Goal: Task Accomplishment & Management: Manage account settings

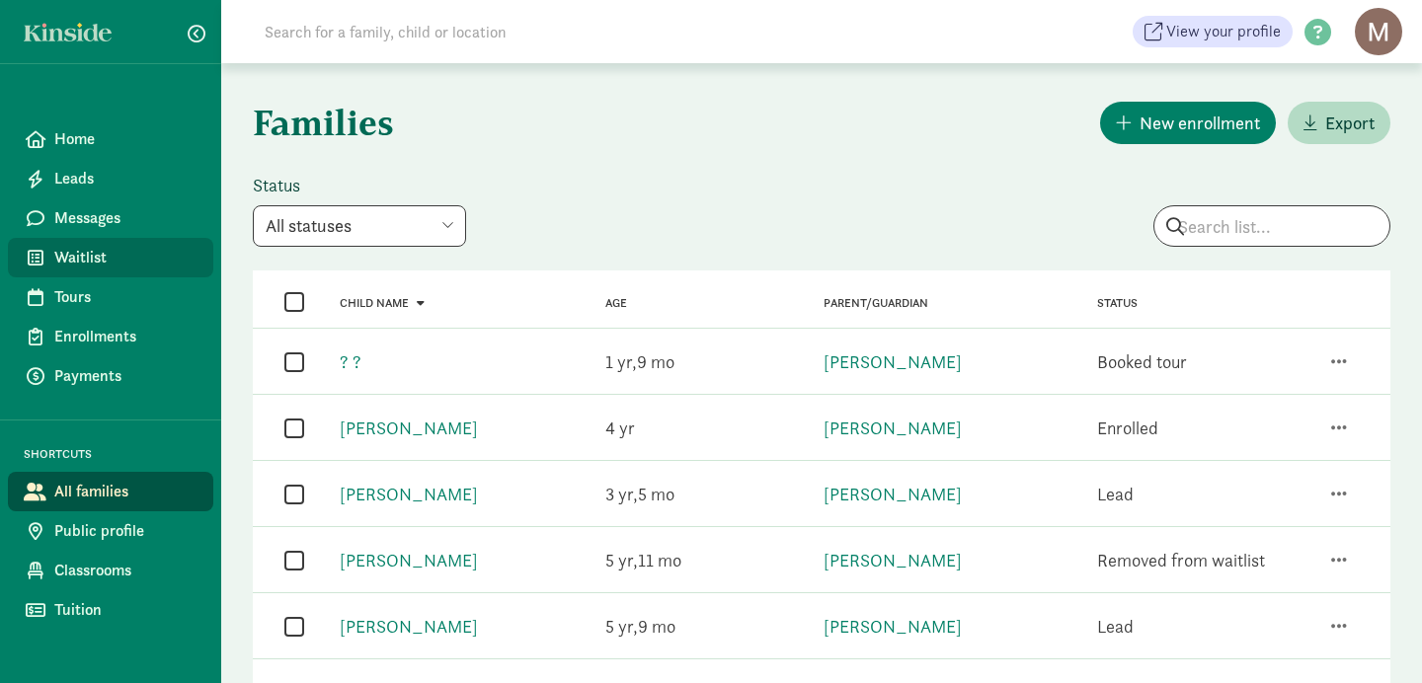
click at [76, 259] on span "Waitlist" at bounding box center [125, 258] width 143 height 24
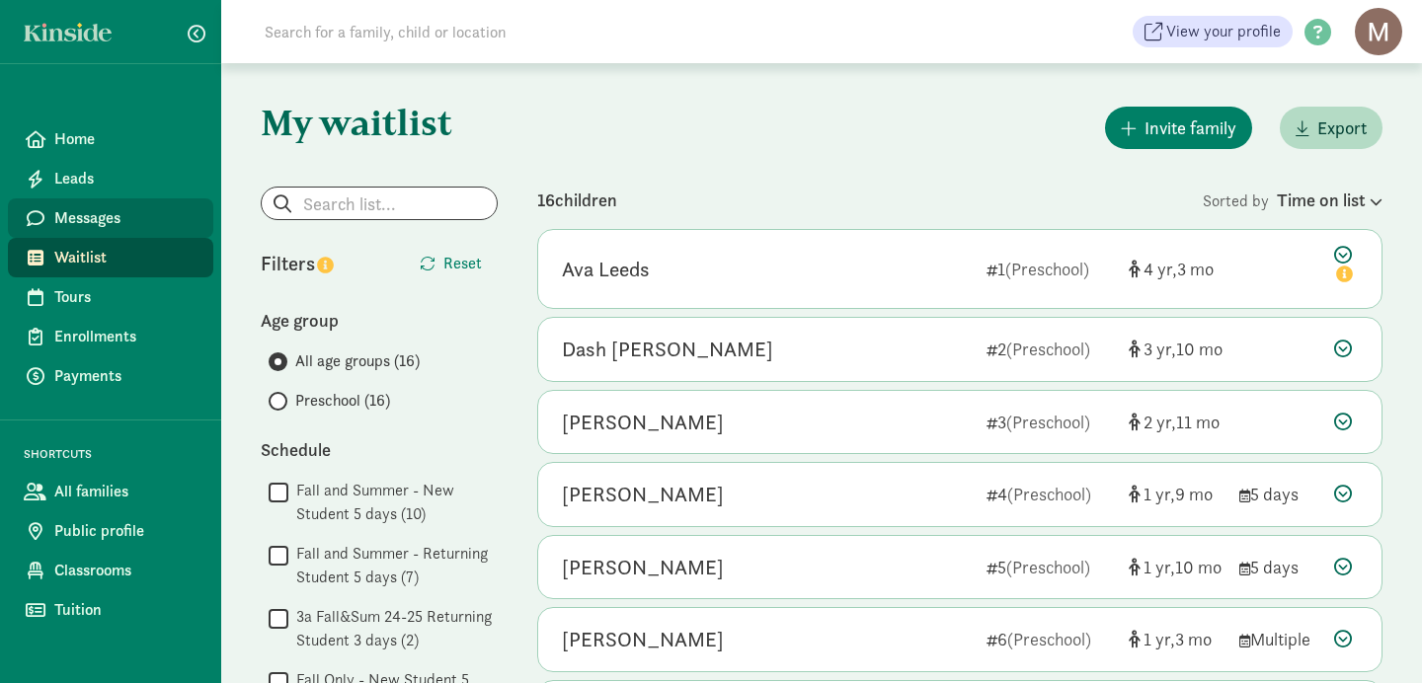
click at [79, 218] on span "Messages" at bounding box center [125, 218] width 143 height 24
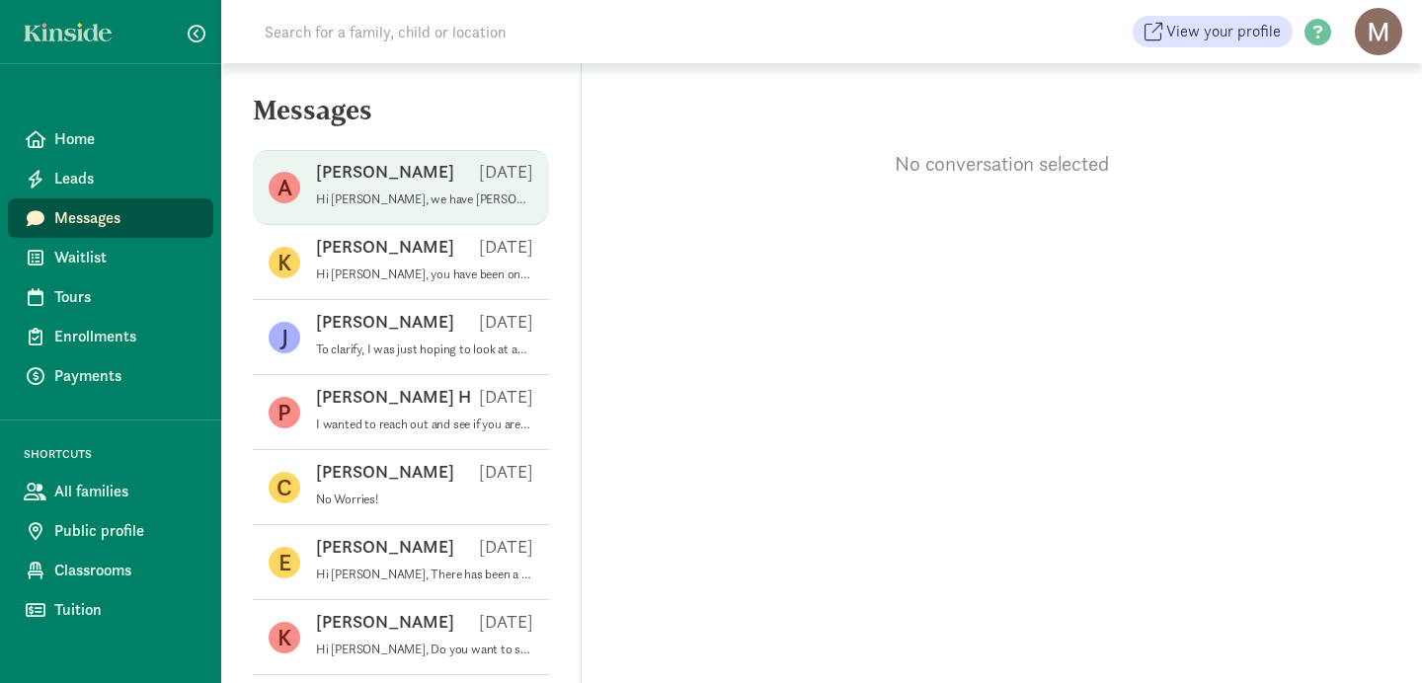
click at [398, 201] on p "Hi Ashley, we have Mollie on the waiting list to start in January. We are makin…" at bounding box center [424, 200] width 217 height 16
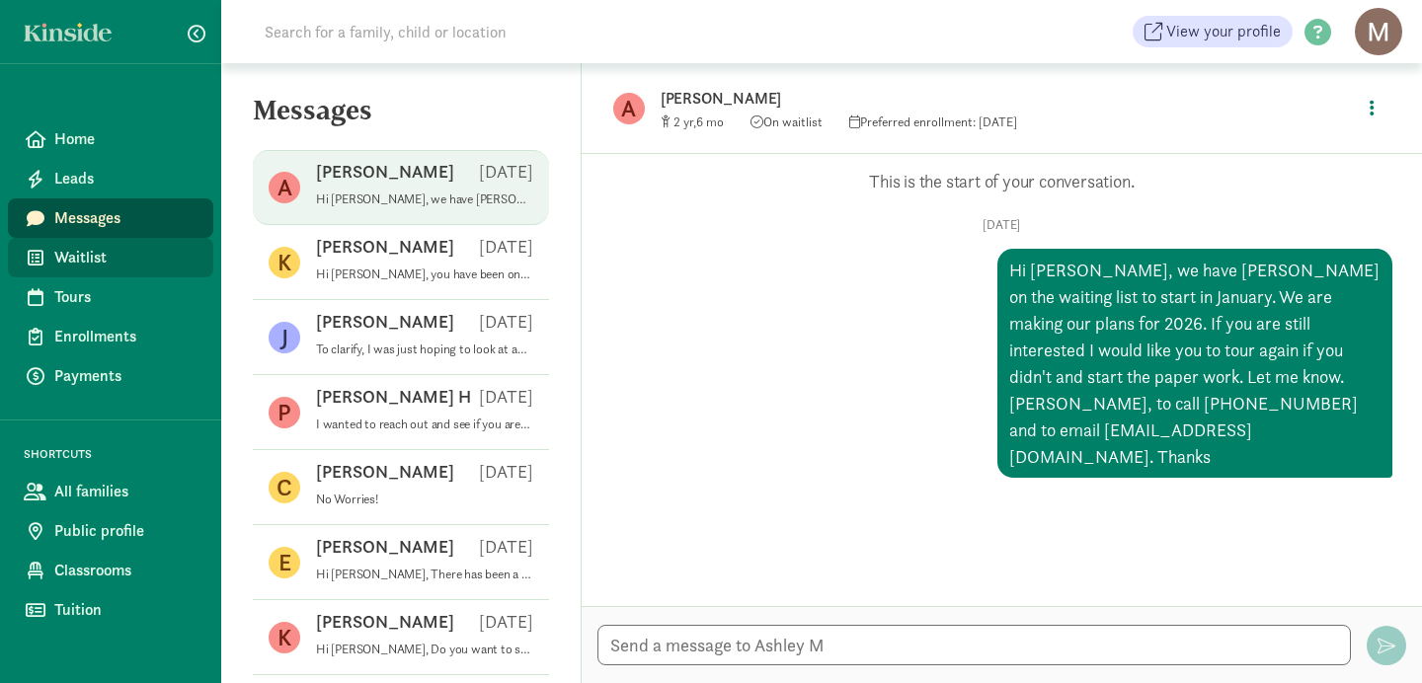
click at [91, 258] on span "Waitlist" at bounding box center [125, 258] width 143 height 24
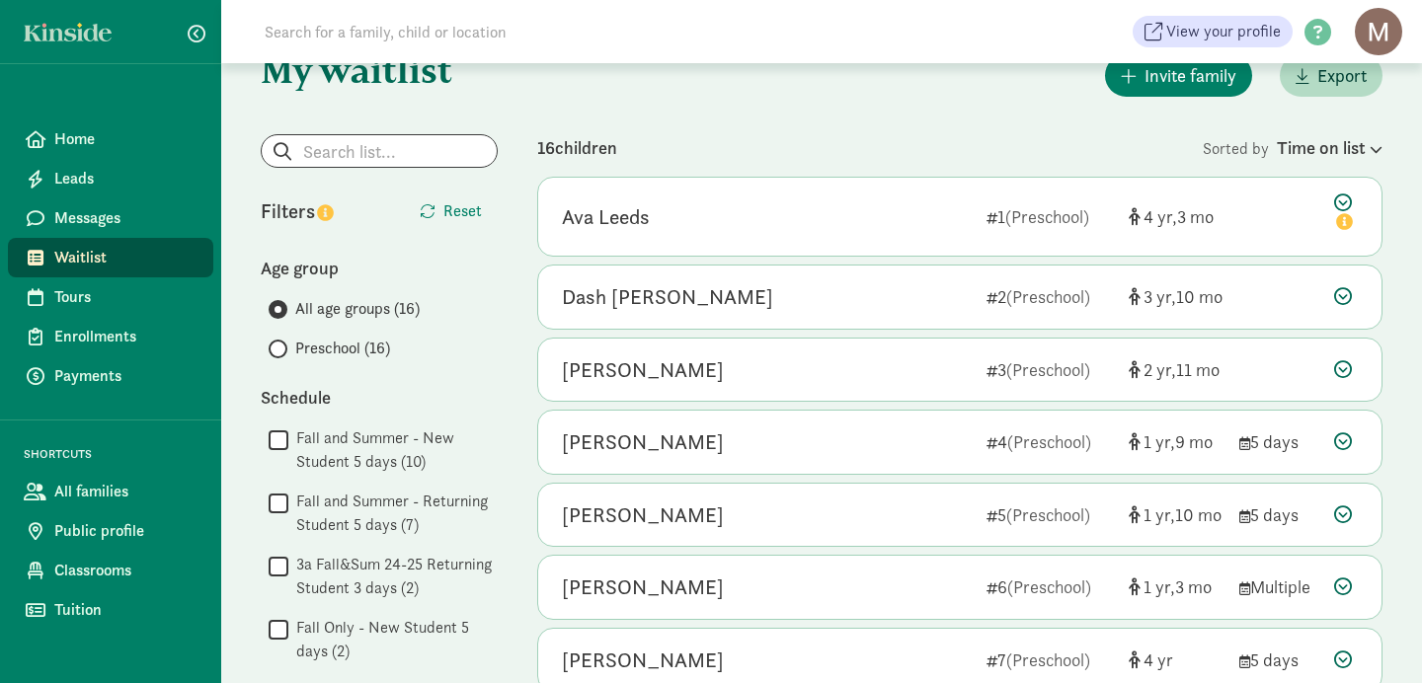
scroll to position [73, 0]
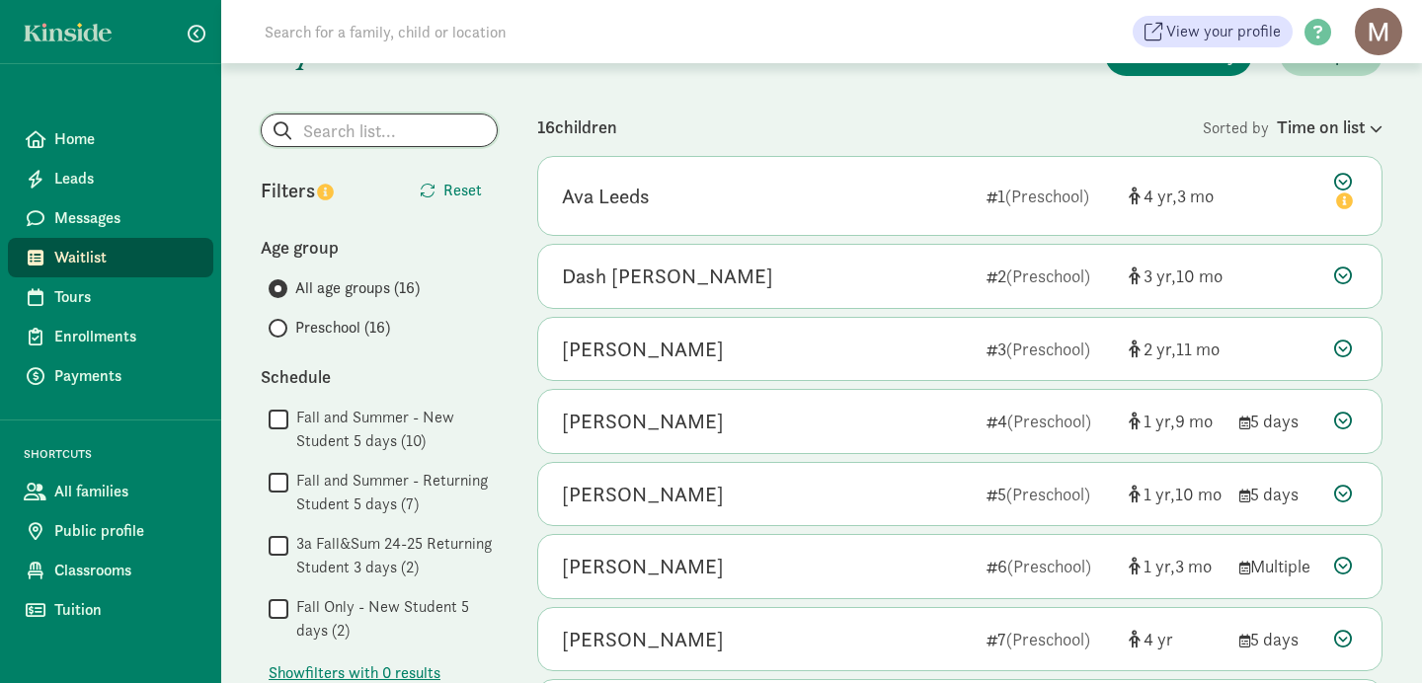
click at [317, 132] on input "search" at bounding box center [379, 131] width 235 height 32
type input "[DATE]"
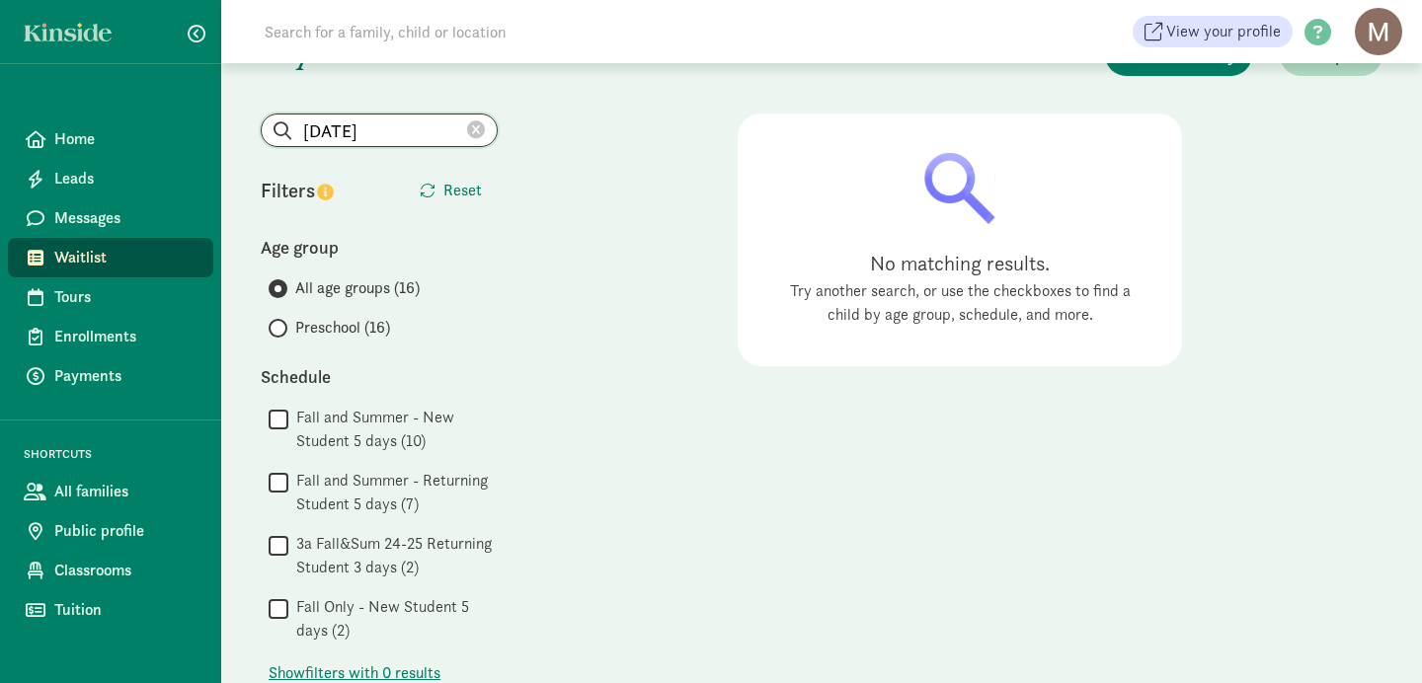
scroll to position [0, 0]
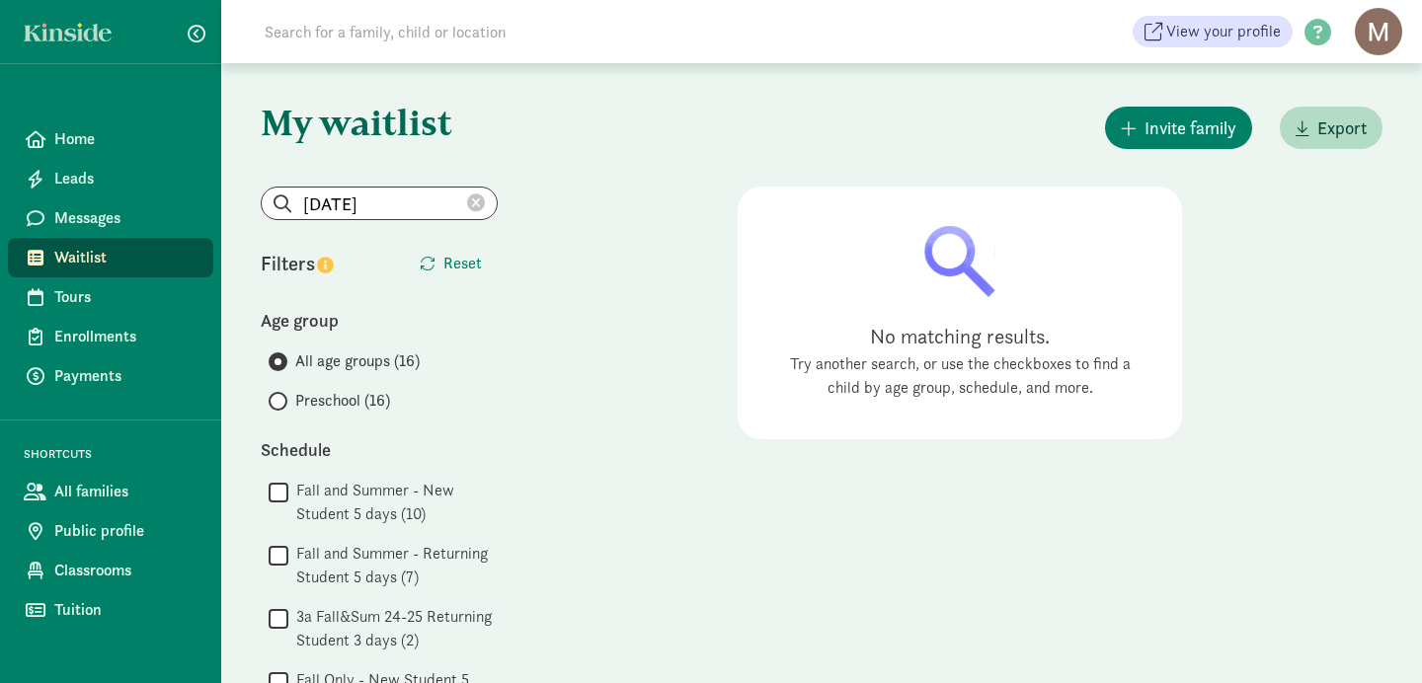
click at [356, 363] on span "All age groups (16)" at bounding box center [357, 362] width 124 height 24
click at [281, 363] on input "All age groups (16)" at bounding box center [275, 362] width 13 height 13
click at [69, 305] on span "Tours" at bounding box center [125, 297] width 143 height 24
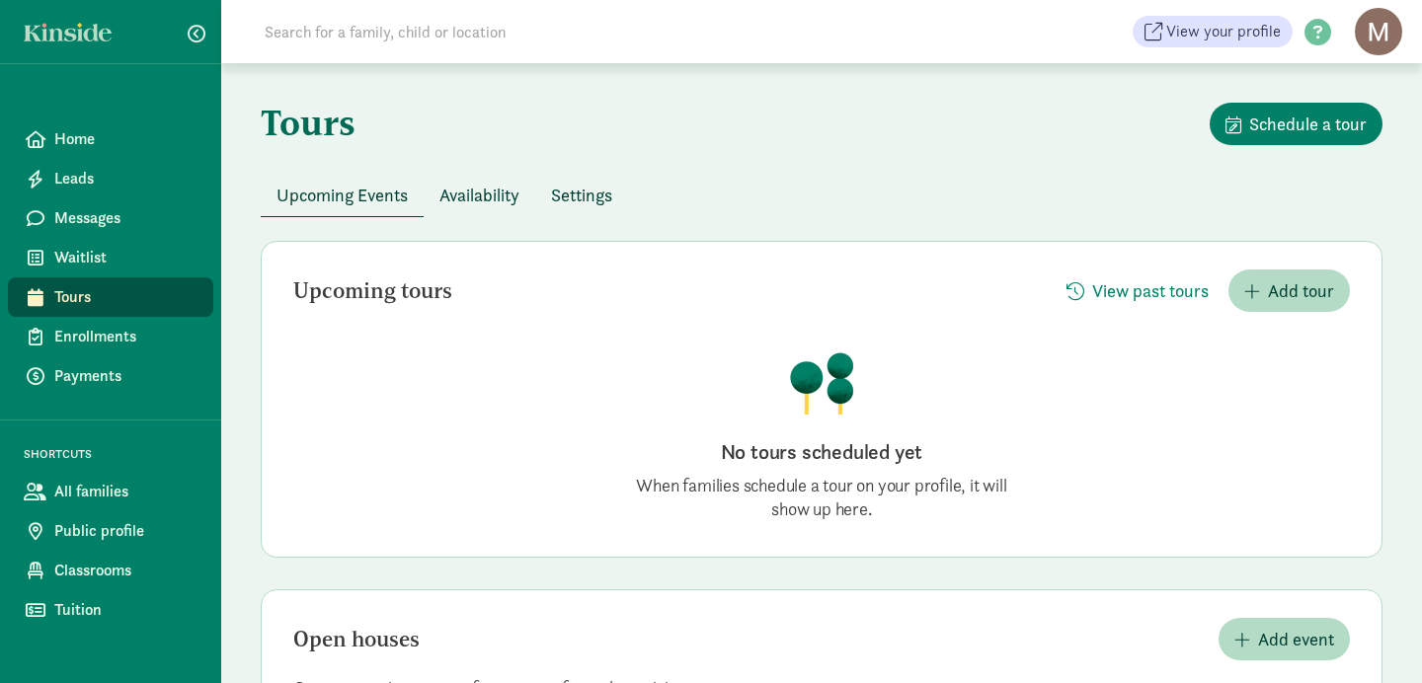
scroll to position [138, 0]
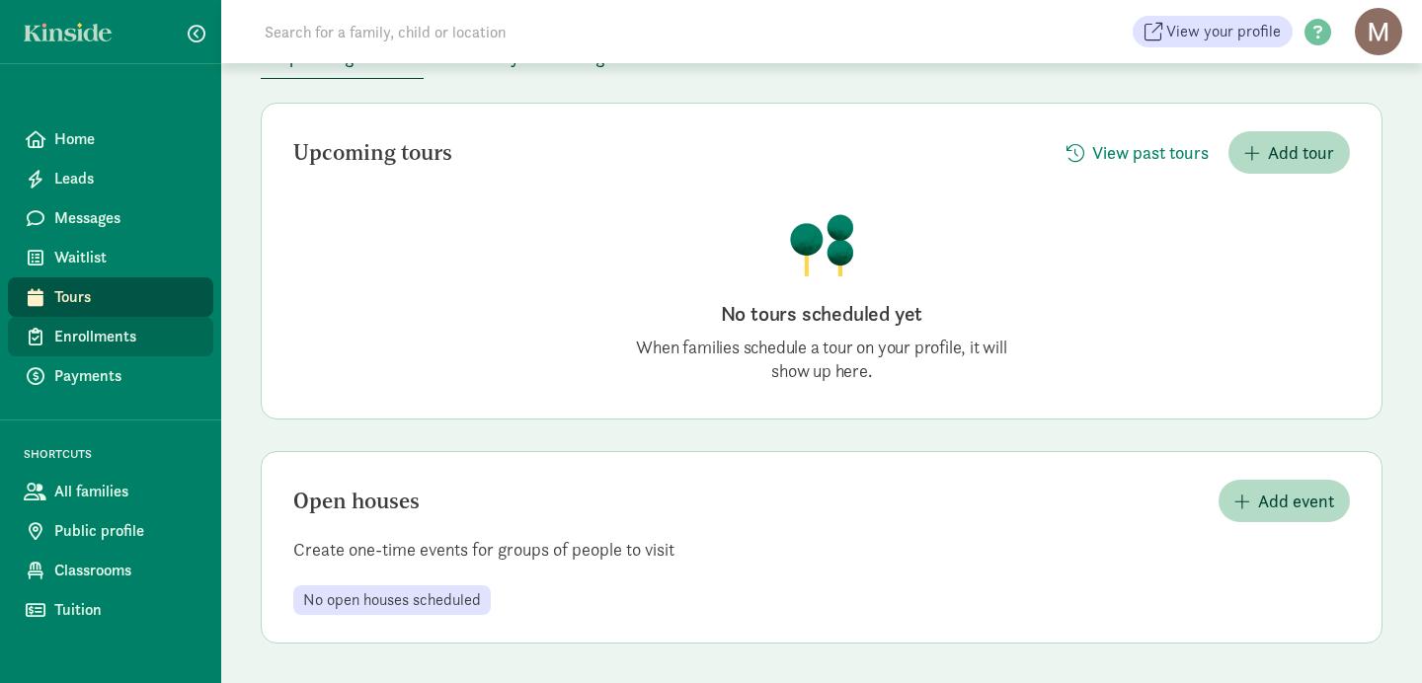
click at [81, 339] on span "Enrollments" at bounding box center [125, 337] width 143 height 24
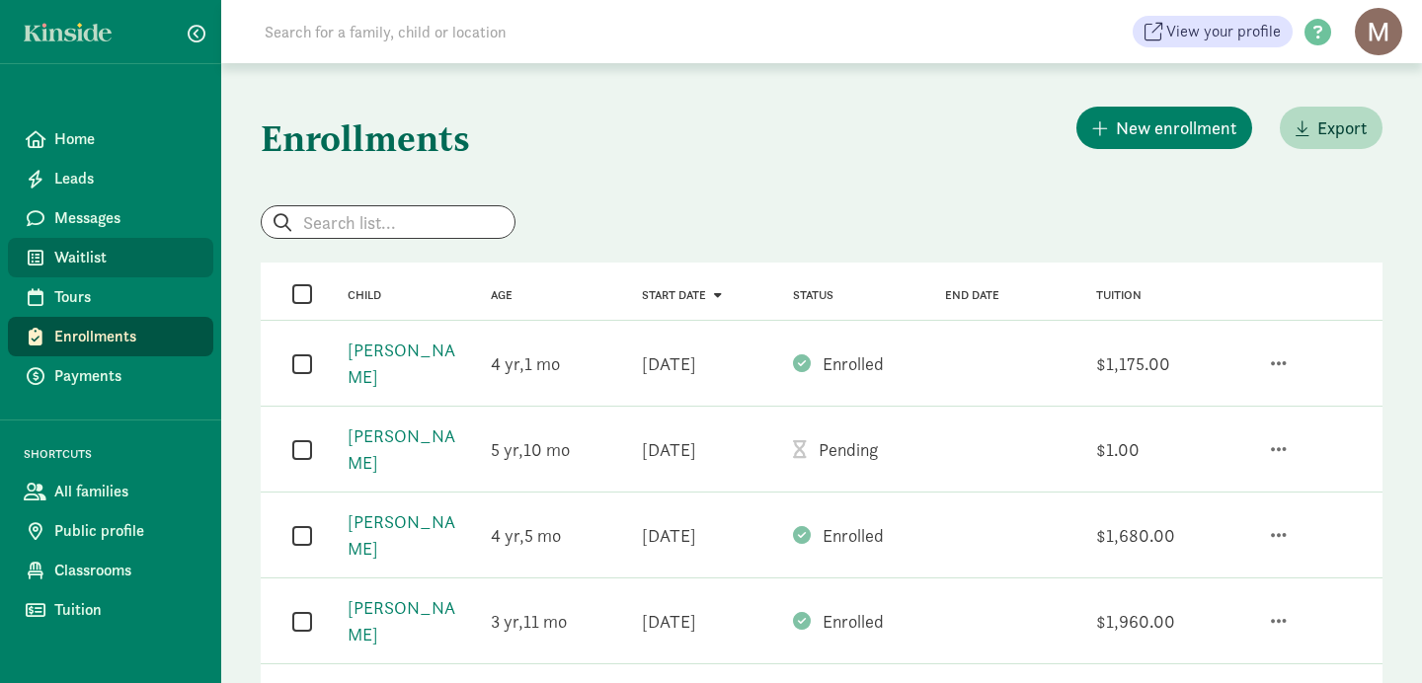
click at [90, 258] on span "Waitlist" at bounding box center [125, 258] width 143 height 24
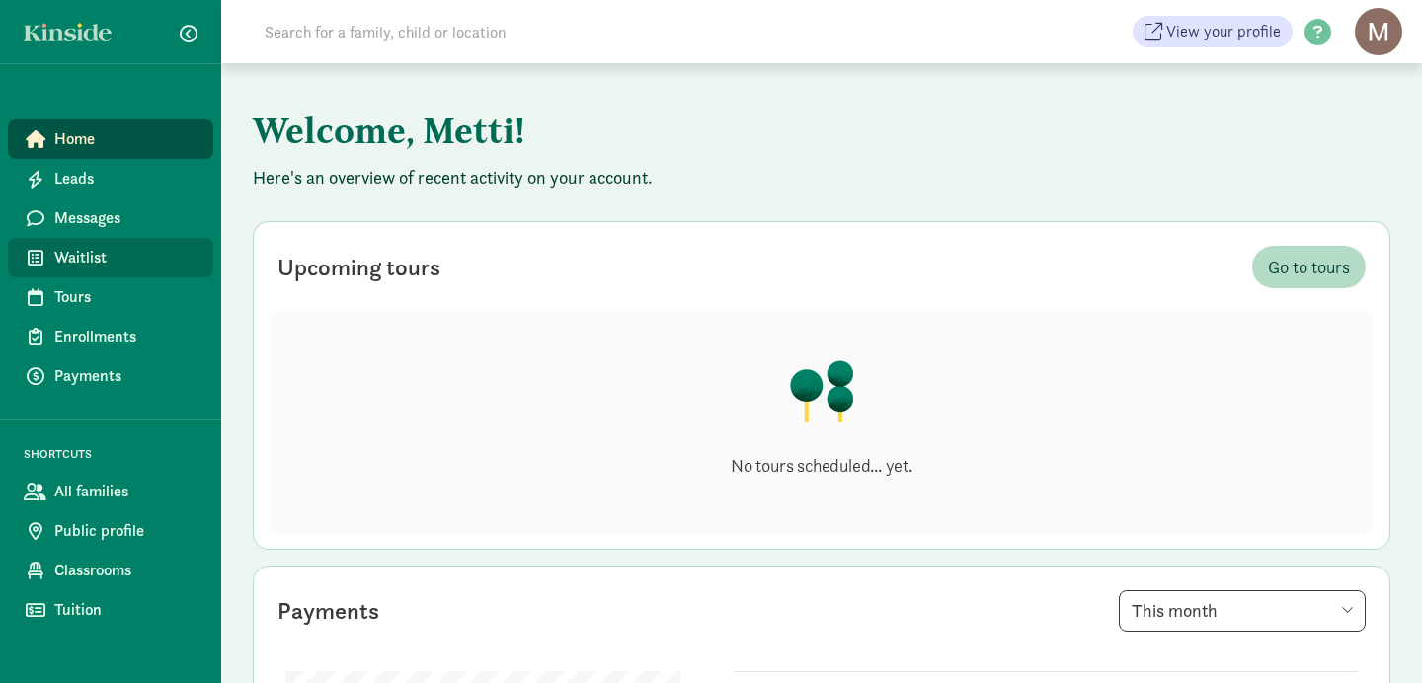
click at [74, 252] on span "Waitlist" at bounding box center [125, 258] width 143 height 24
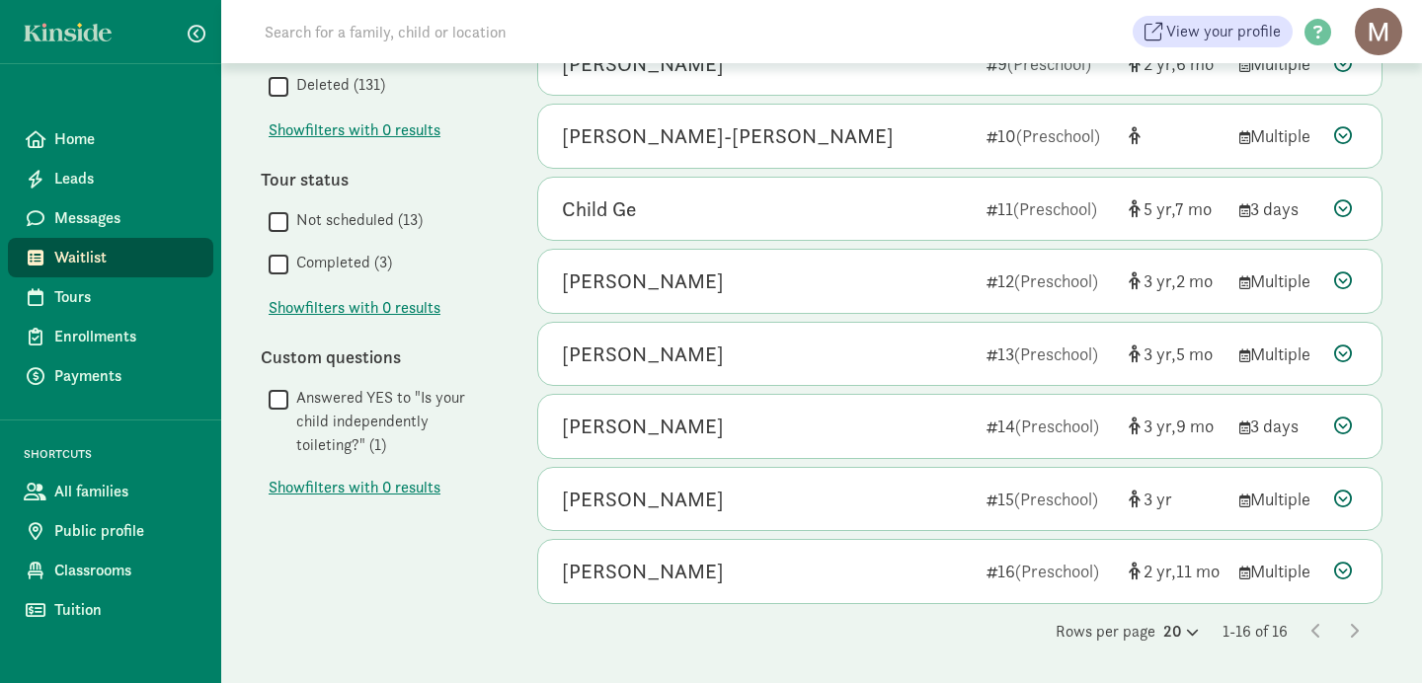
scroll to position [794, 0]
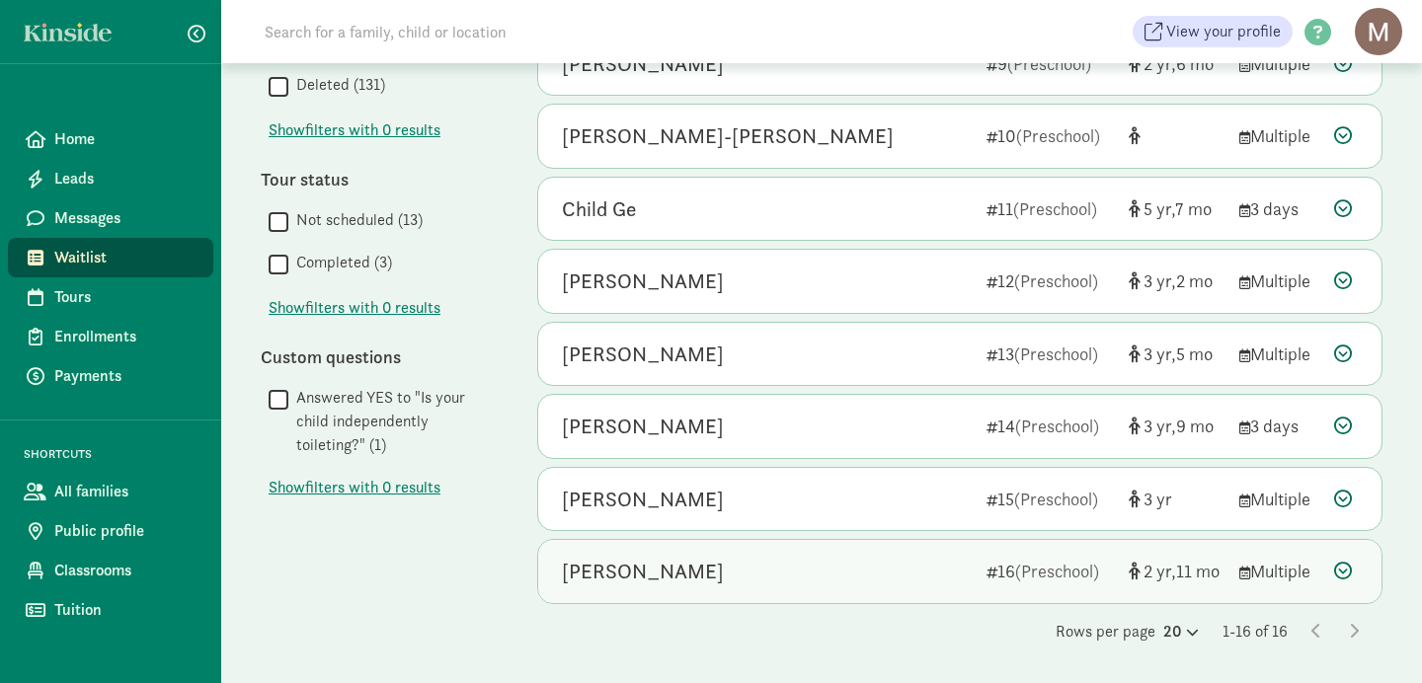
click at [602, 579] on div "Nia Halappa" at bounding box center [643, 572] width 162 height 32
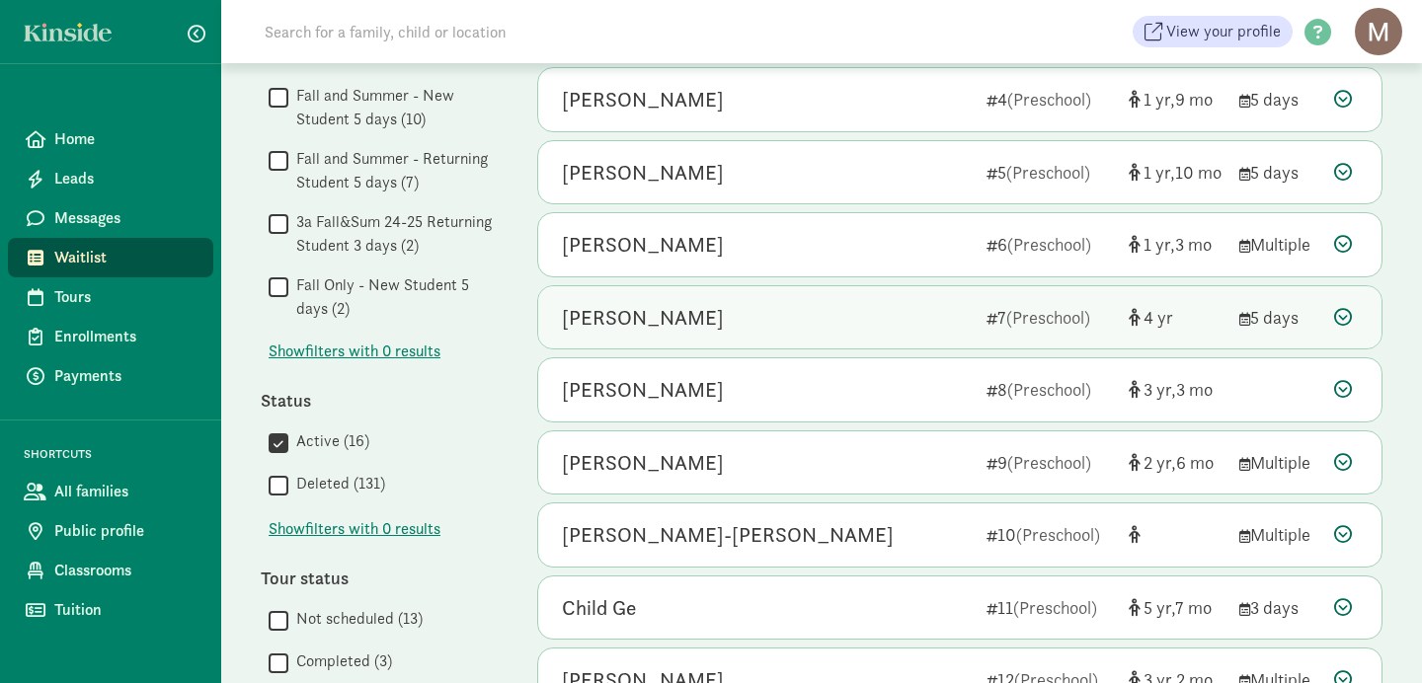
scroll to position [0, 0]
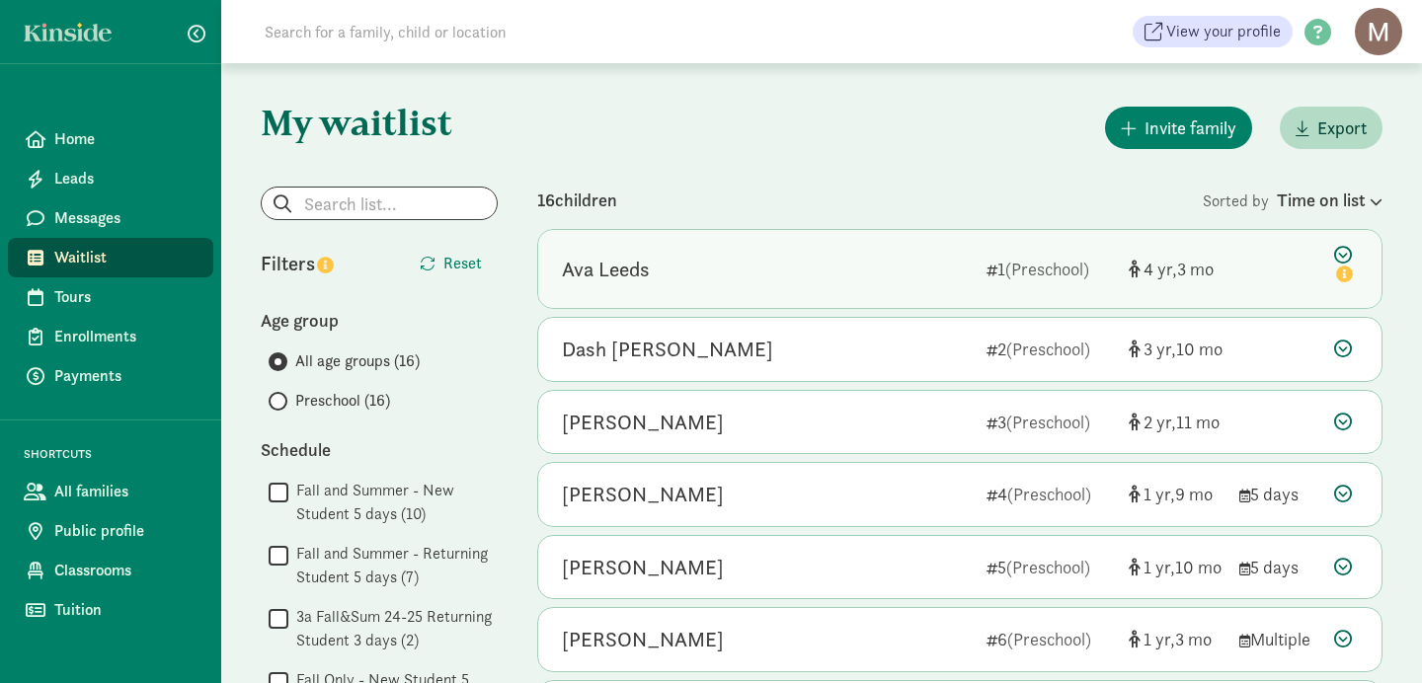
click at [613, 280] on div "Ava Leeds" at bounding box center [606, 270] width 88 height 32
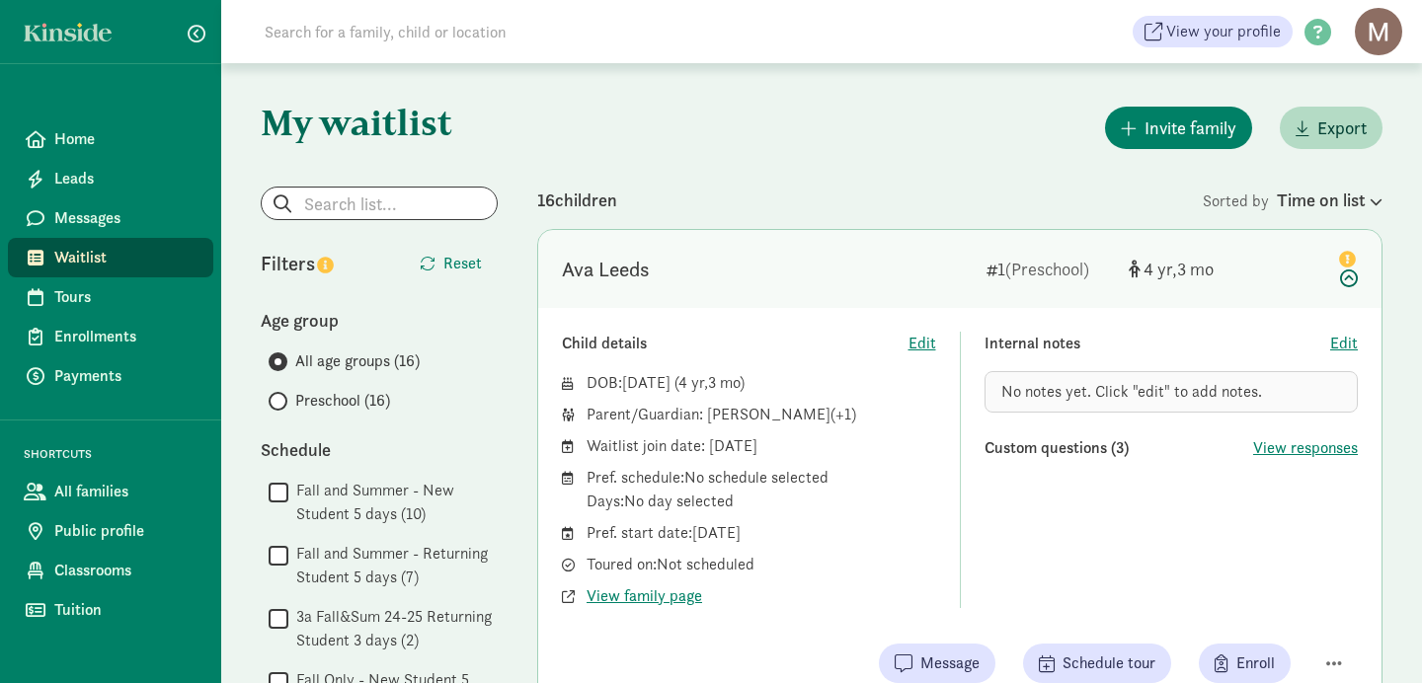
click at [77, 186] on span "Leads" at bounding box center [125, 179] width 143 height 24
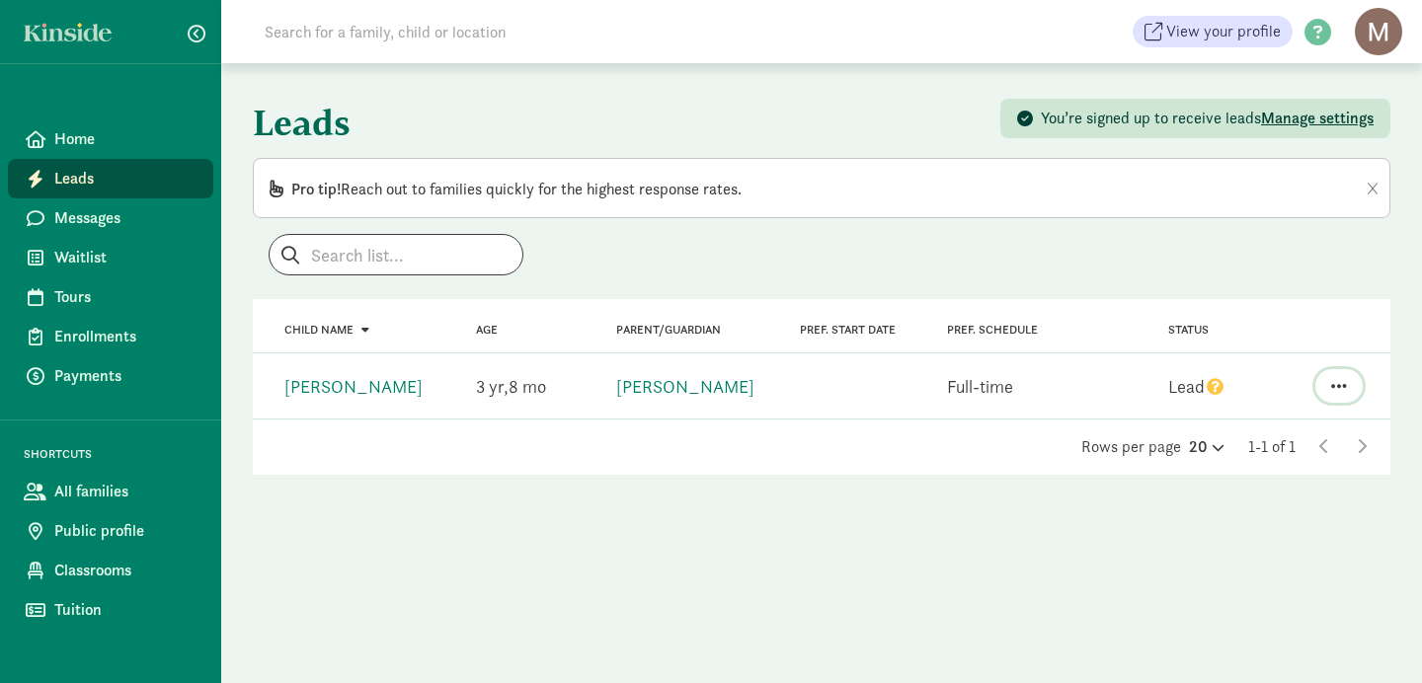
click at [1345, 382] on span "button" at bounding box center [1339, 386] width 16 height 18
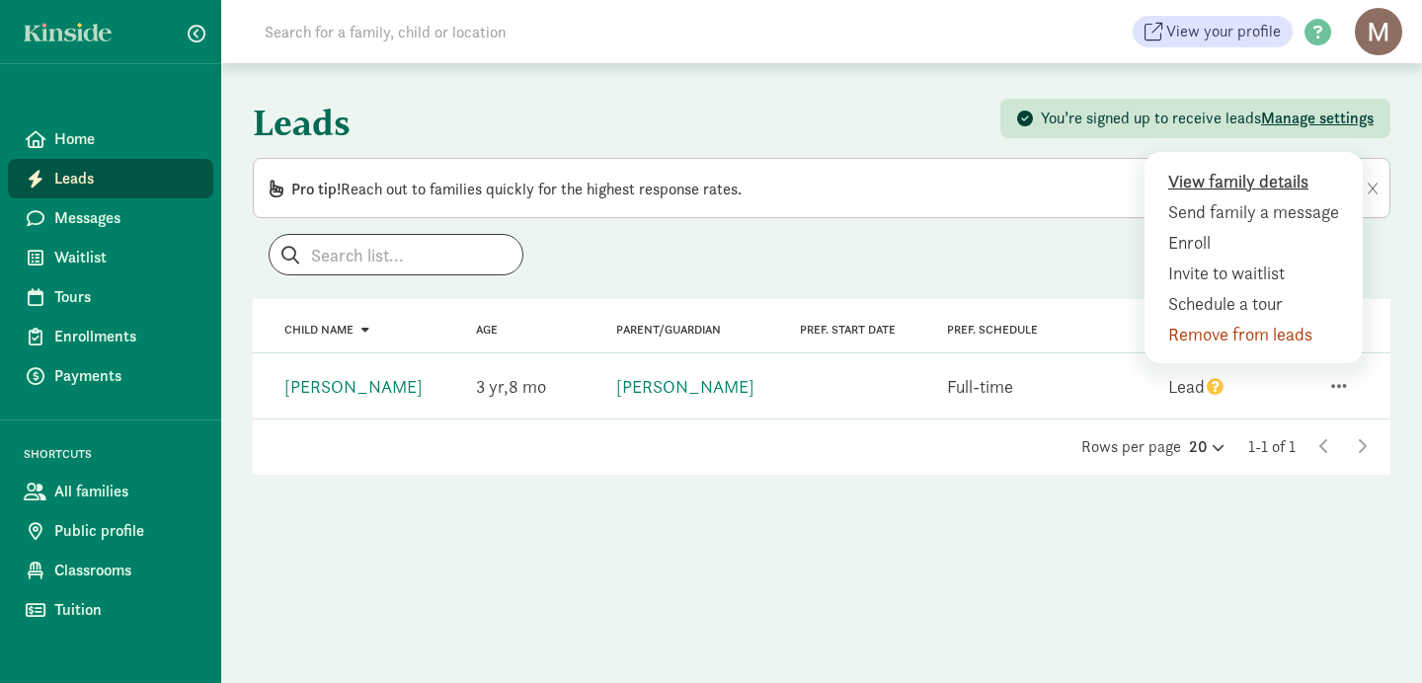
click at [1238, 185] on div "View family details" at bounding box center [1258, 181] width 180 height 27
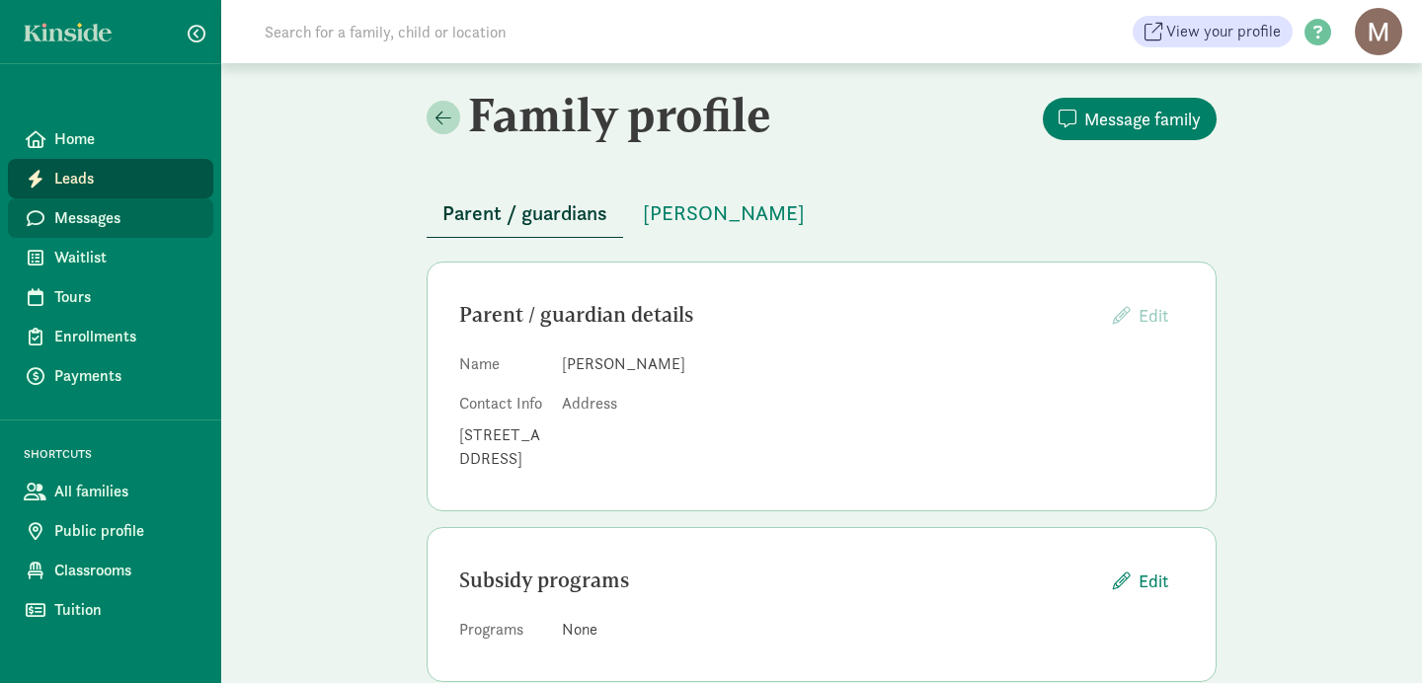
click at [104, 222] on span "Messages" at bounding box center [125, 218] width 143 height 24
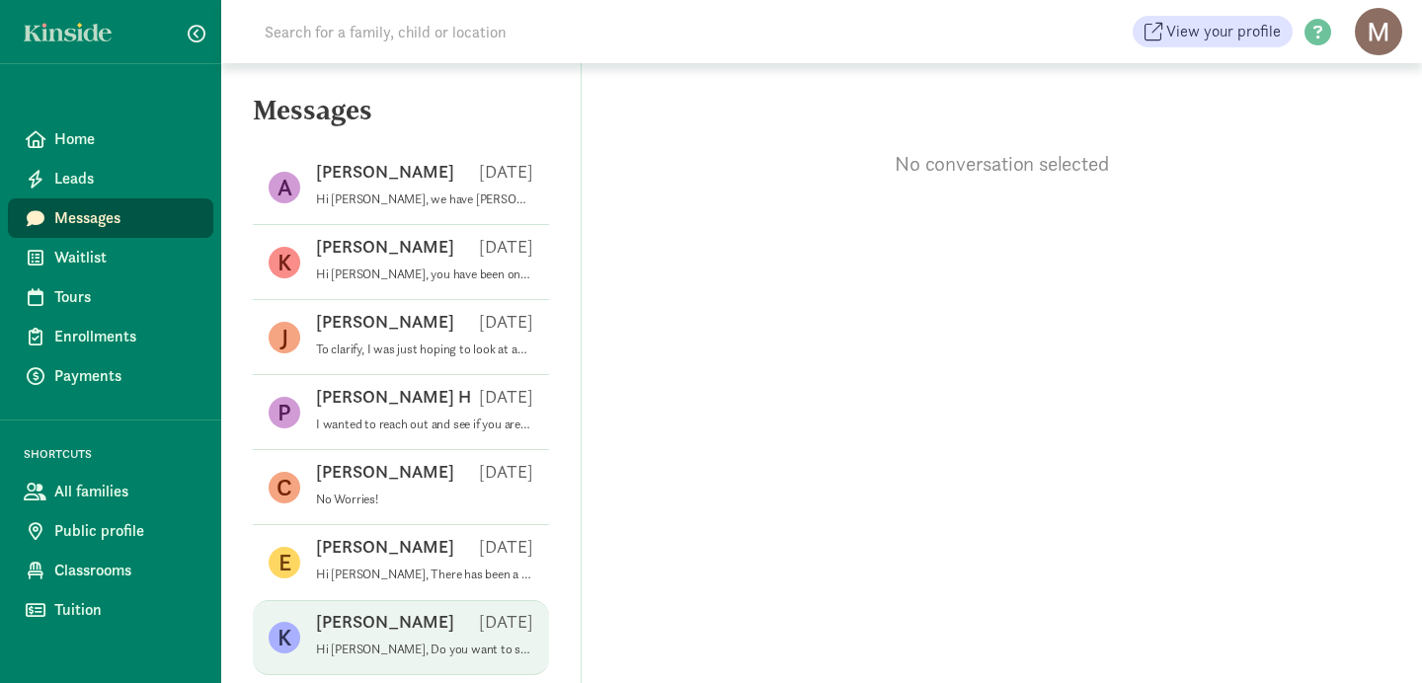
click at [351, 628] on p "Kristin O" at bounding box center [385, 622] width 138 height 24
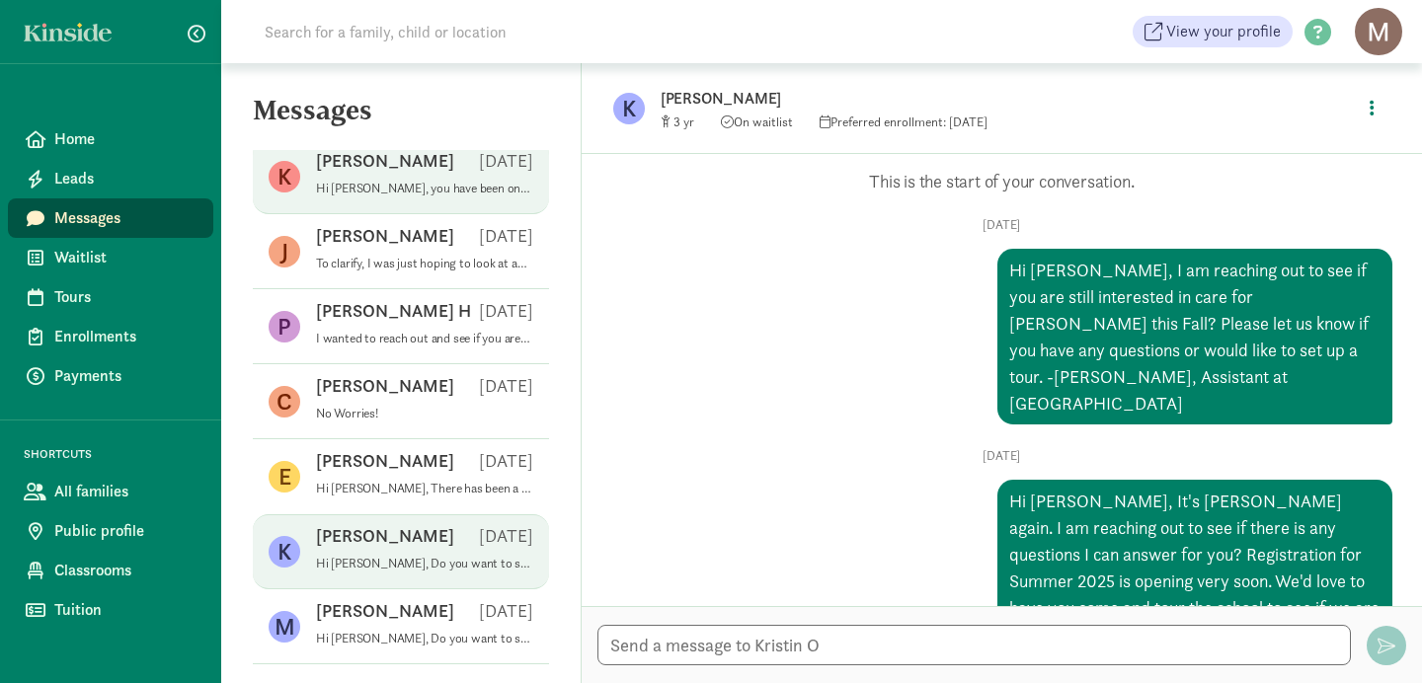
scroll to position [87, 0]
click at [346, 161] on p "Ken A" at bounding box center [385, 160] width 138 height 24
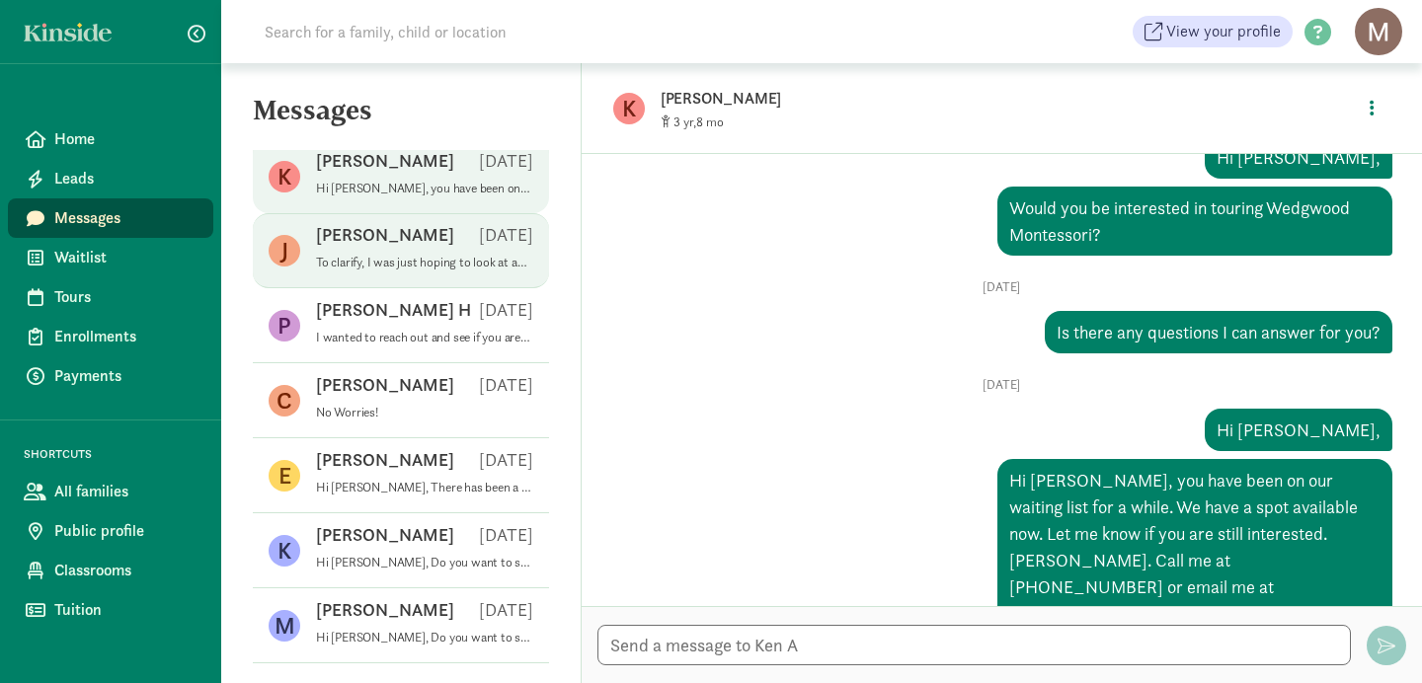
click at [344, 237] on p "Joshua R" at bounding box center [385, 235] width 138 height 24
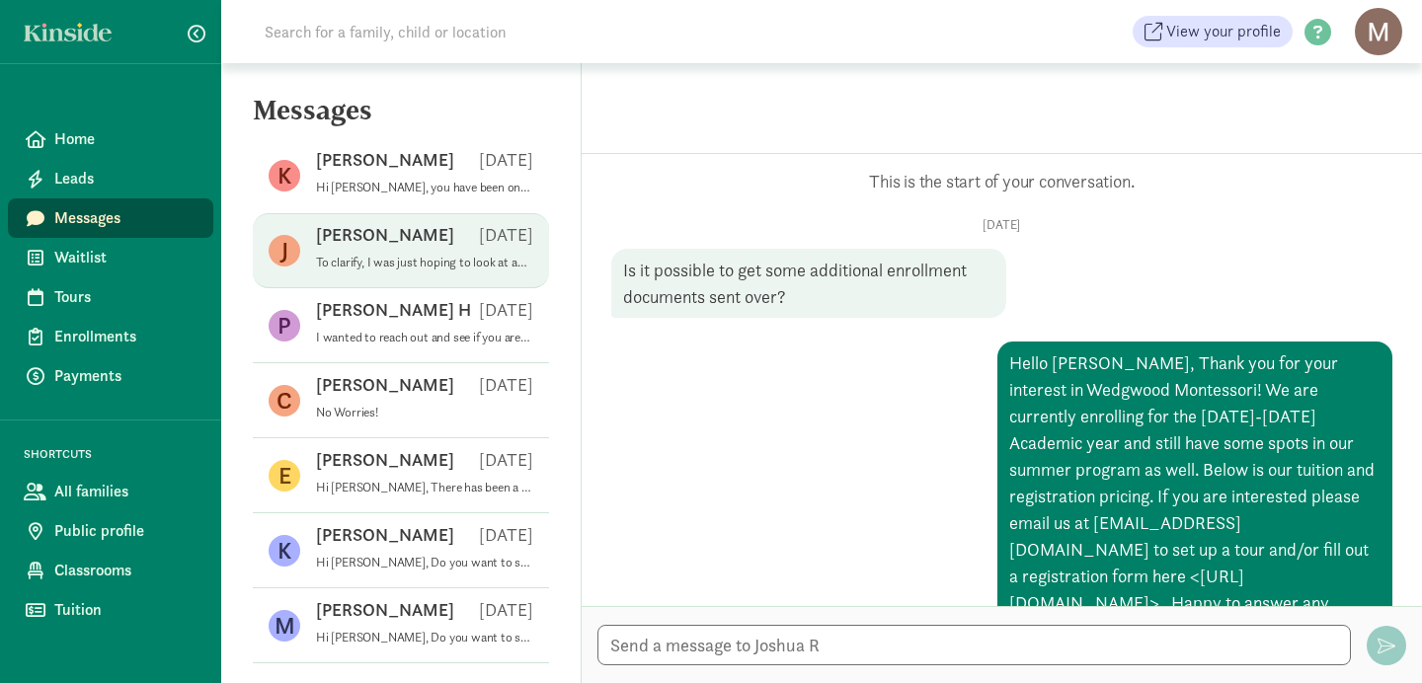
scroll to position [372, 0]
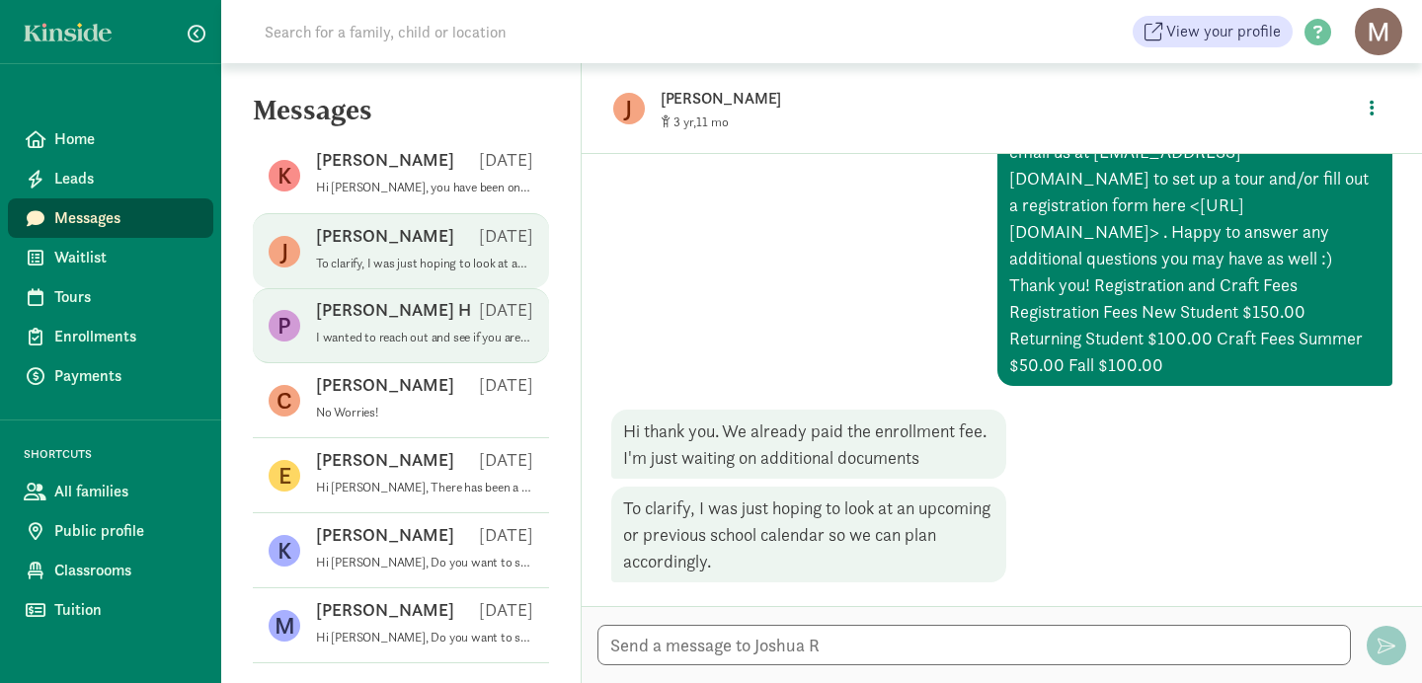
click at [359, 316] on p "PRASHANTH H" at bounding box center [393, 310] width 155 height 24
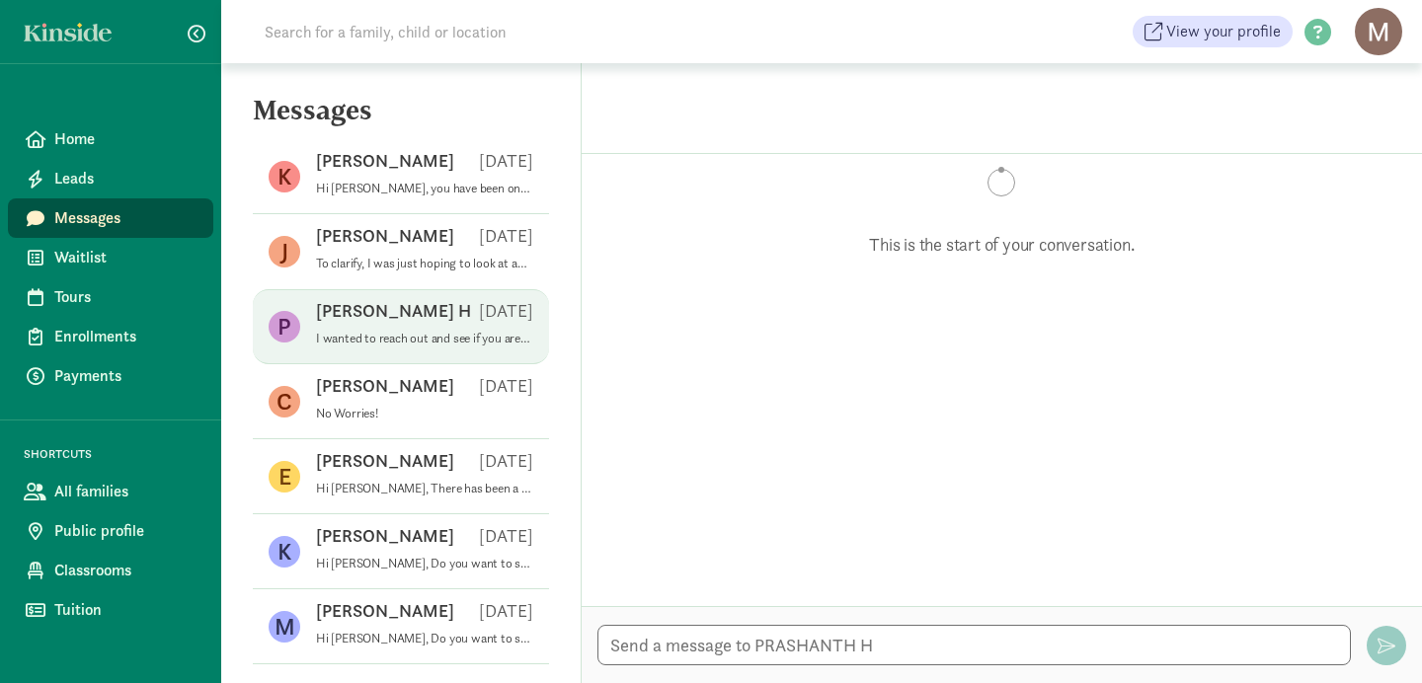
scroll to position [1073, 0]
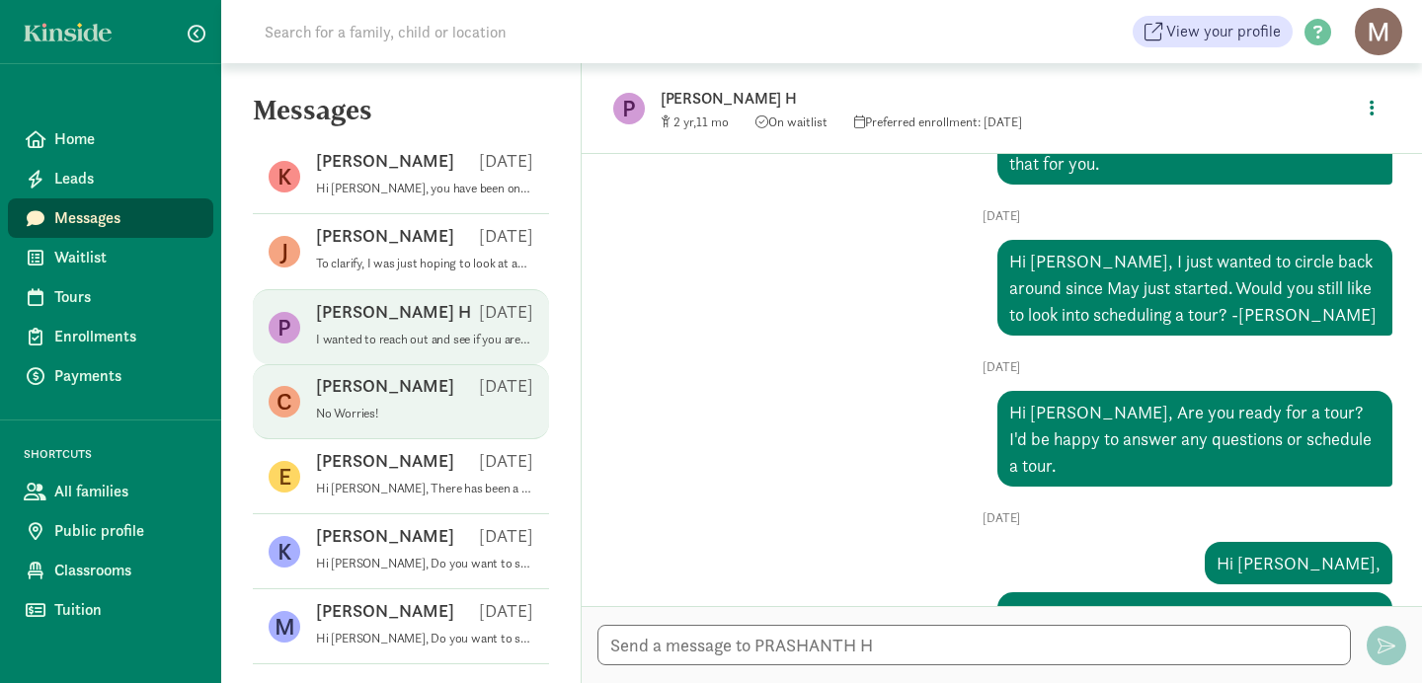
click at [356, 394] on p "Cheryl C" at bounding box center [385, 386] width 138 height 24
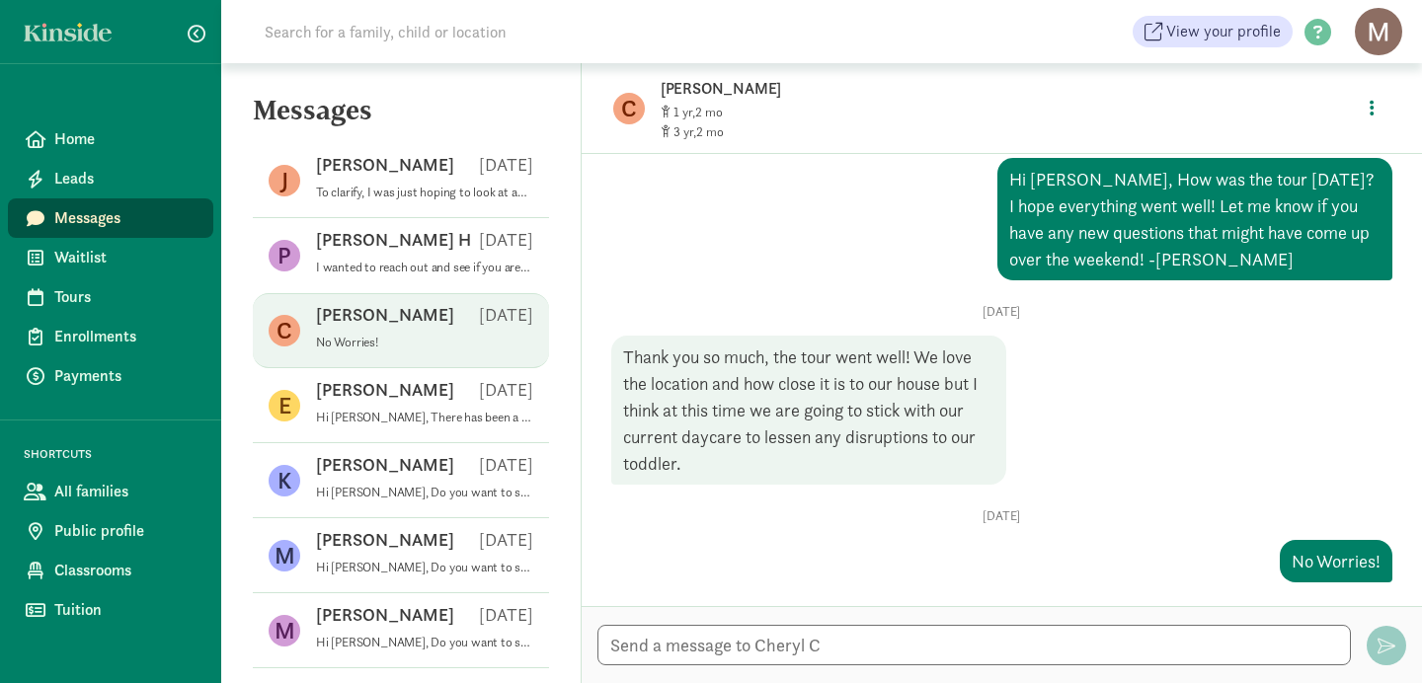
scroll to position [158, 0]
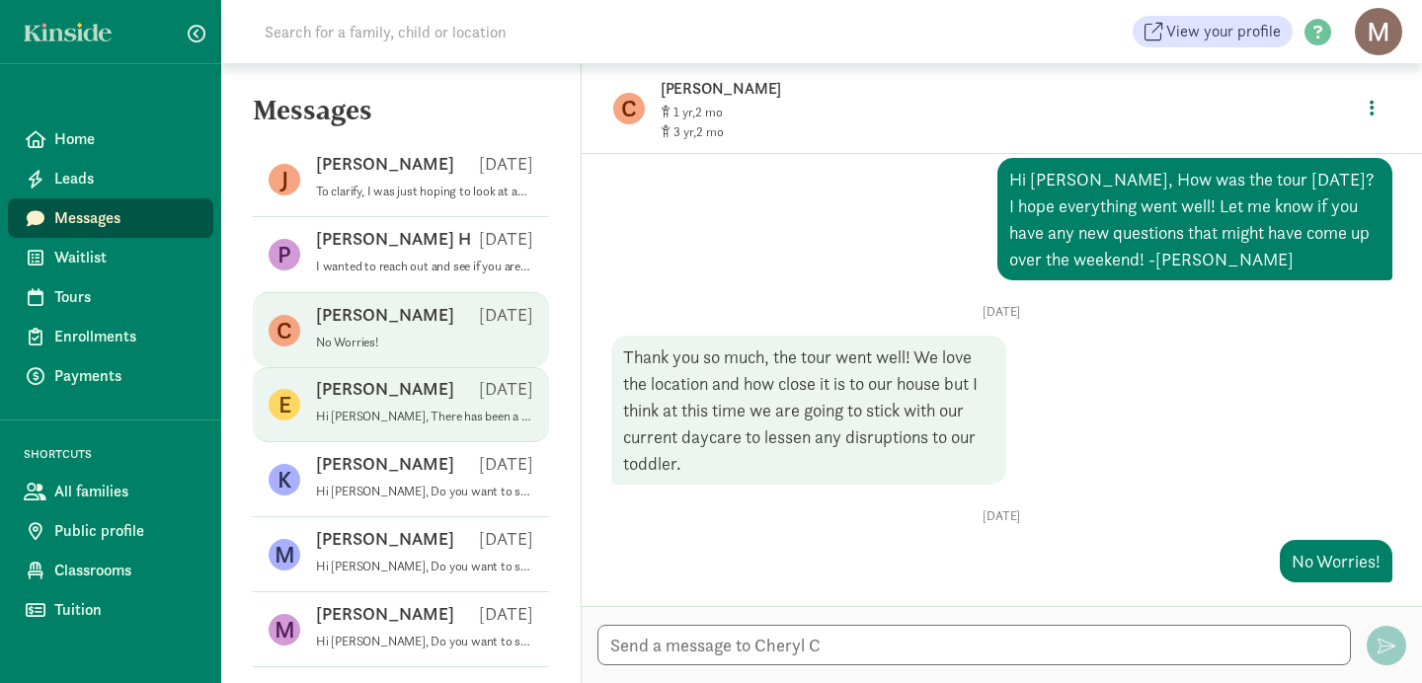
click at [343, 392] on p "Erica T" at bounding box center [385, 389] width 138 height 24
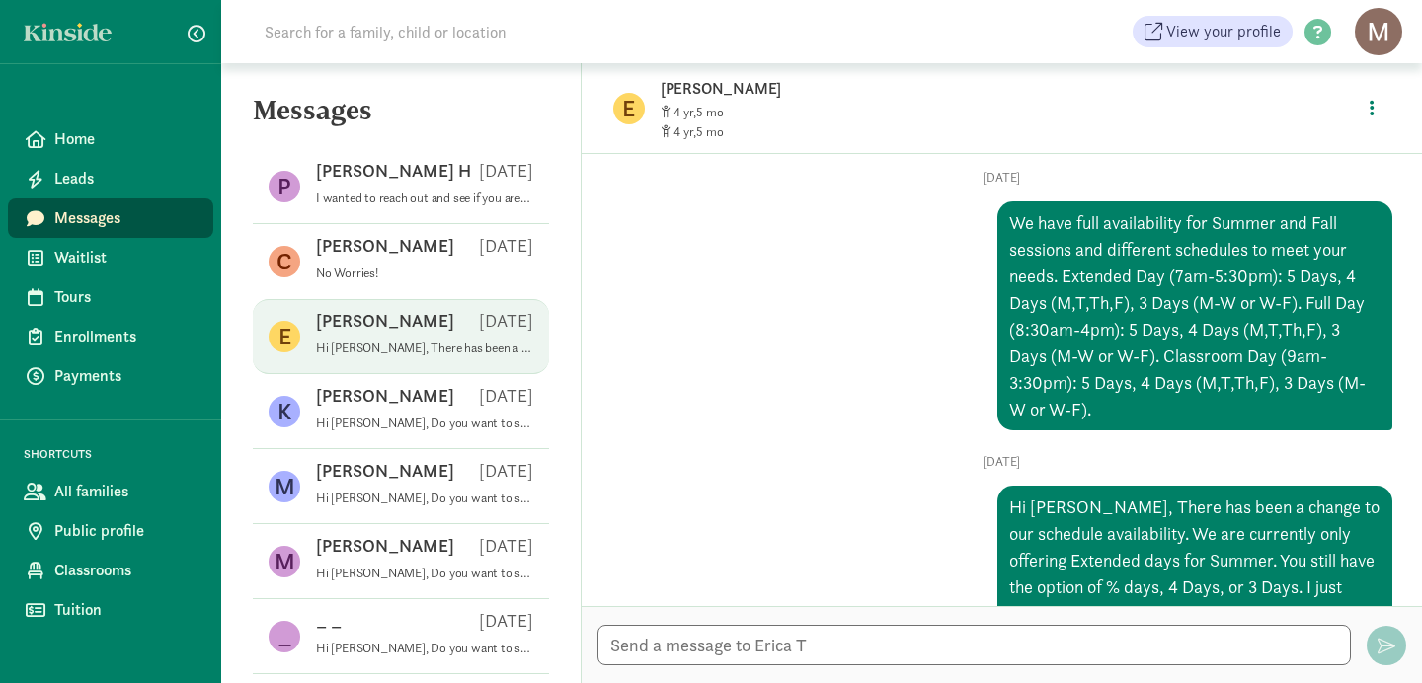
scroll to position [225, 0]
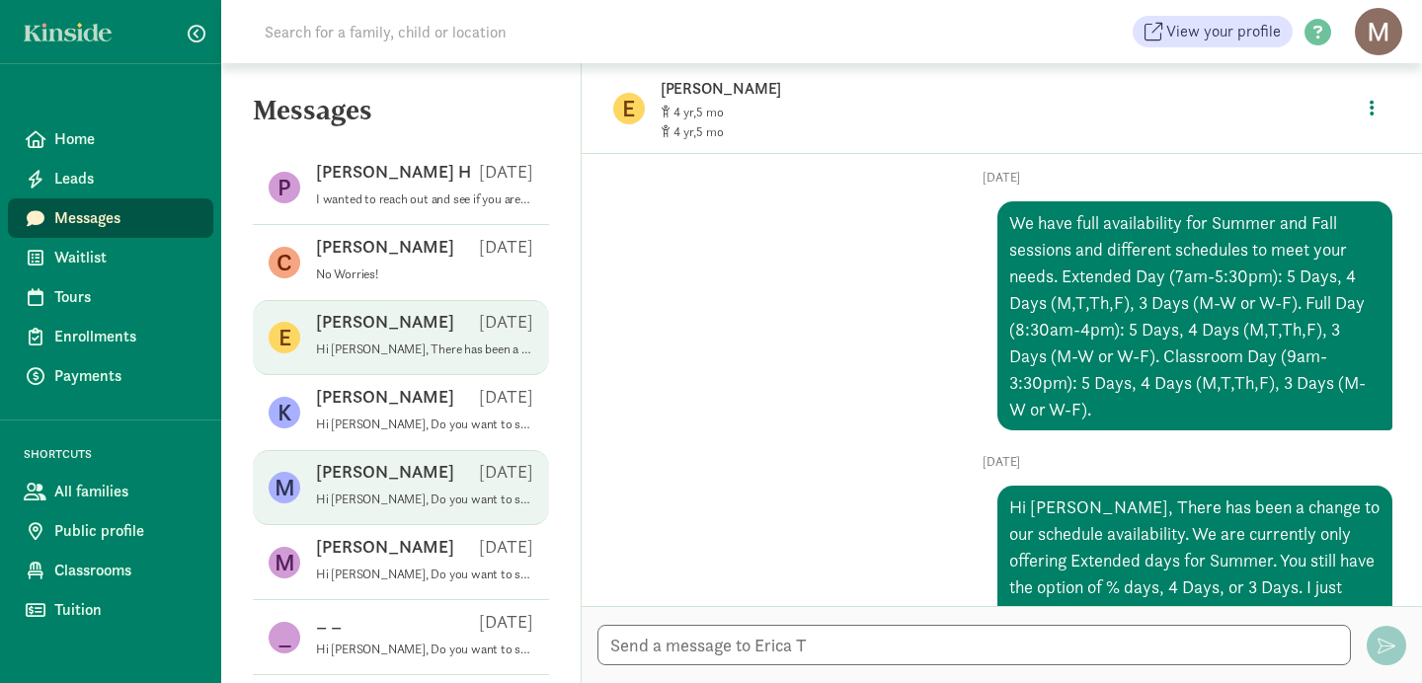
click at [360, 474] on p "Martin B" at bounding box center [385, 472] width 138 height 24
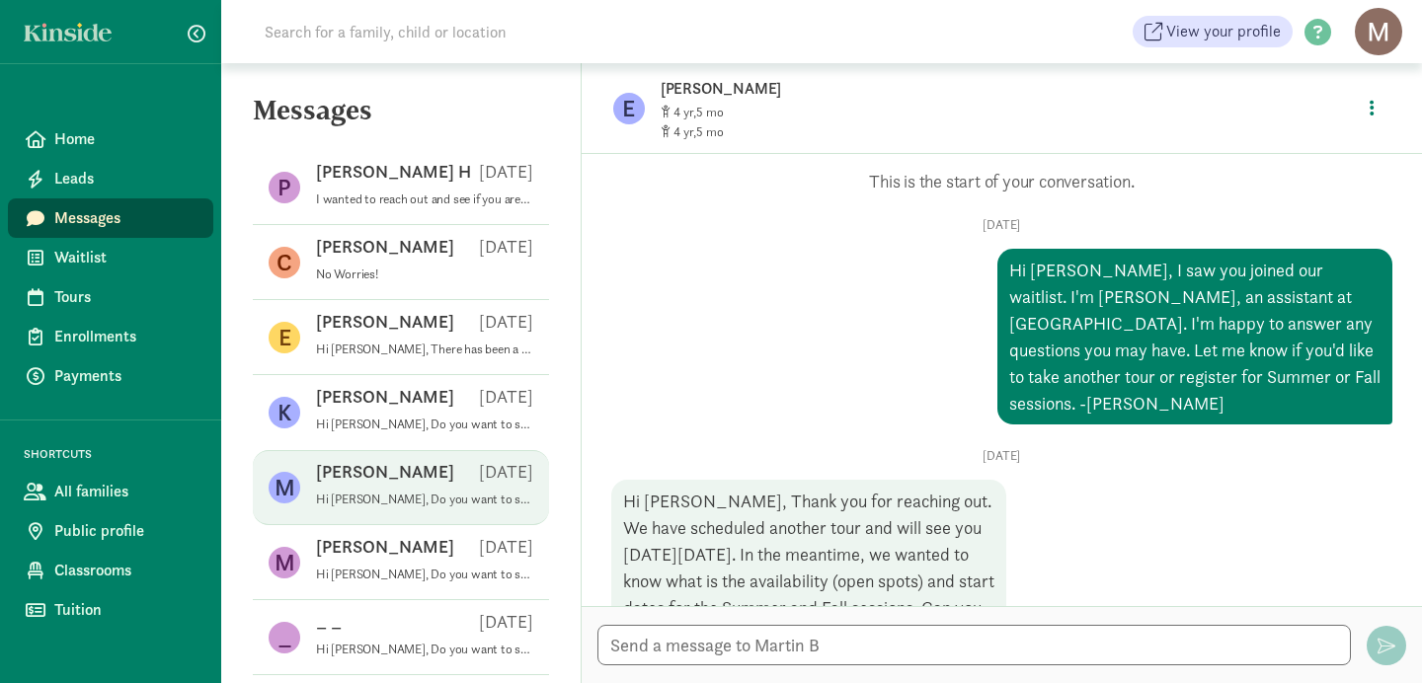
scroll to position [976, 0]
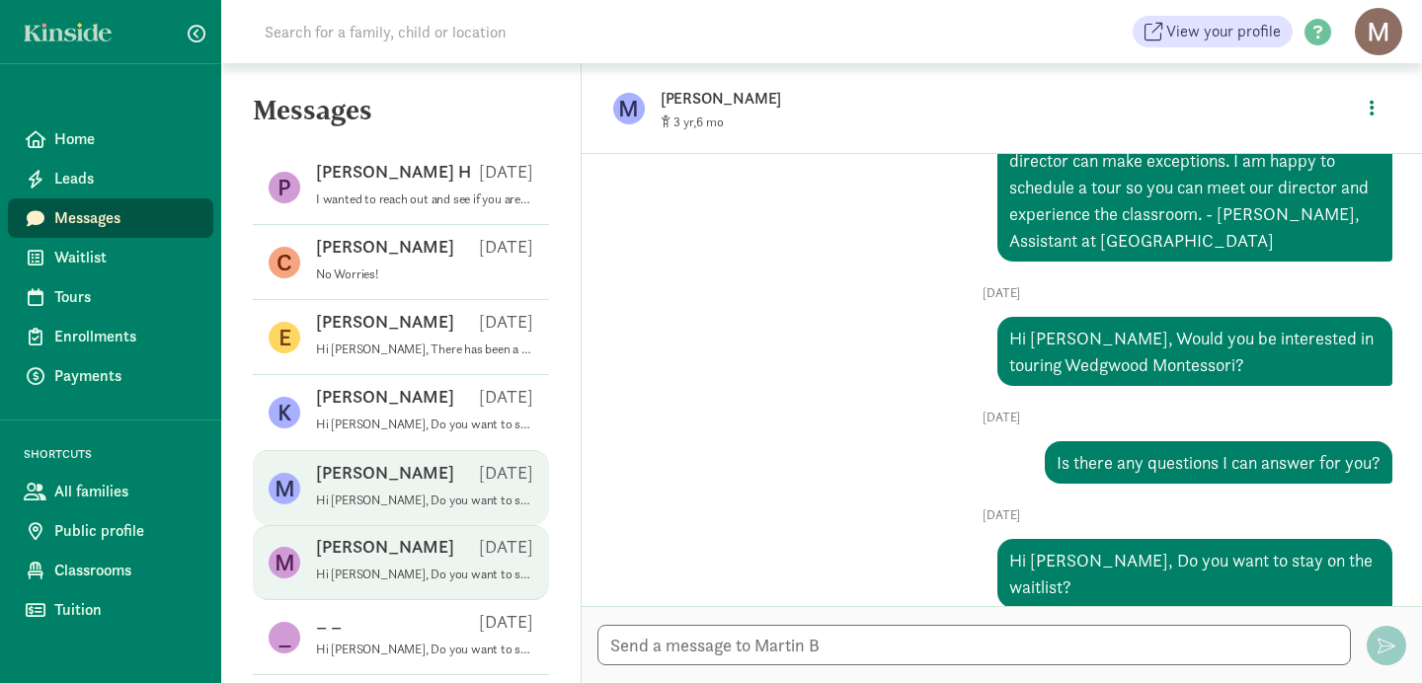
click at [356, 557] on p "Madison S" at bounding box center [385, 547] width 138 height 24
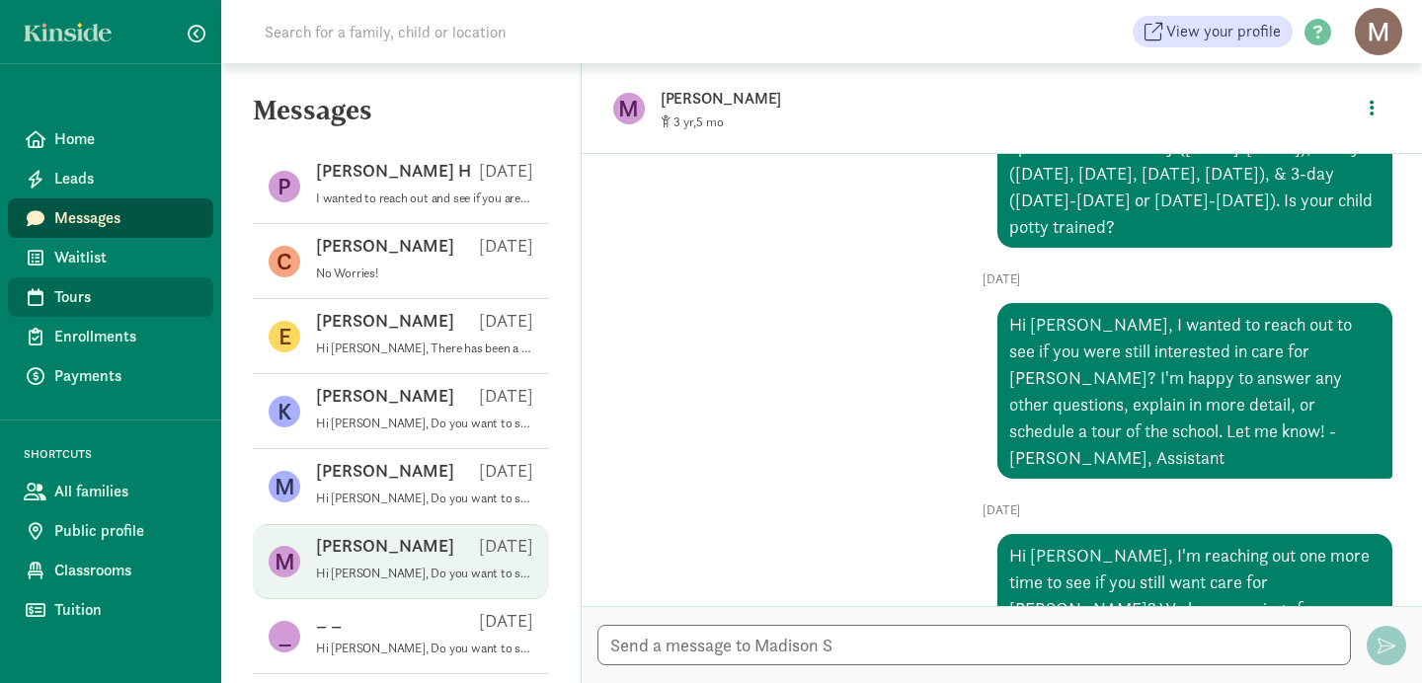
scroll to position [225, 0]
click at [97, 337] on span "Enrollments" at bounding box center [125, 337] width 143 height 24
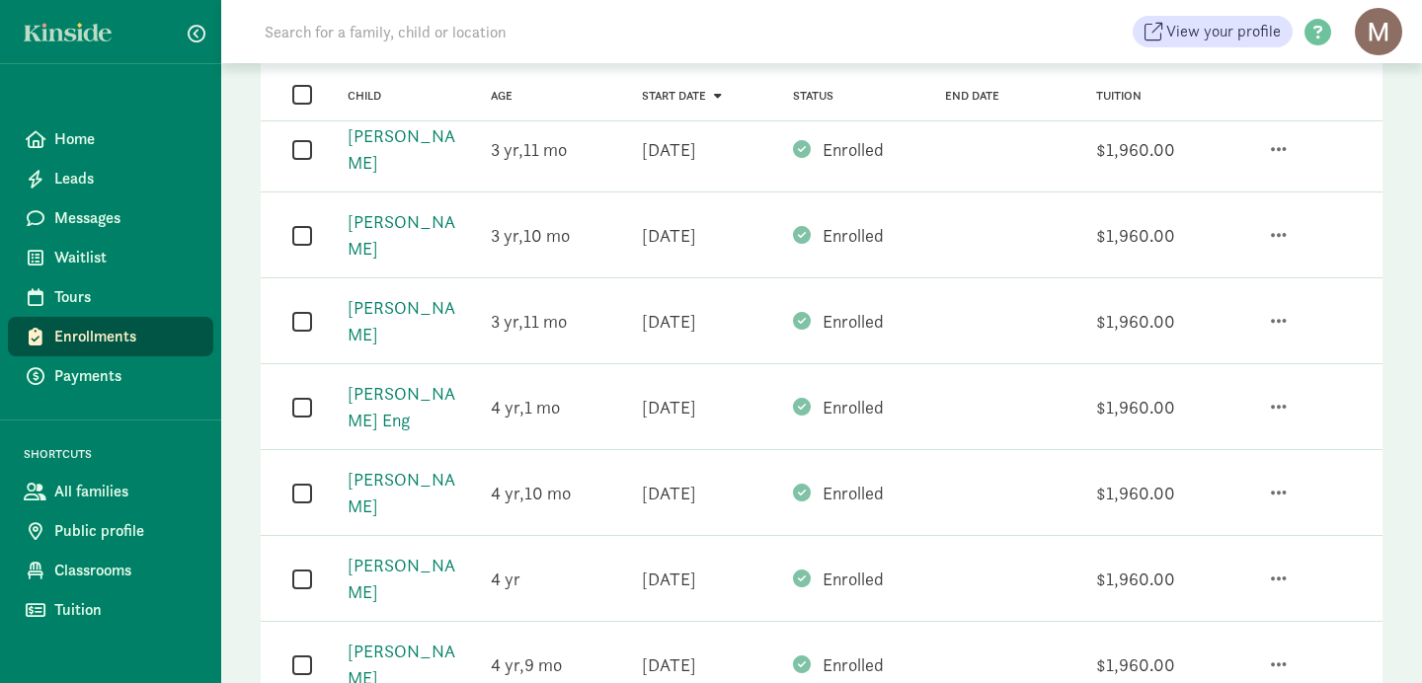
scroll to position [475, 0]
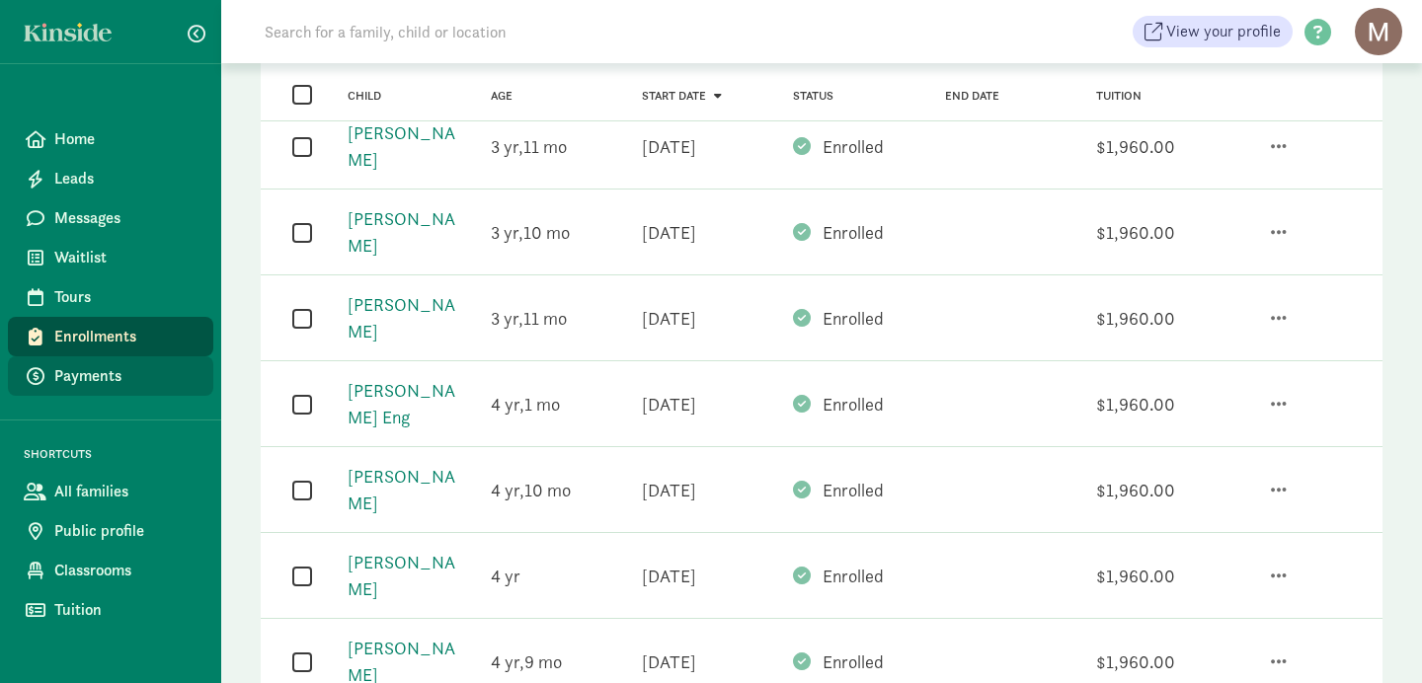
click at [77, 384] on span "Payments" at bounding box center [125, 376] width 143 height 24
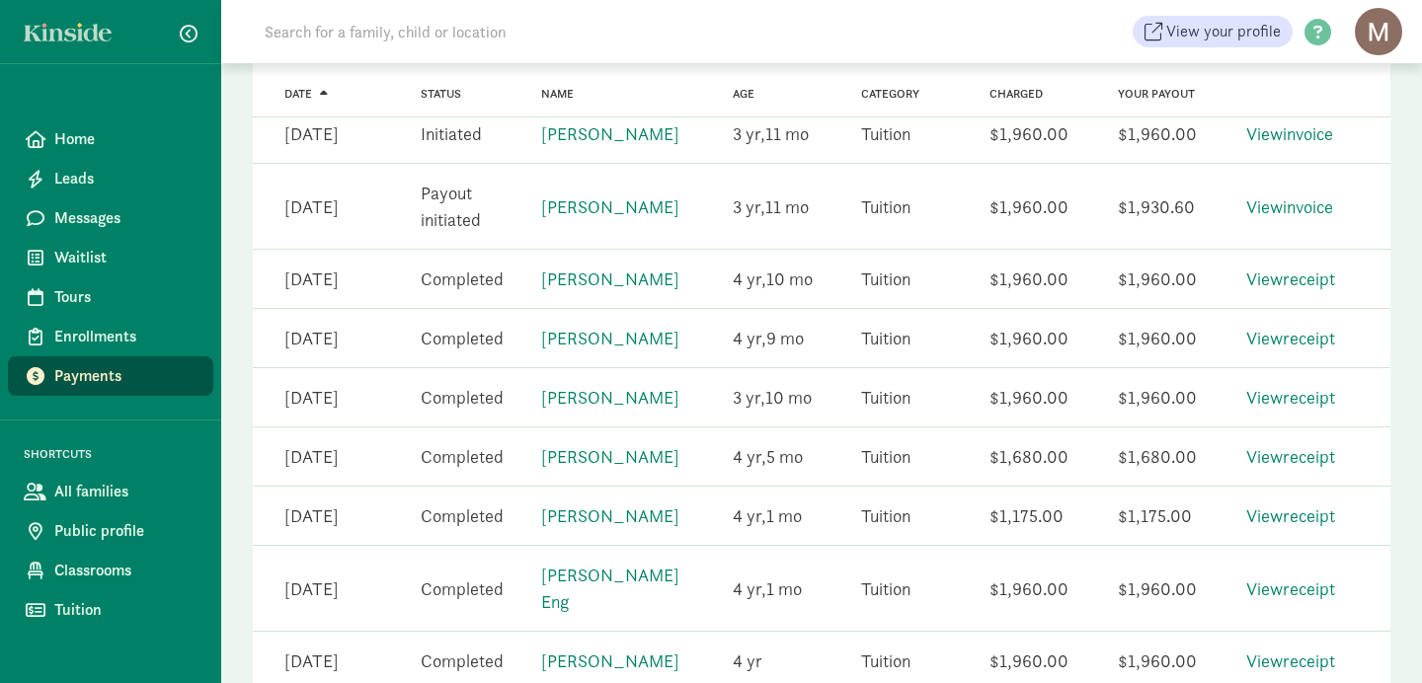
scroll to position [467, 0]
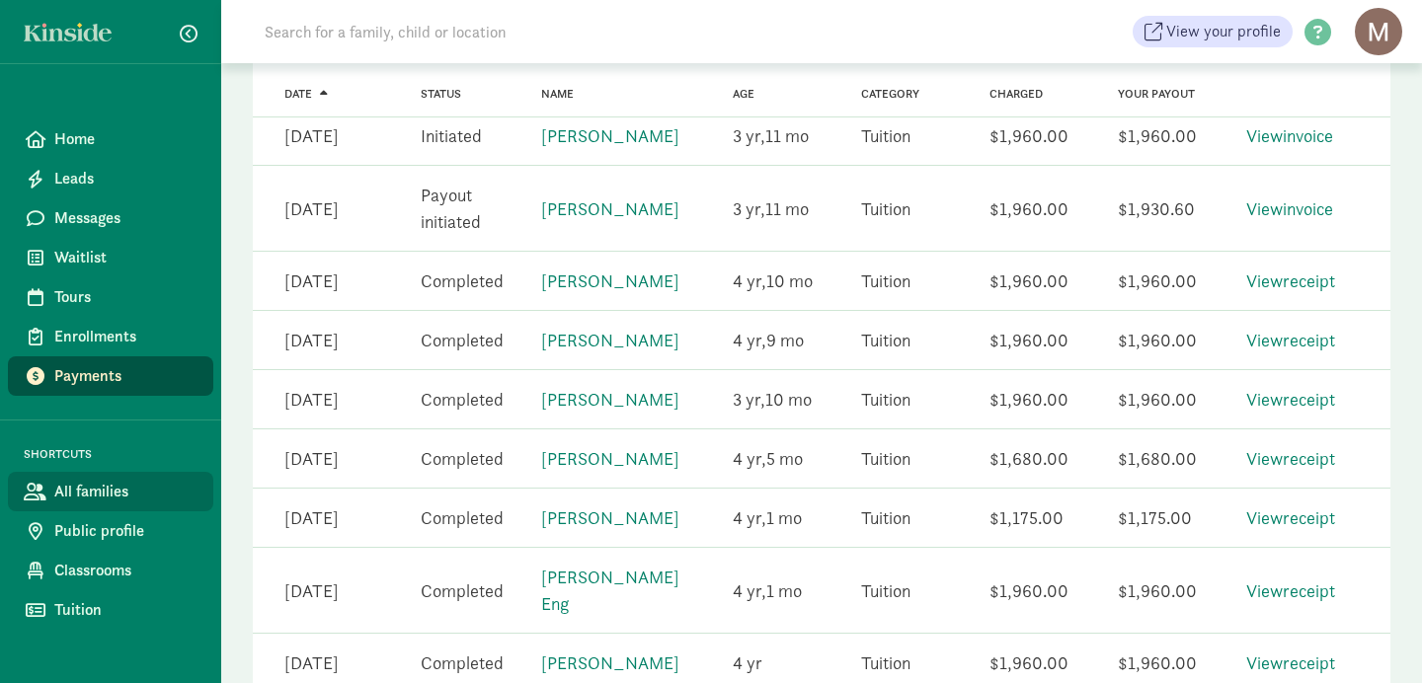
click at [83, 500] on span "All families" at bounding box center [125, 492] width 143 height 24
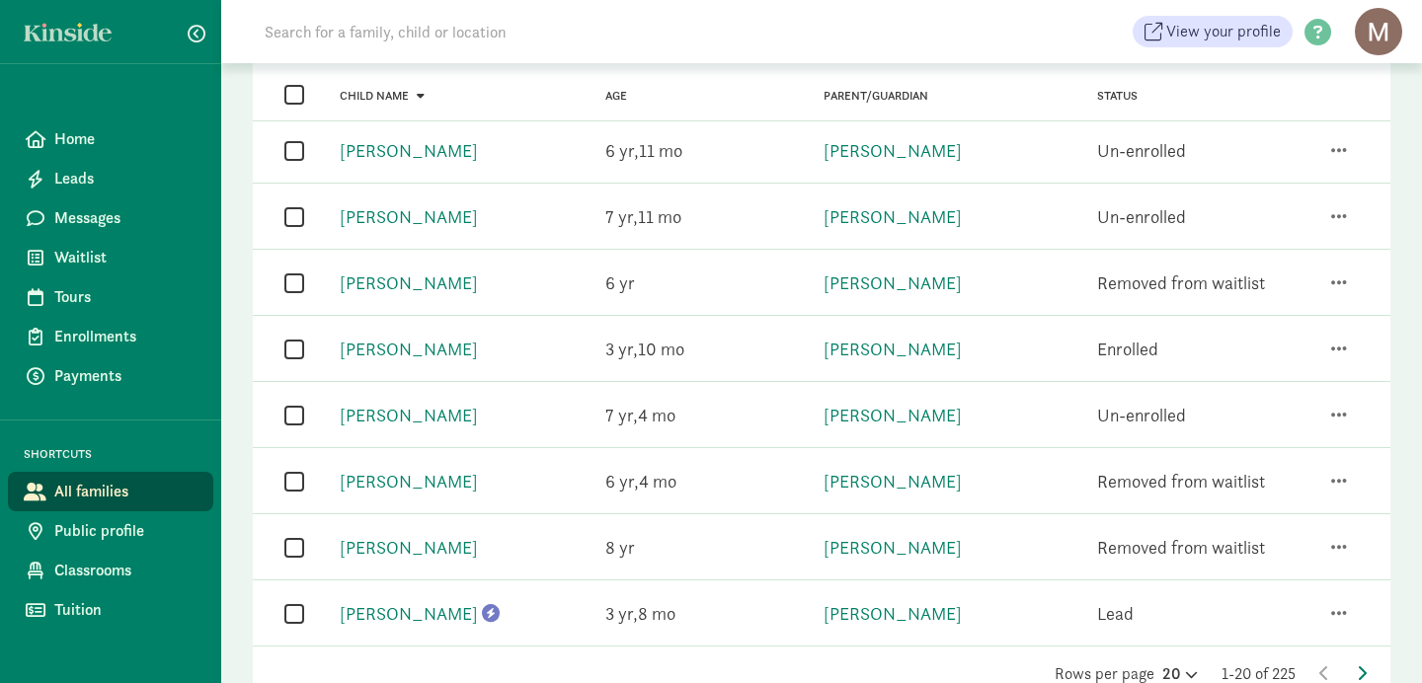
scroll to position [1087, 0]
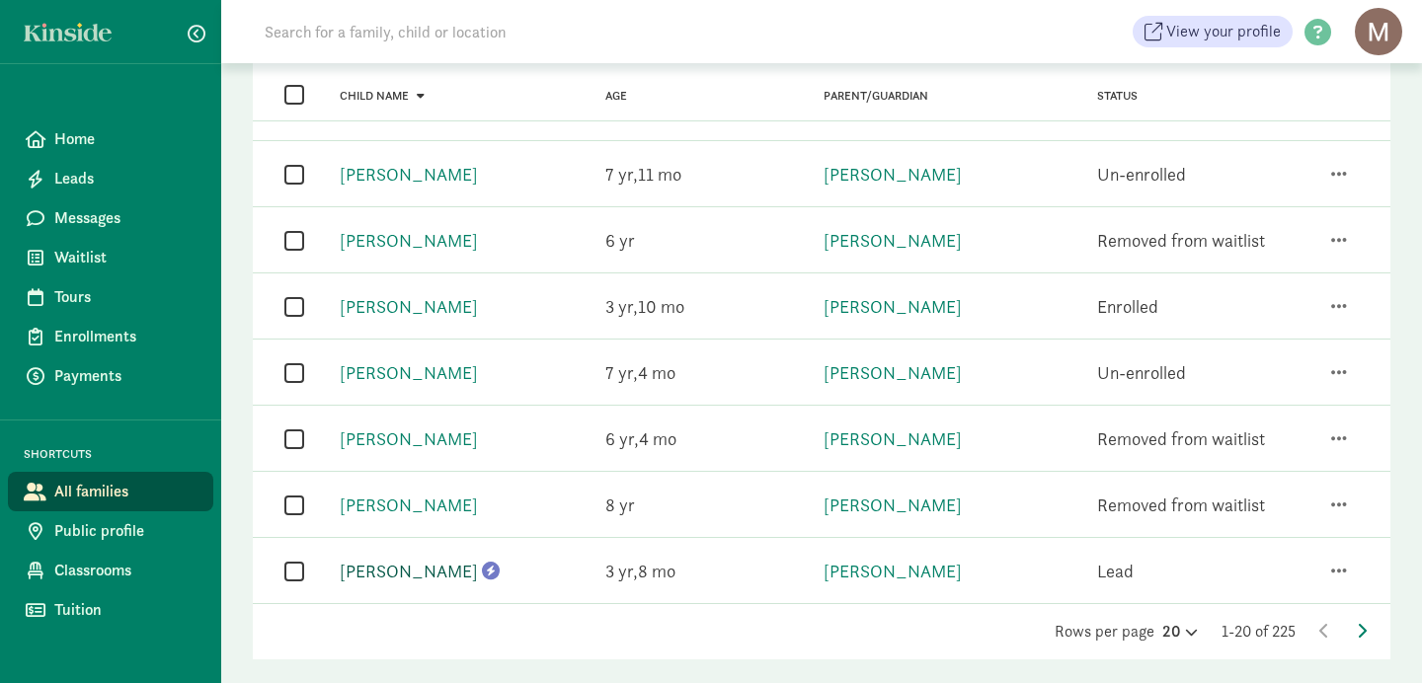
click at [383, 560] on link "[PERSON_NAME]" at bounding box center [409, 571] width 138 height 23
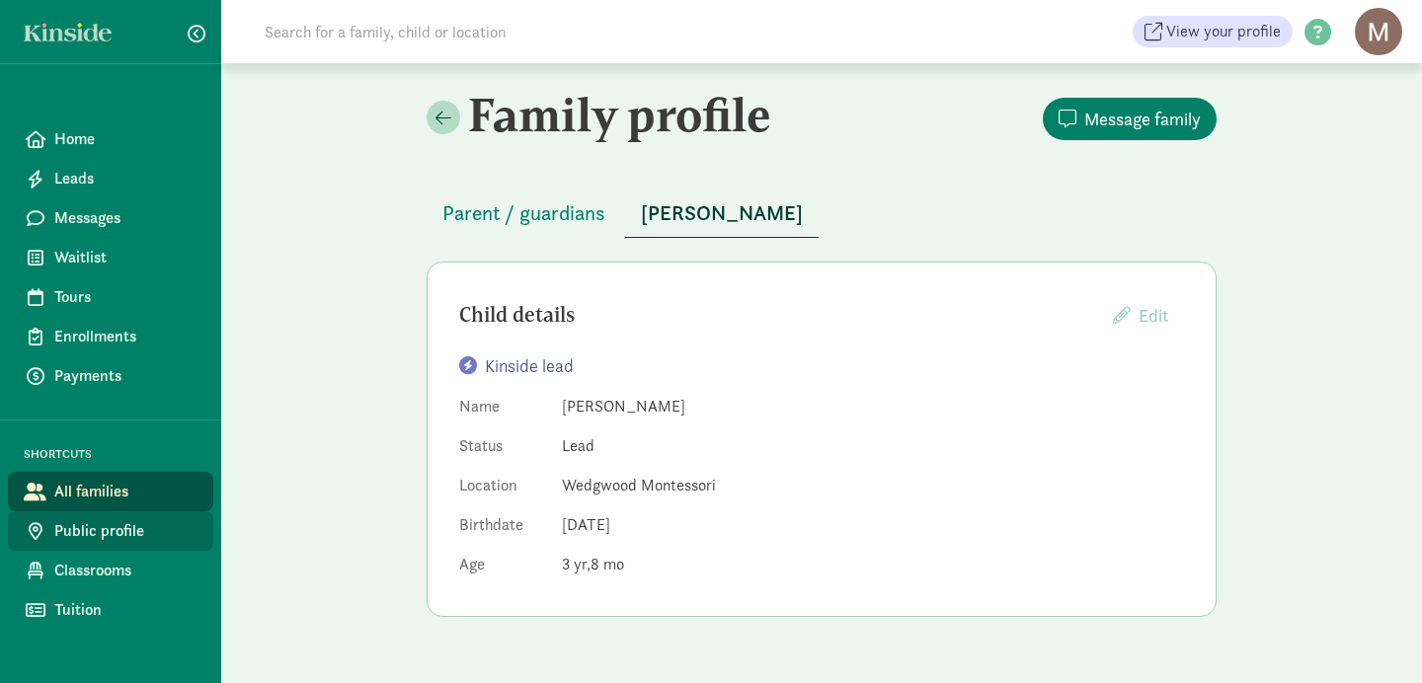
click at [119, 533] on span "Public profile" at bounding box center [125, 531] width 143 height 24
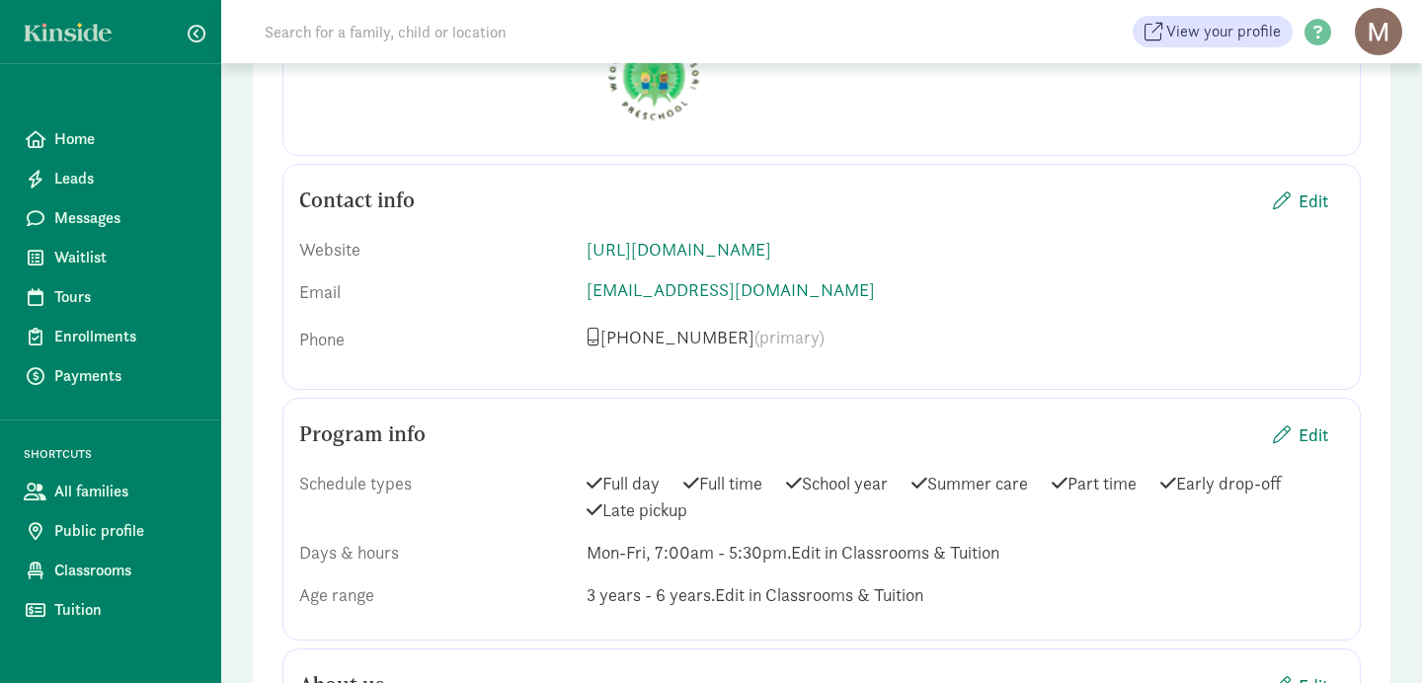
scroll to position [1433, 0]
click at [646, 341] on p "206-364-1068 (primary)" at bounding box center [965, 335] width 757 height 24
click at [754, 340] on span "(primary)" at bounding box center [789, 334] width 70 height 23
click at [1312, 204] on span "Edit" at bounding box center [1314, 198] width 30 height 27
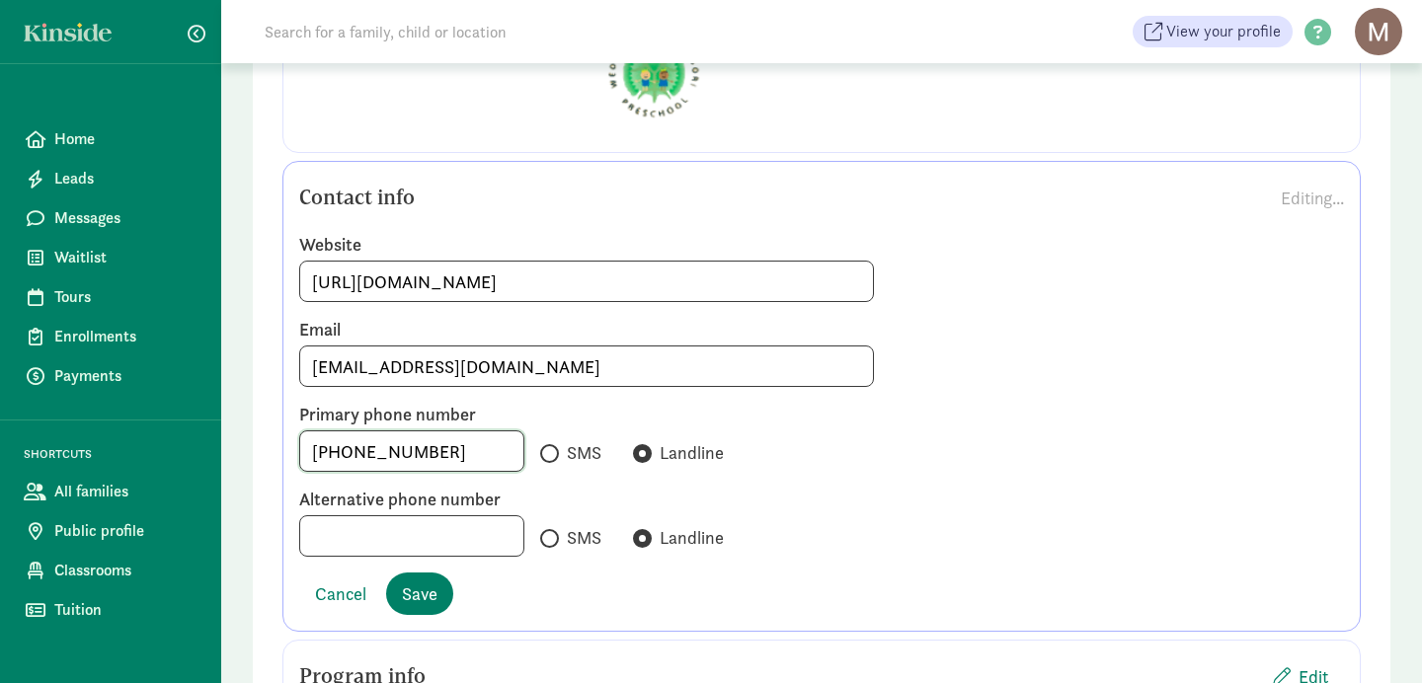
click at [435, 457] on input "206-364-1068" at bounding box center [411, 452] width 223 height 40
type input "206-861 4395"
click at [553, 453] on input "SMS" at bounding box center [546, 453] width 13 height 13
radio input "true"
radio input "false"
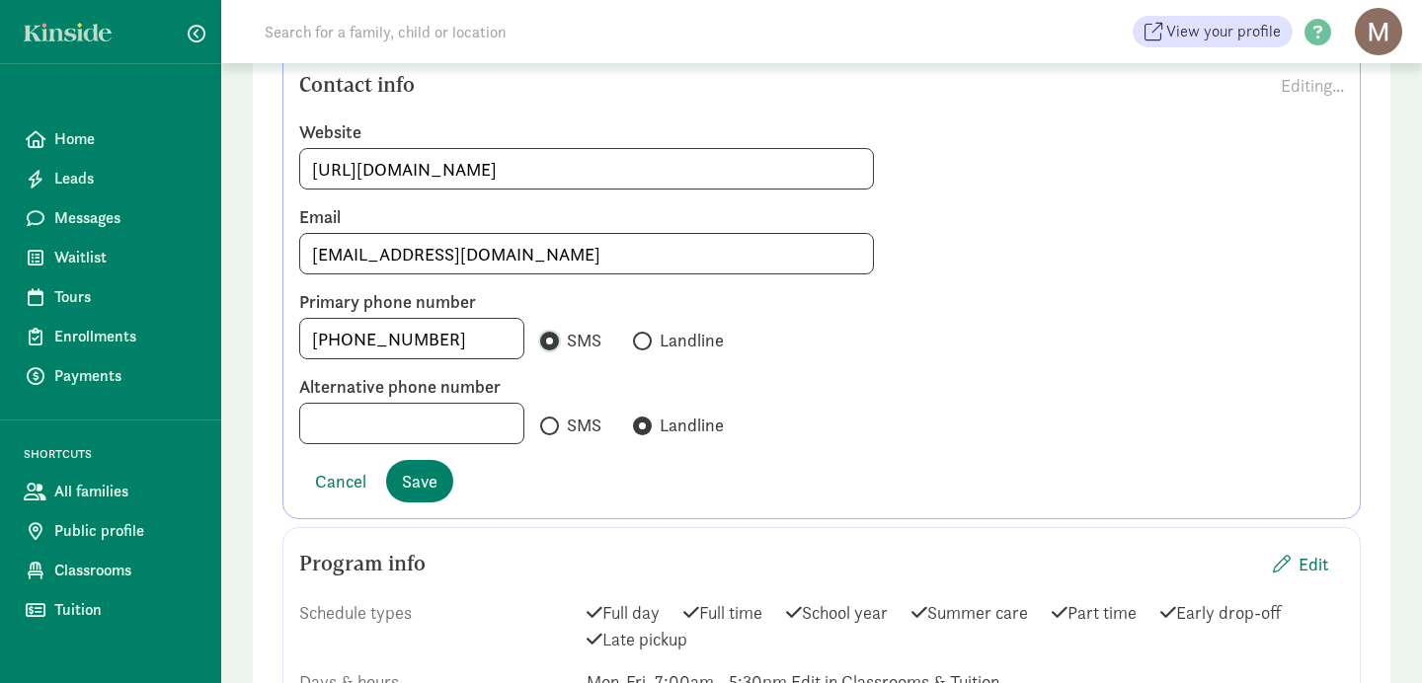
scroll to position [1556, 0]
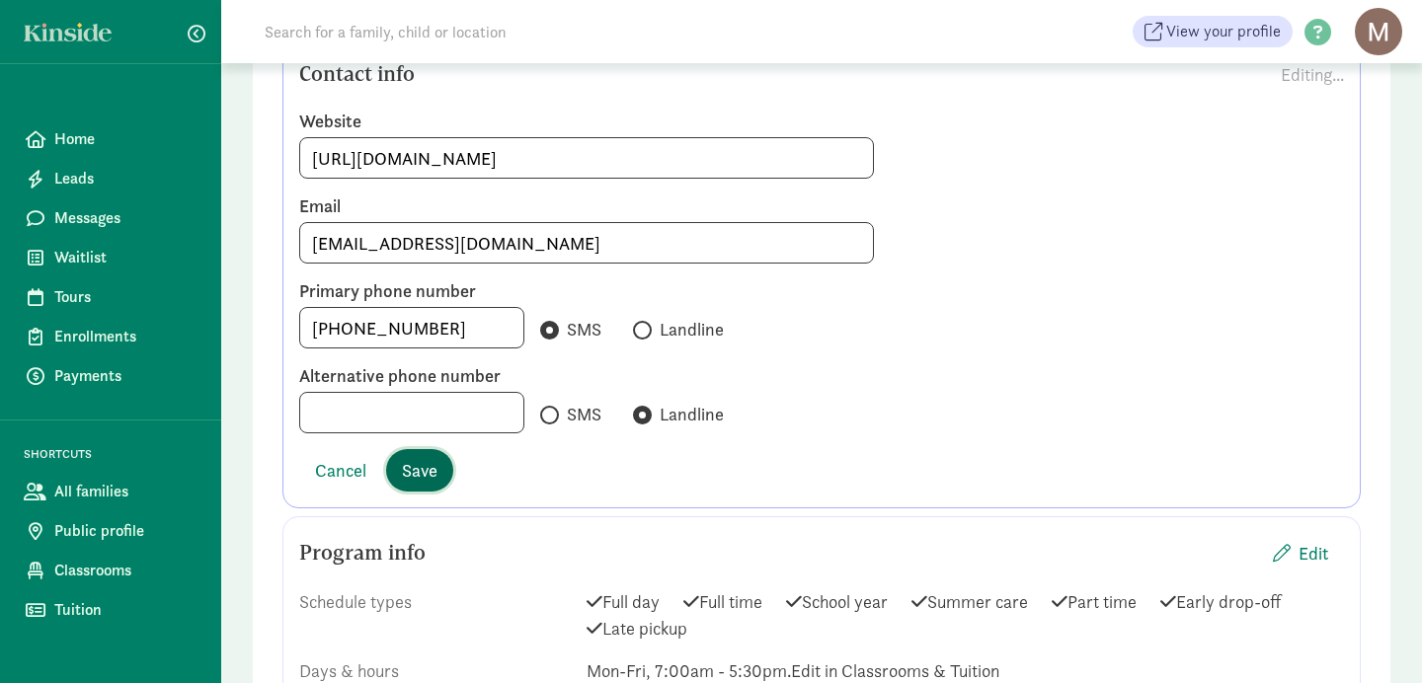
click at [418, 481] on span "Save" at bounding box center [420, 470] width 36 height 27
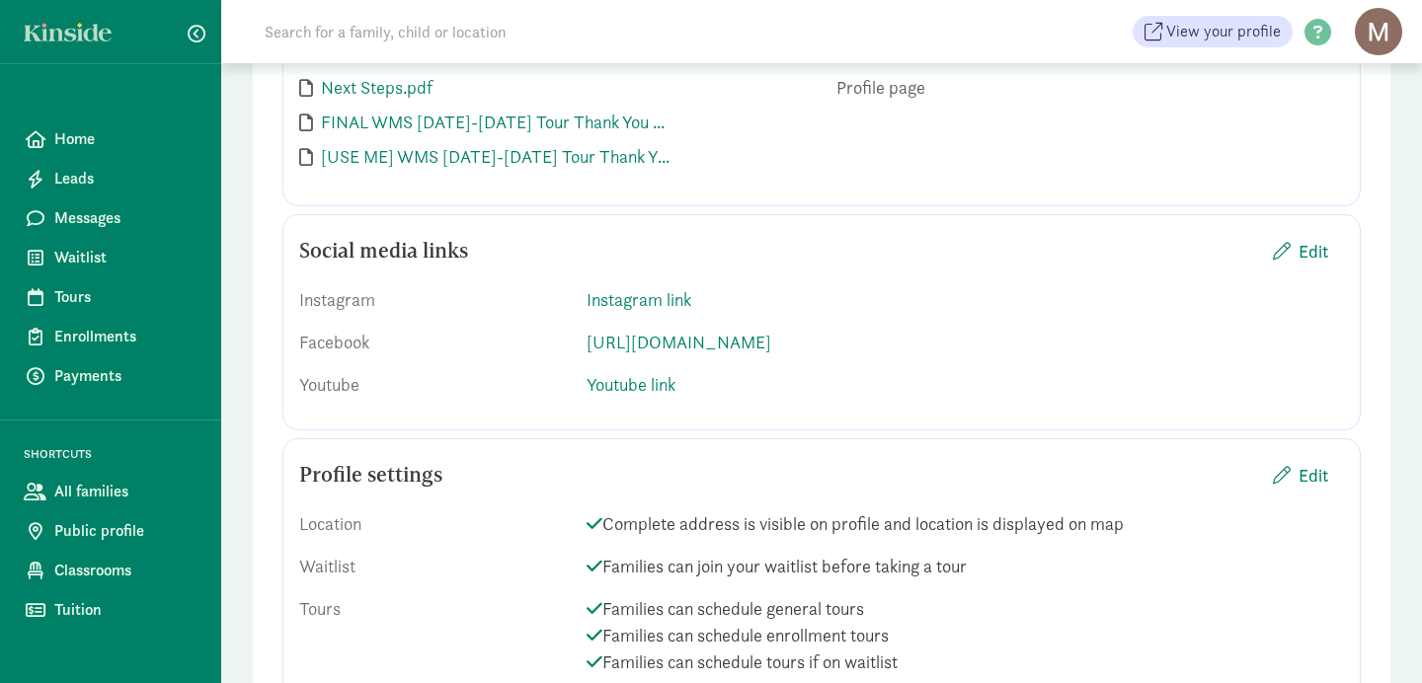
scroll to position [2959, 0]
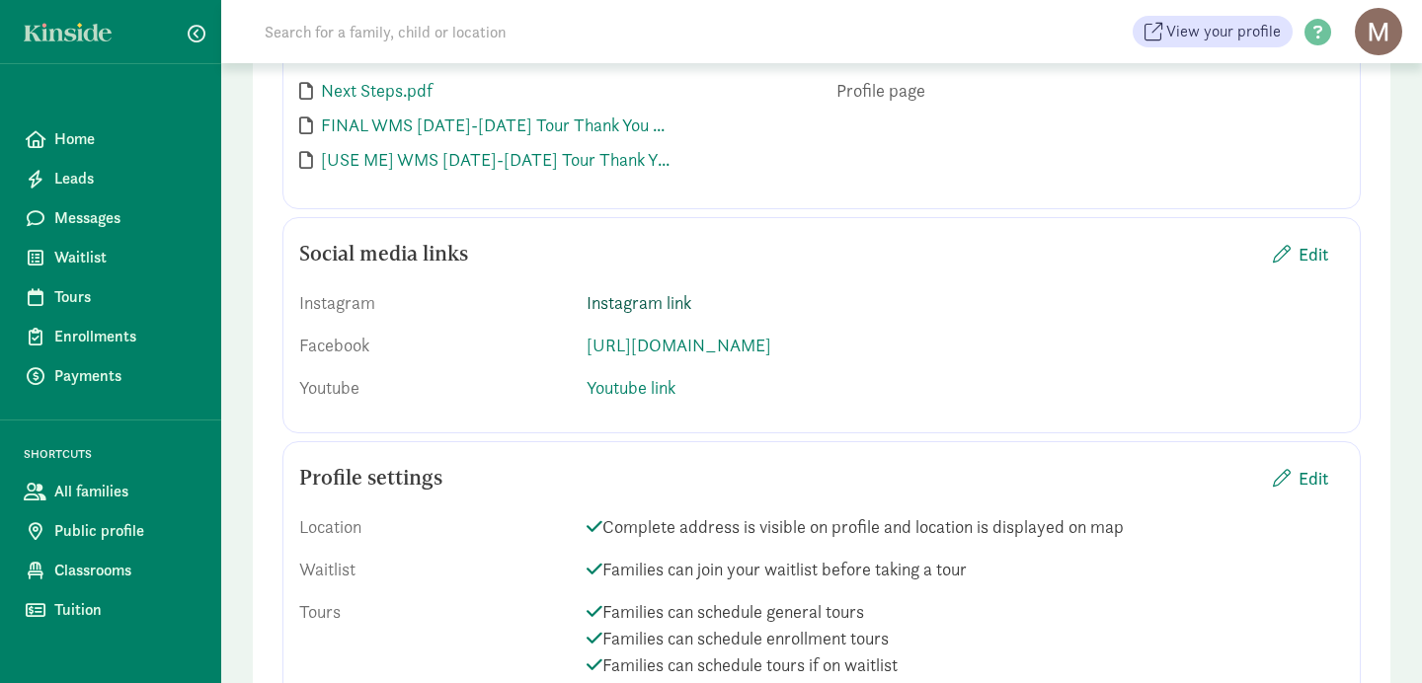
click at [644, 304] on link "Instagram link" at bounding box center [639, 302] width 105 height 23
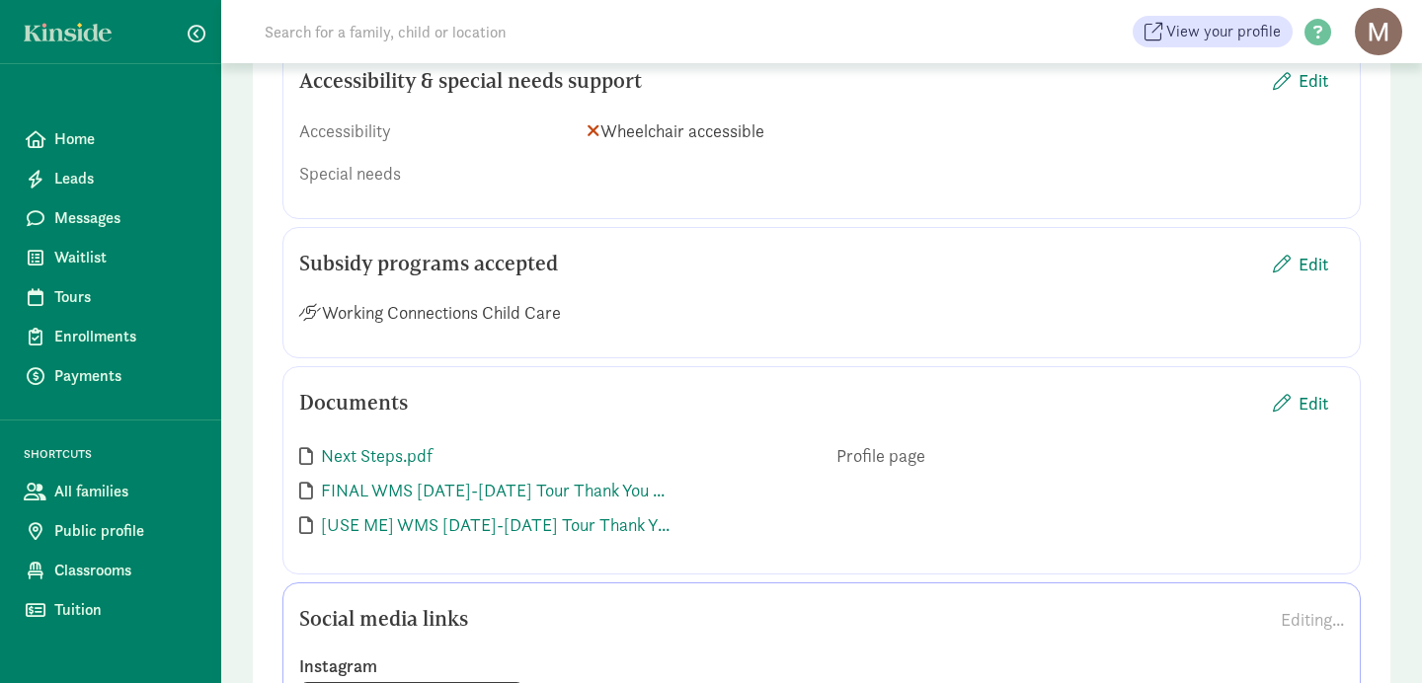
scroll to position [2613, 0]
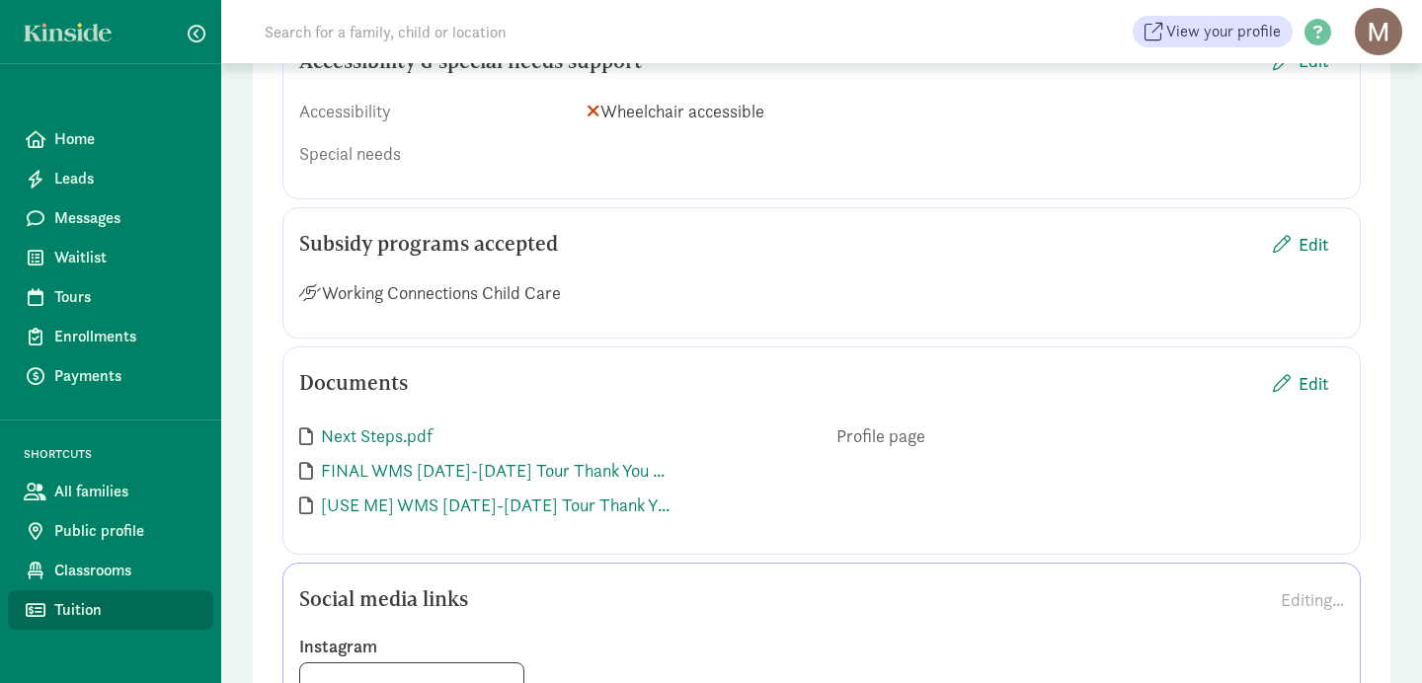
click at [79, 618] on span "Tuition" at bounding box center [125, 610] width 143 height 24
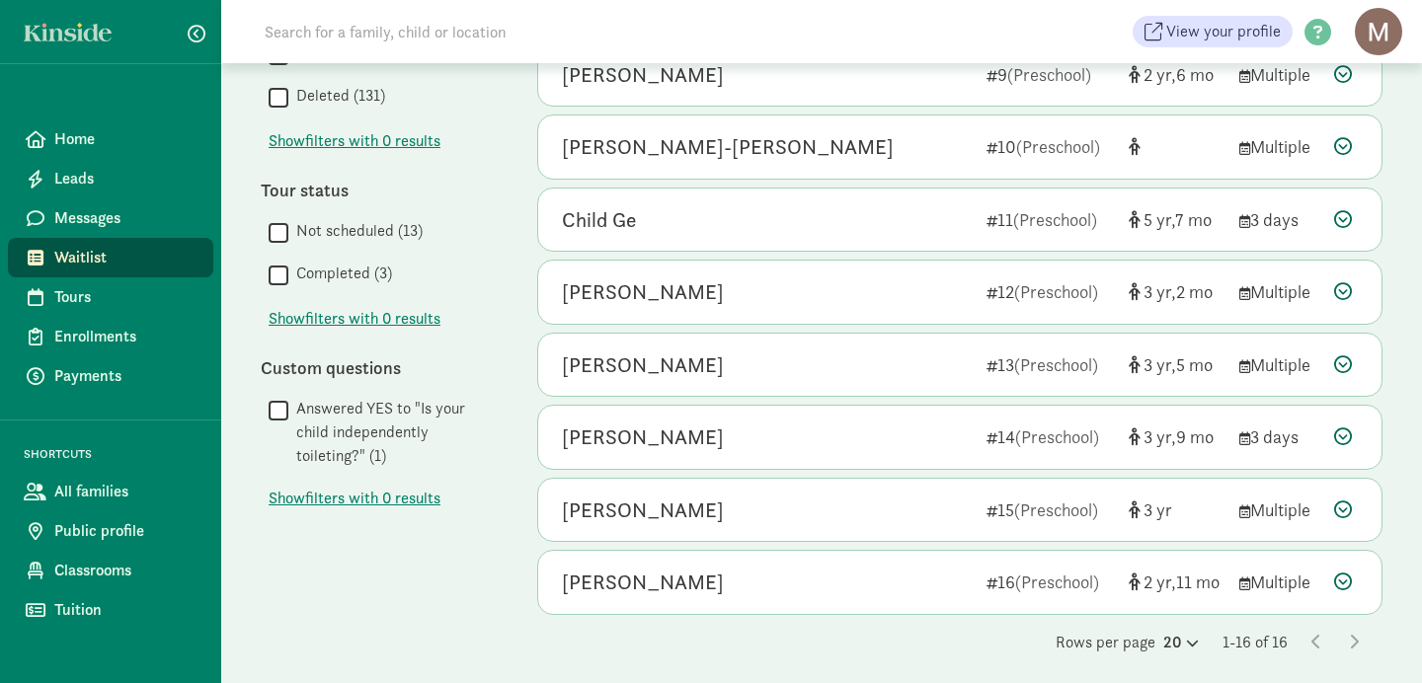
scroll to position [794, 0]
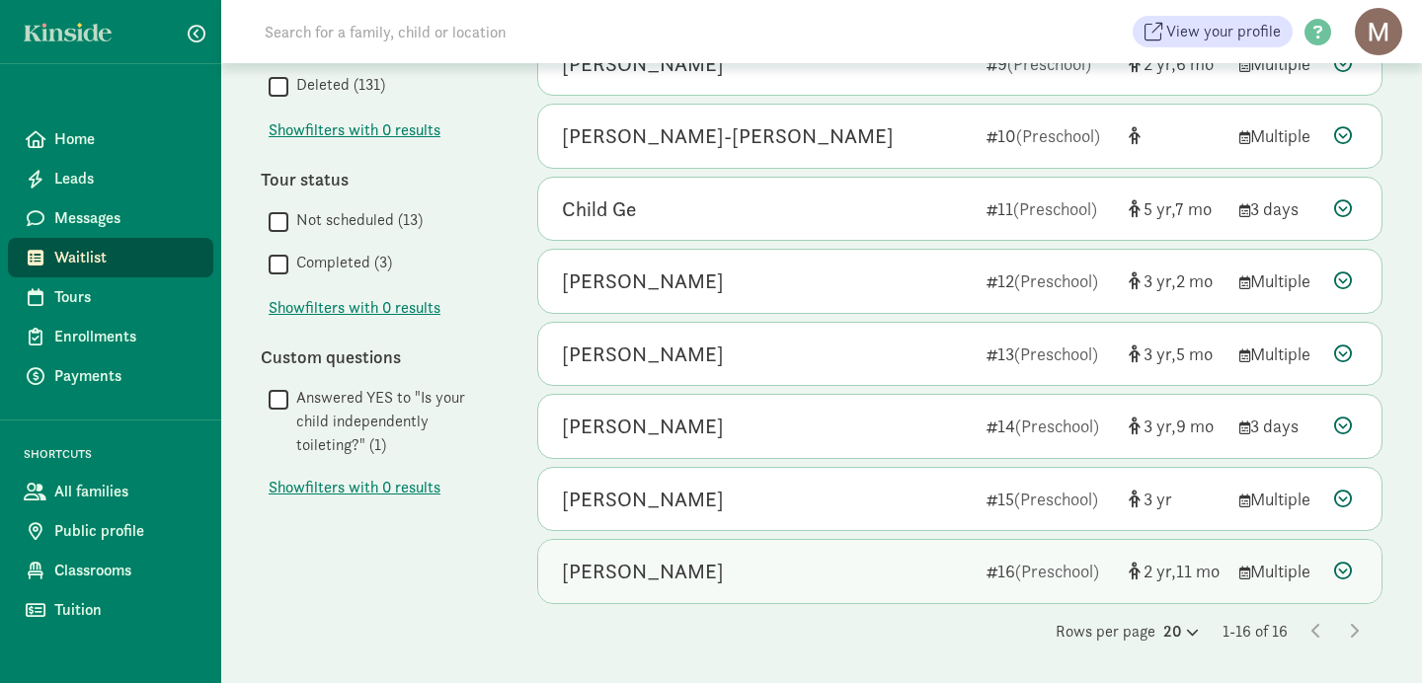
click at [634, 579] on div "[PERSON_NAME]" at bounding box center [643, 572] width 162 height 32
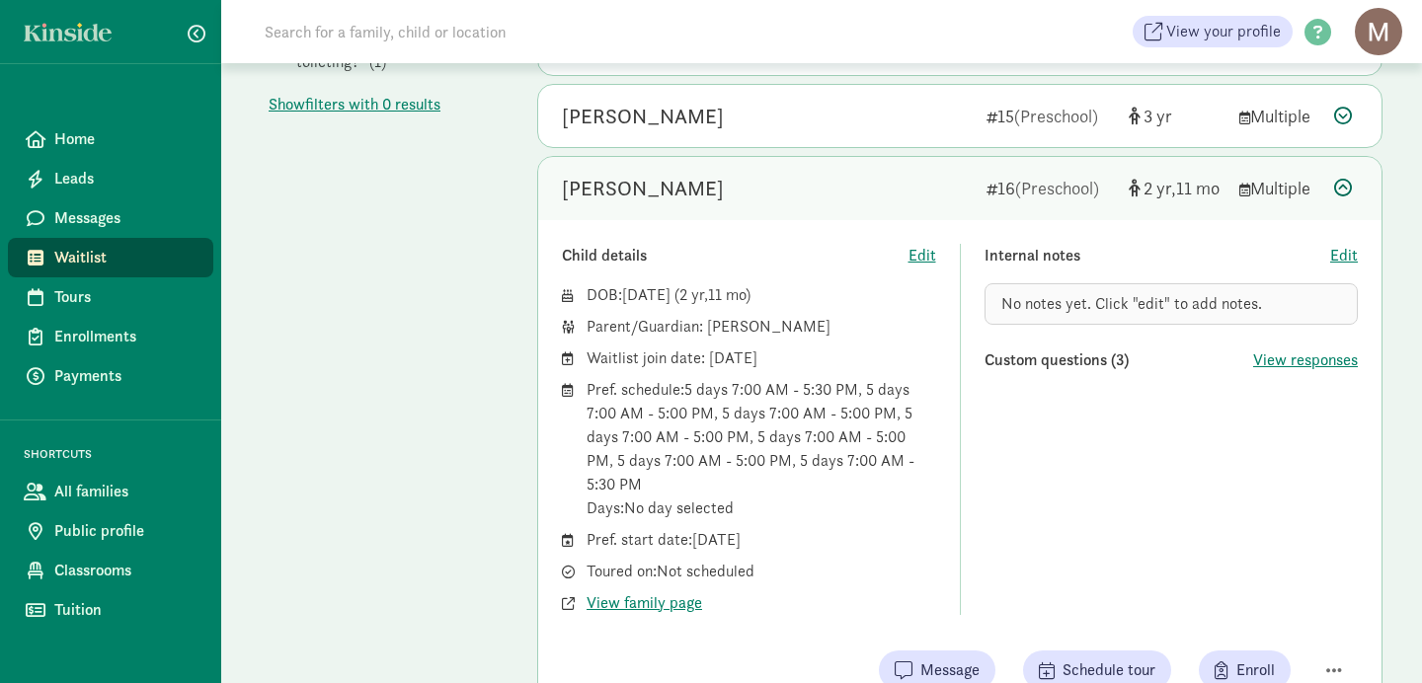
scroll to position [1179, 0]
click at [88, 266] on span "Waitlist" at bounding box center [125, 258] width 143 height 24
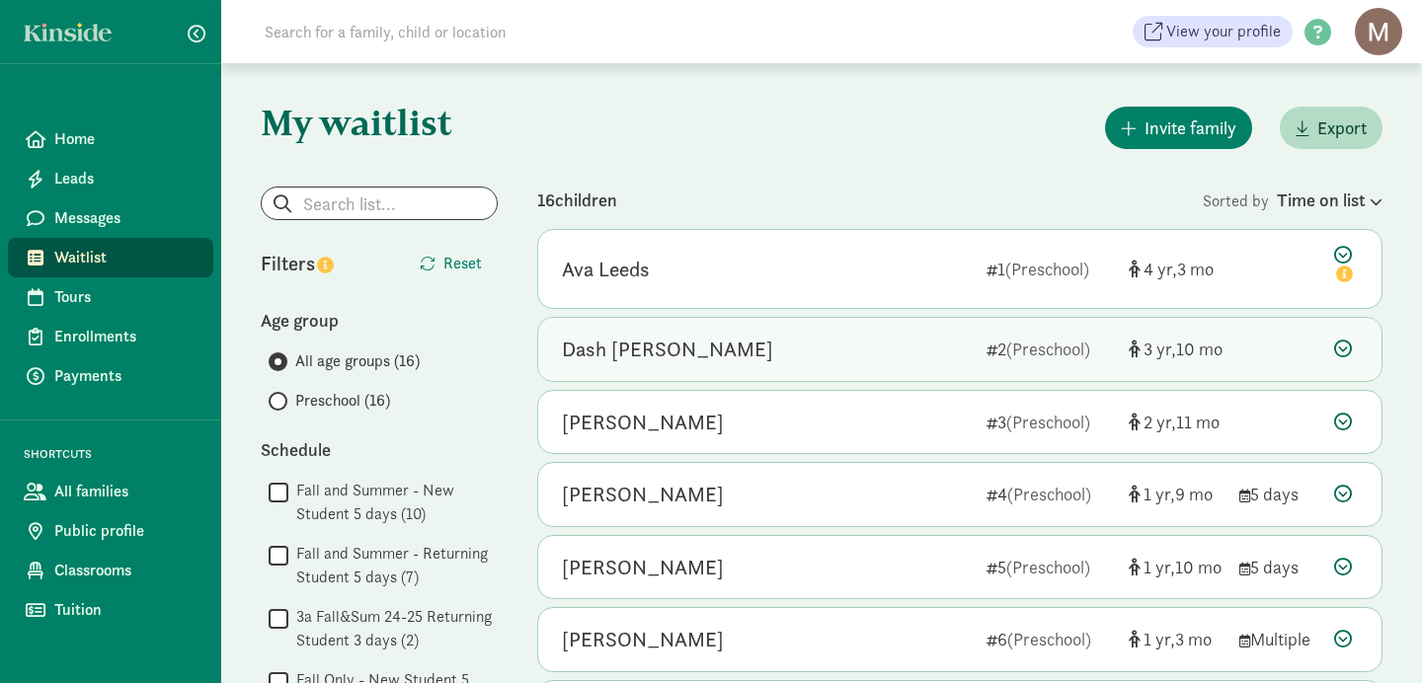
click at [628, 354] on div "Dash [PERSON_NAME]" at bounding box center [667, 350] width 211 height 32
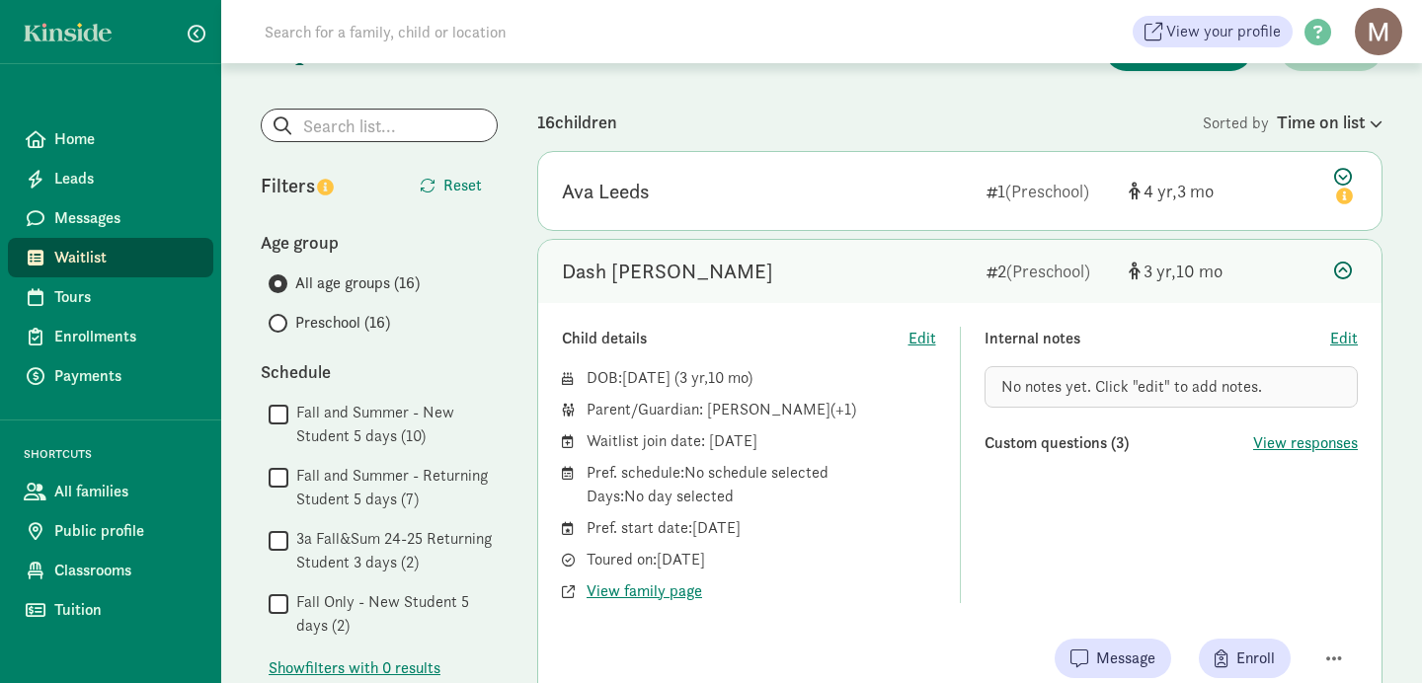
scroll to position [81, 0]
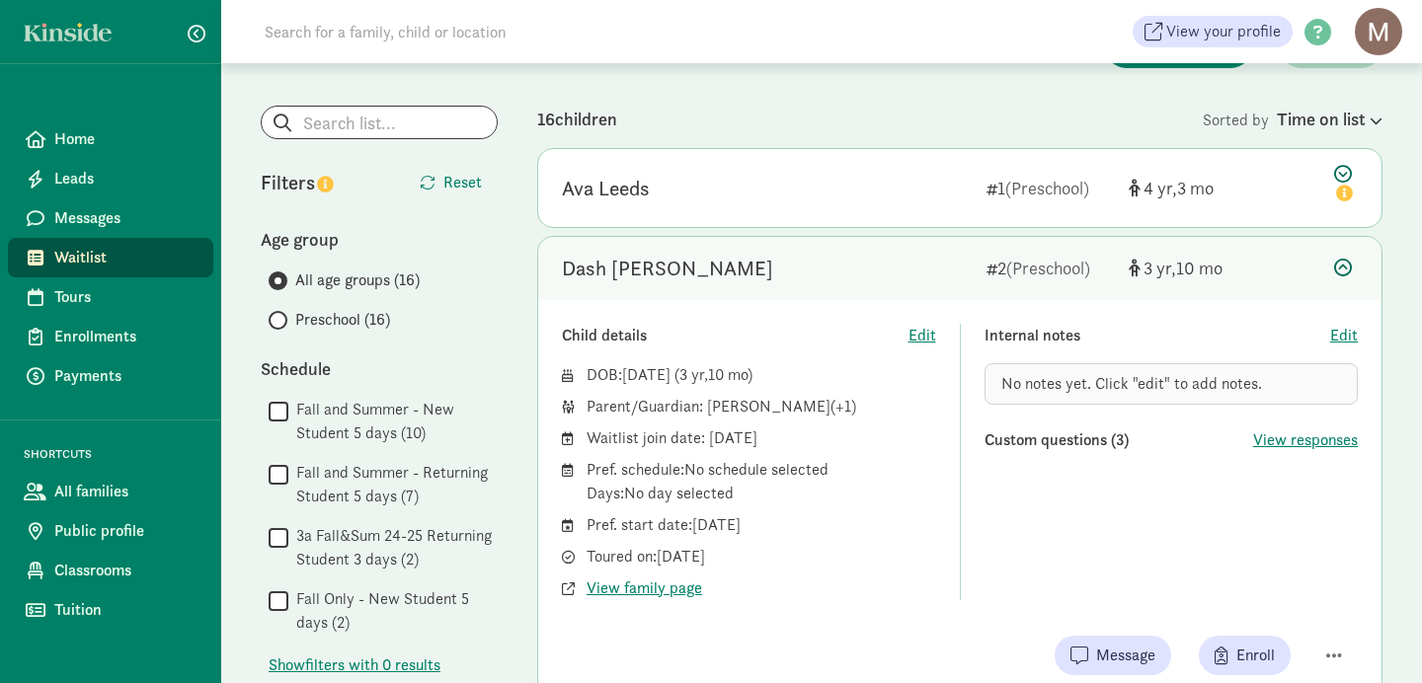
click at [92, 263] on span "Waitlist" at bounding box center [125, 258] width 143 height 24
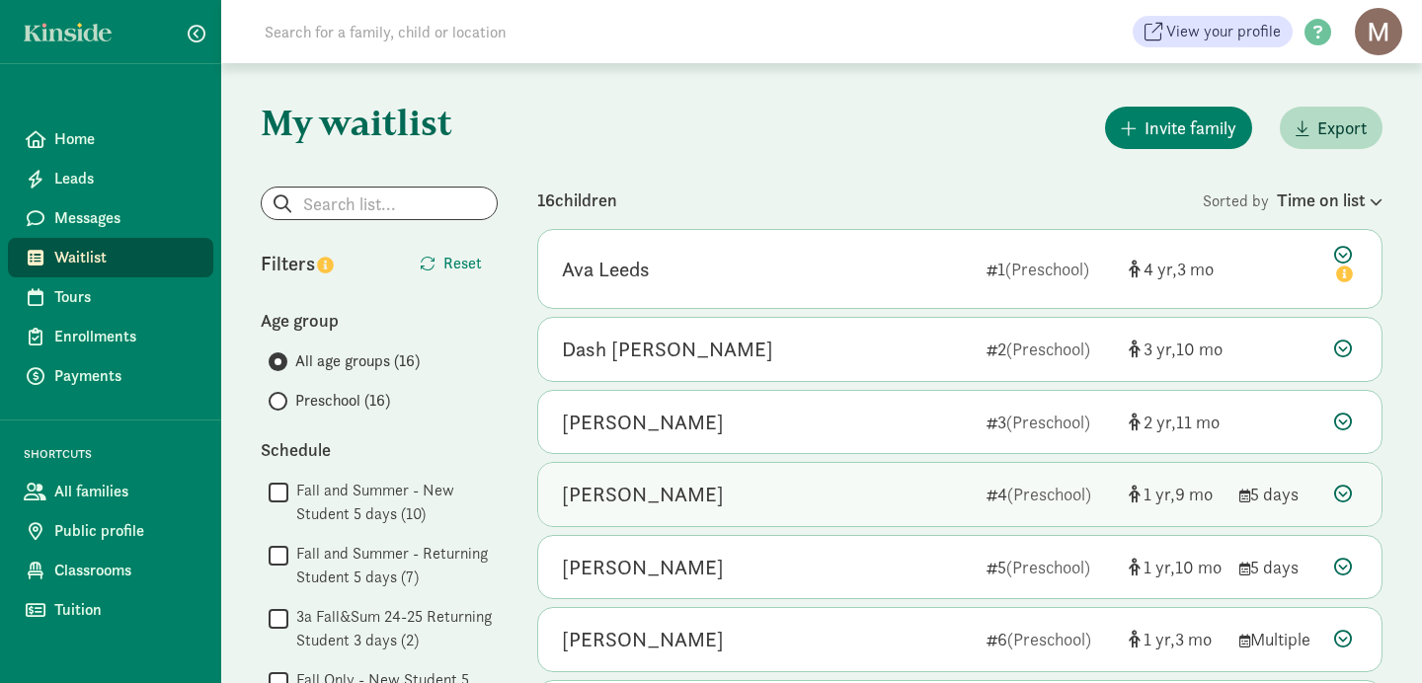
click at [634, 499] on div "[PERSON_NAME]" at bounding box center [643, 495] width 162 height 32
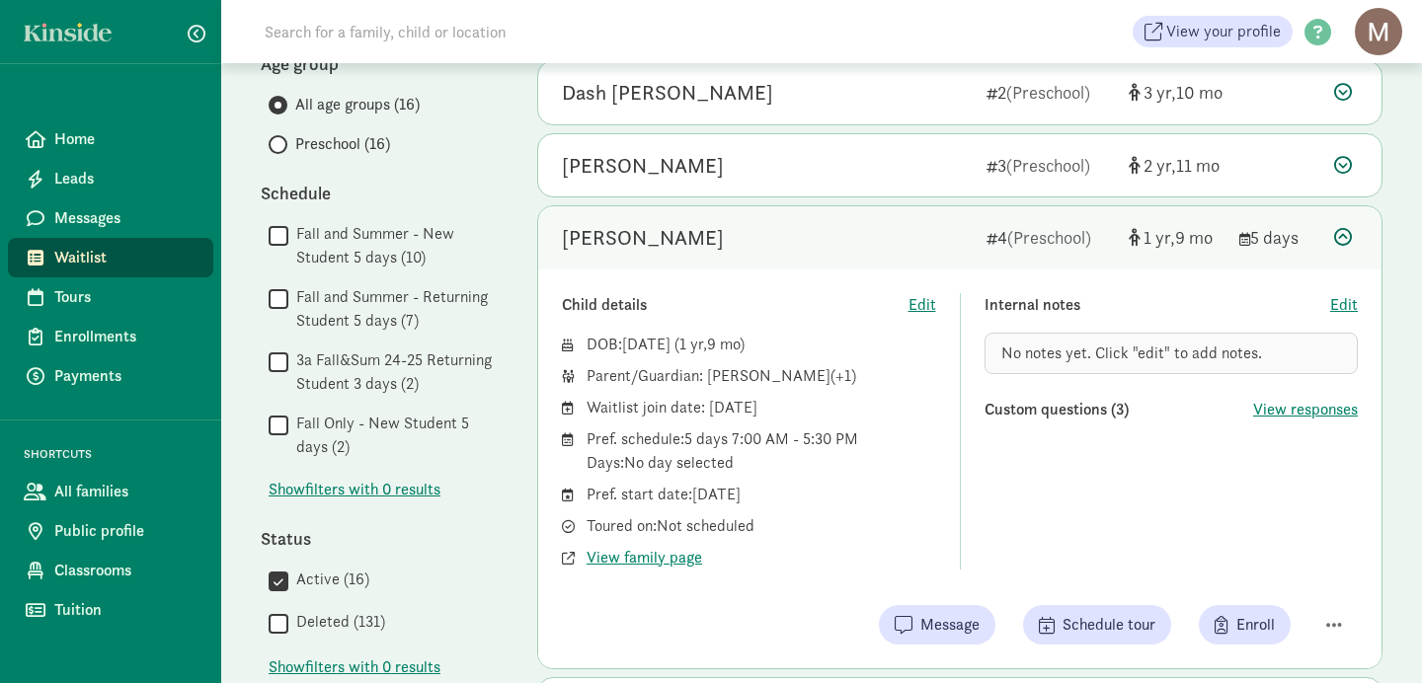
scroll to position [256, 0]
click at [74, 262] on span "Waitlist" at bounding box center [125, 258] width 143 height 24
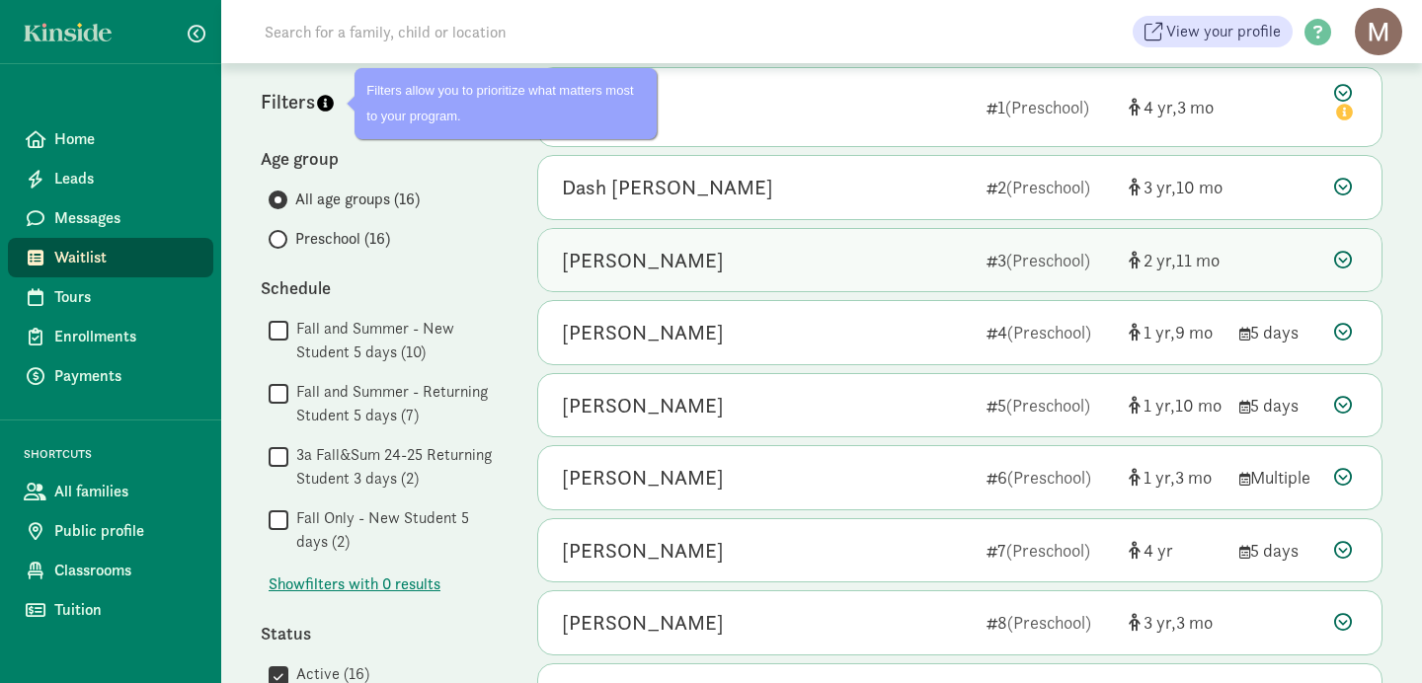
scroll to position [173, 0]
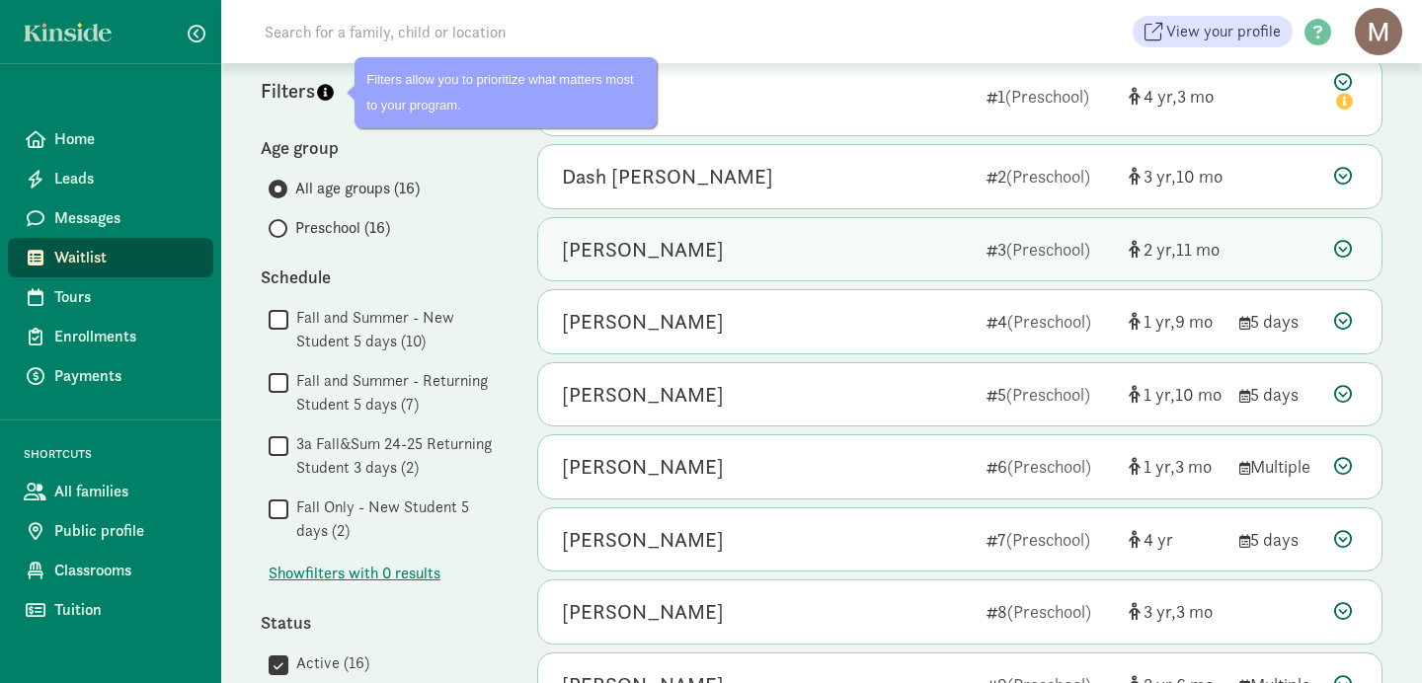
click at [603, 404] on div "[PERSON_NAME]" at bounding box center [643, 395] width 162 height 32
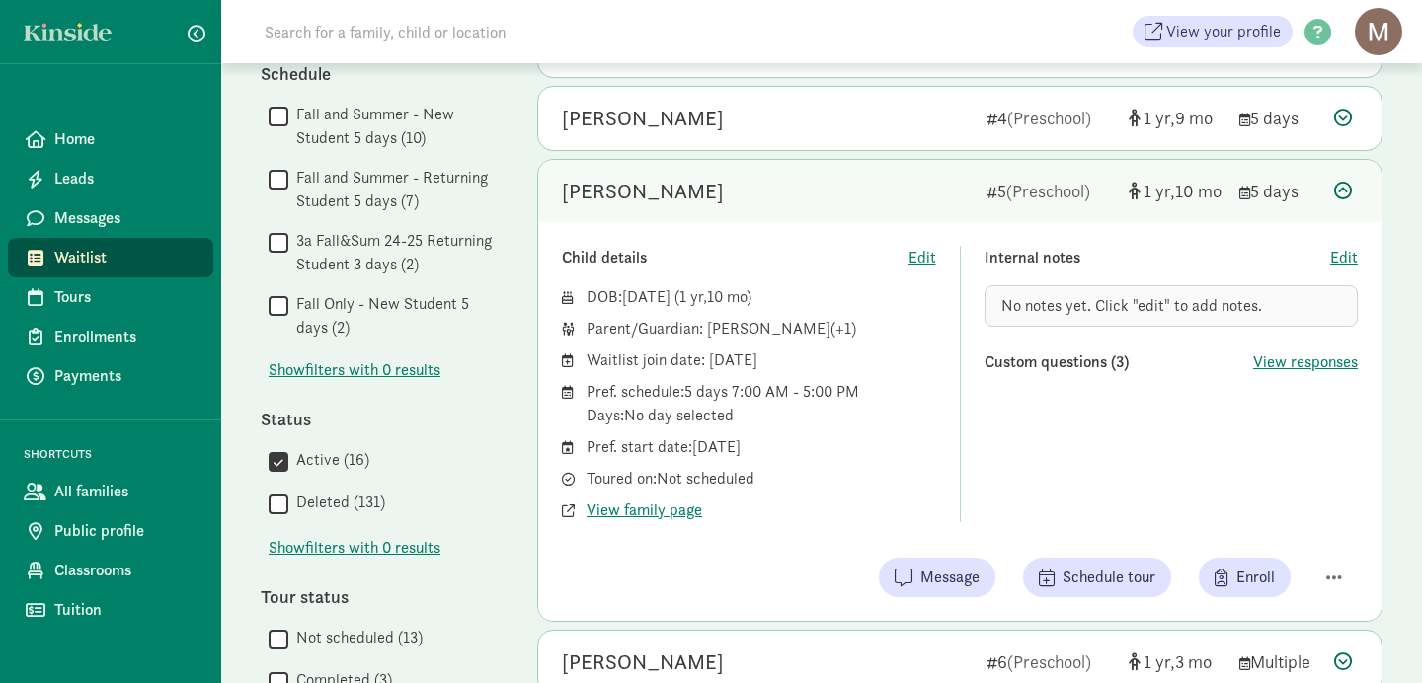
scroll to position [378, 0]
click at [1293, 367] on span "View responses" at bounding box center [1305, 361] width 105 height 24
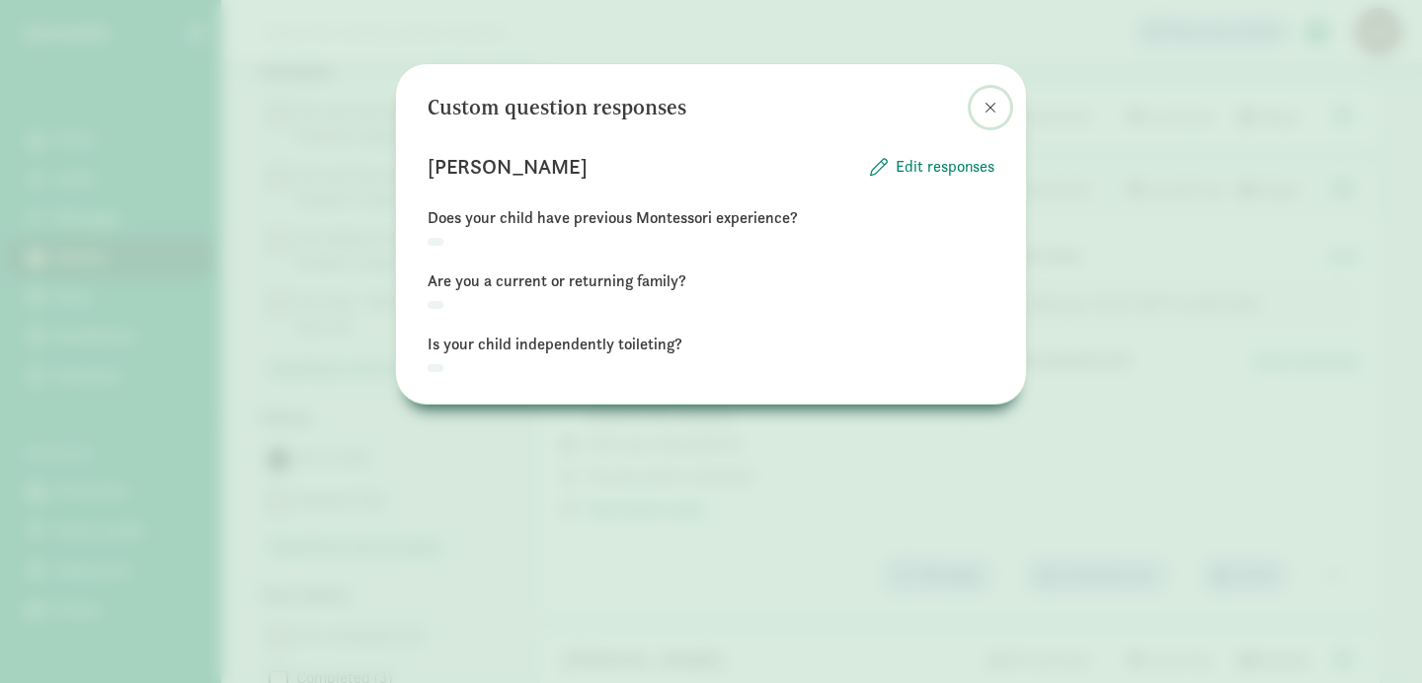
click at [991, 108] on span at bounding box center [991, 108] width 12 height 16
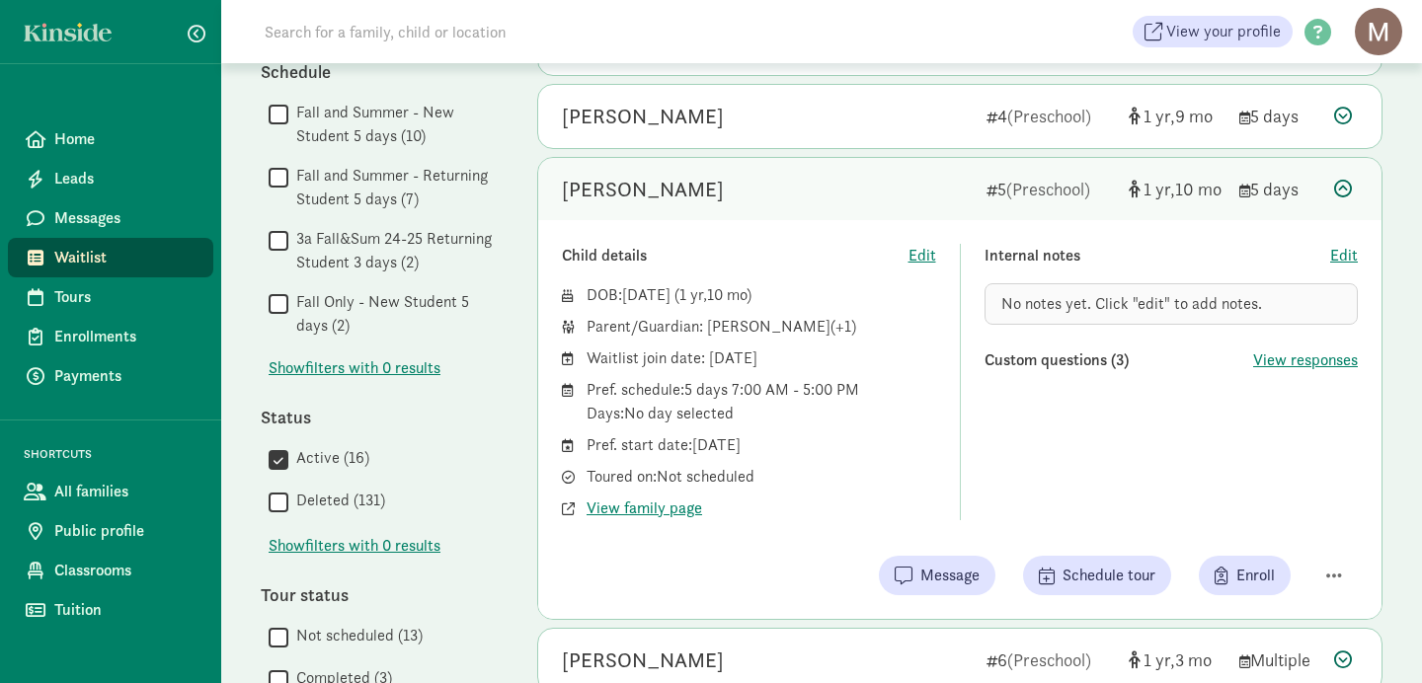
click at [84, 262] on span "Waitlist" at bounding box center [125, 258] width 143 height 24
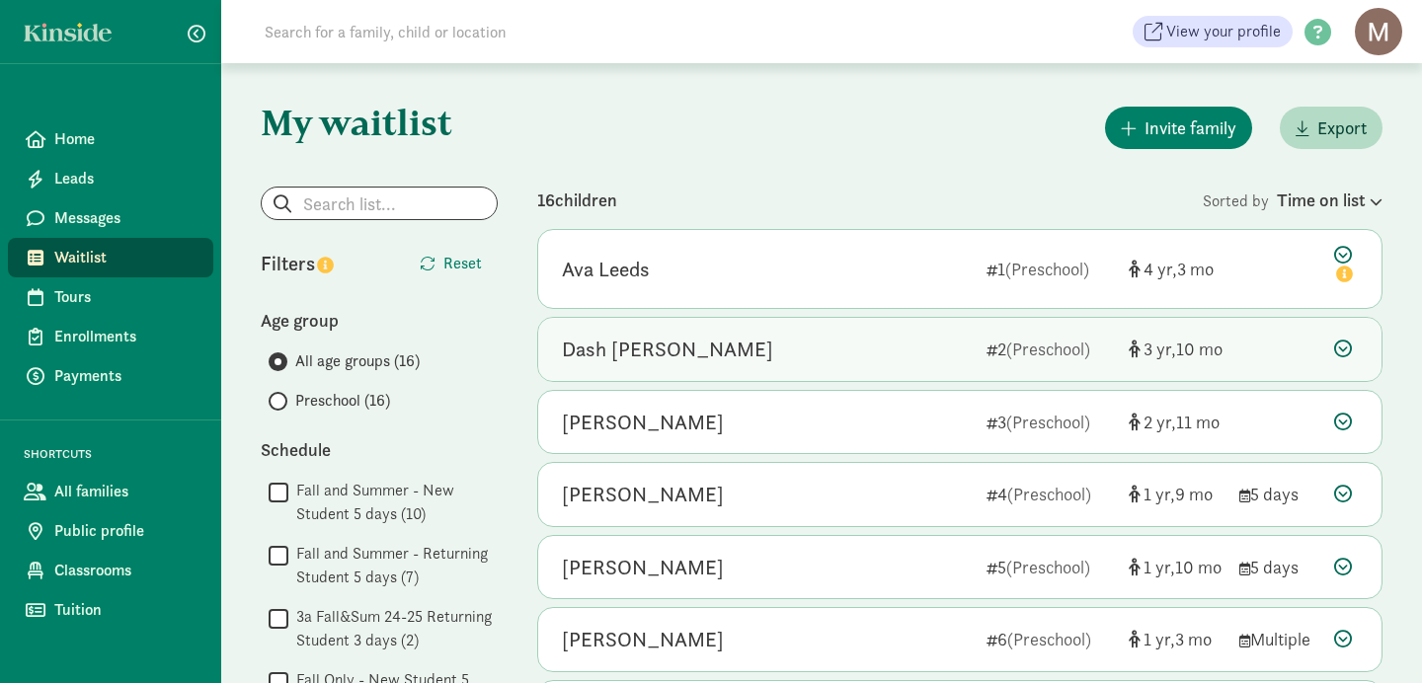
click at [593, 365] on div "Dash [PERSON_NAME]" at bounding box center [667, 350] width 211 height 32
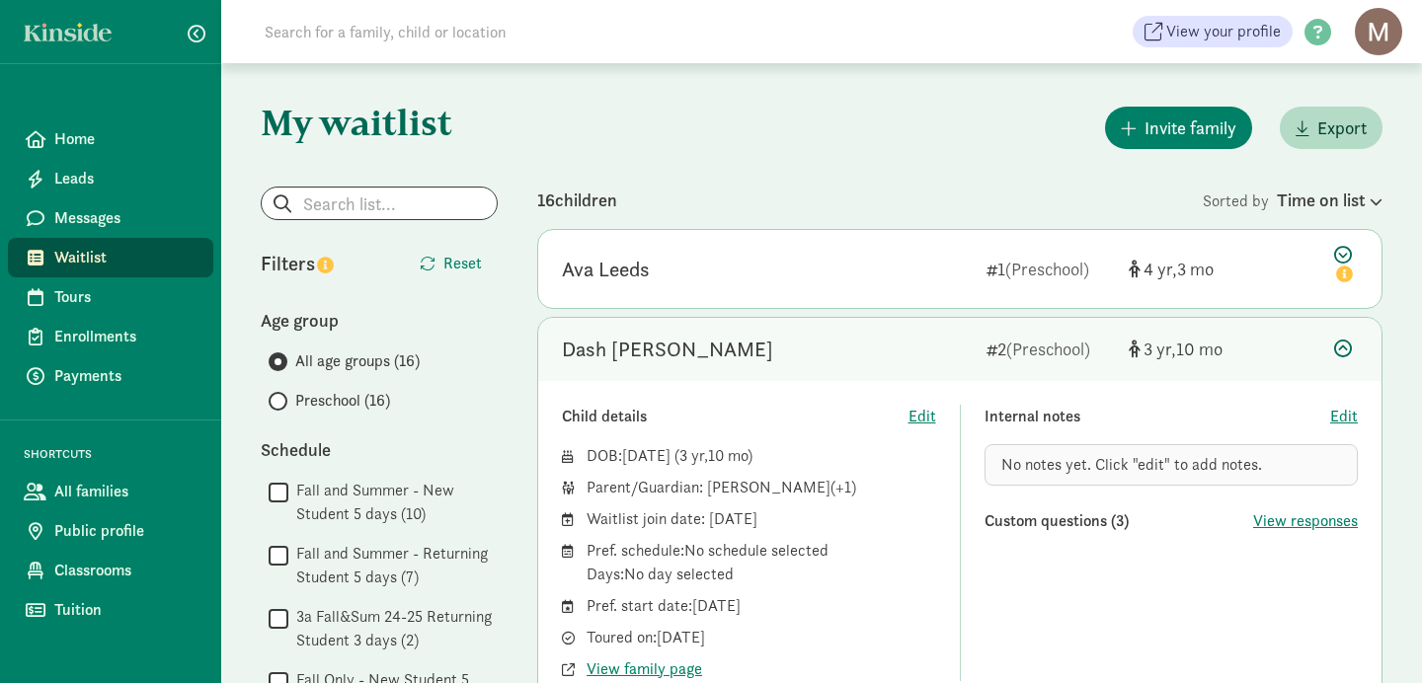
click at [84, 257] on span "Waitlist" at bounding box center [125, 258] width 143 height 24
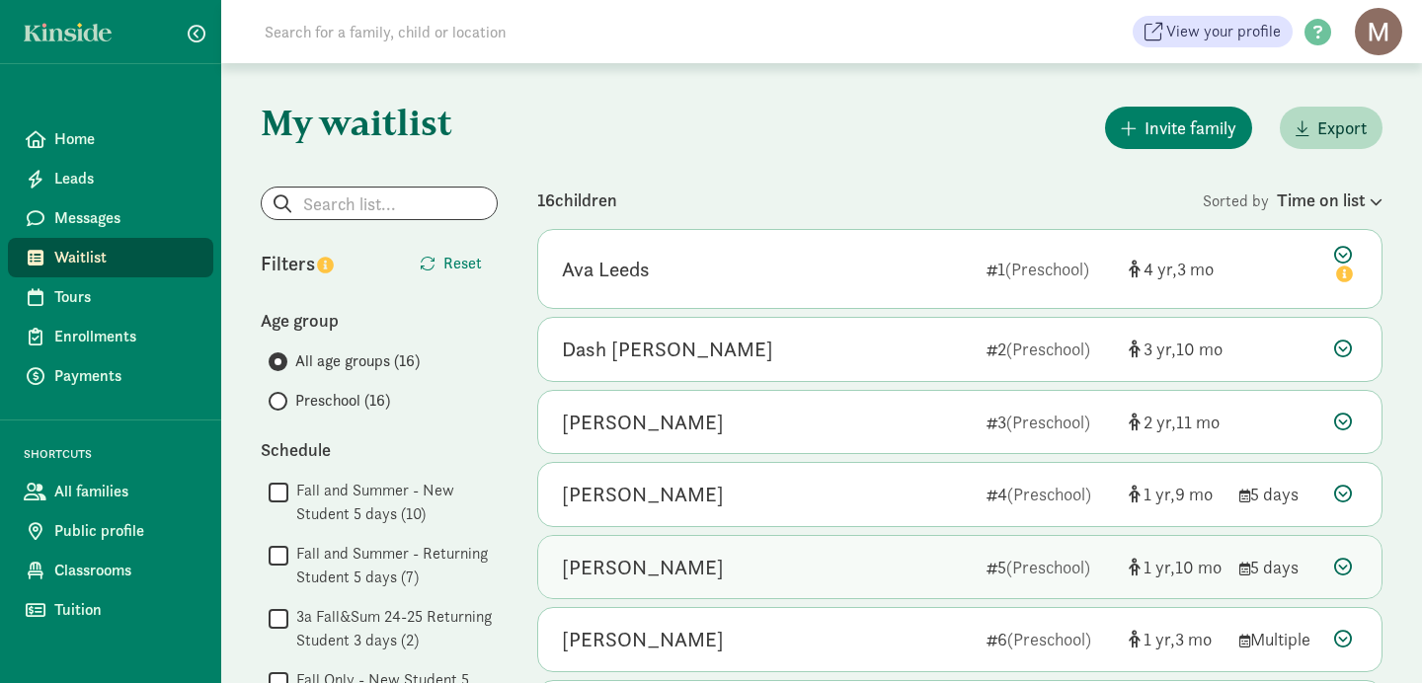
click at [619, 571] on div "[PERSON_NAME]" at bounding box center [643, 568] width 162 height 32
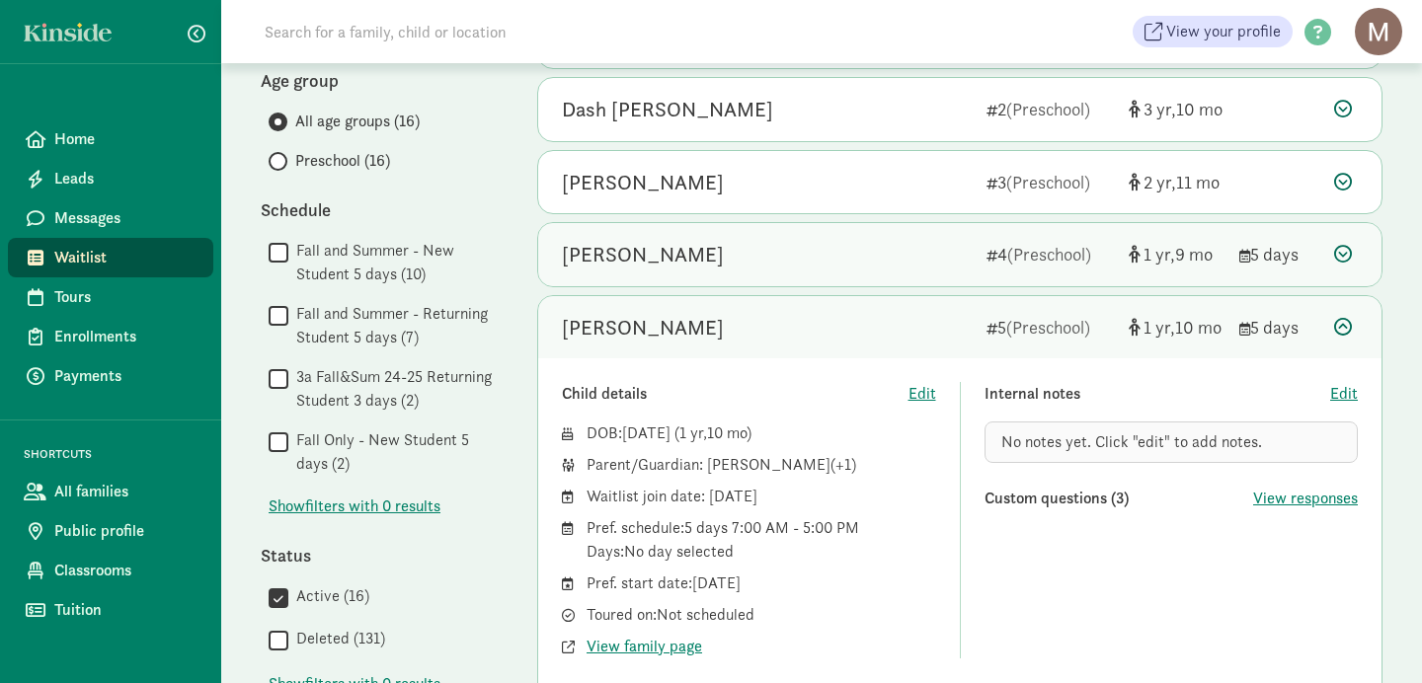
scroll to position [245, 0]
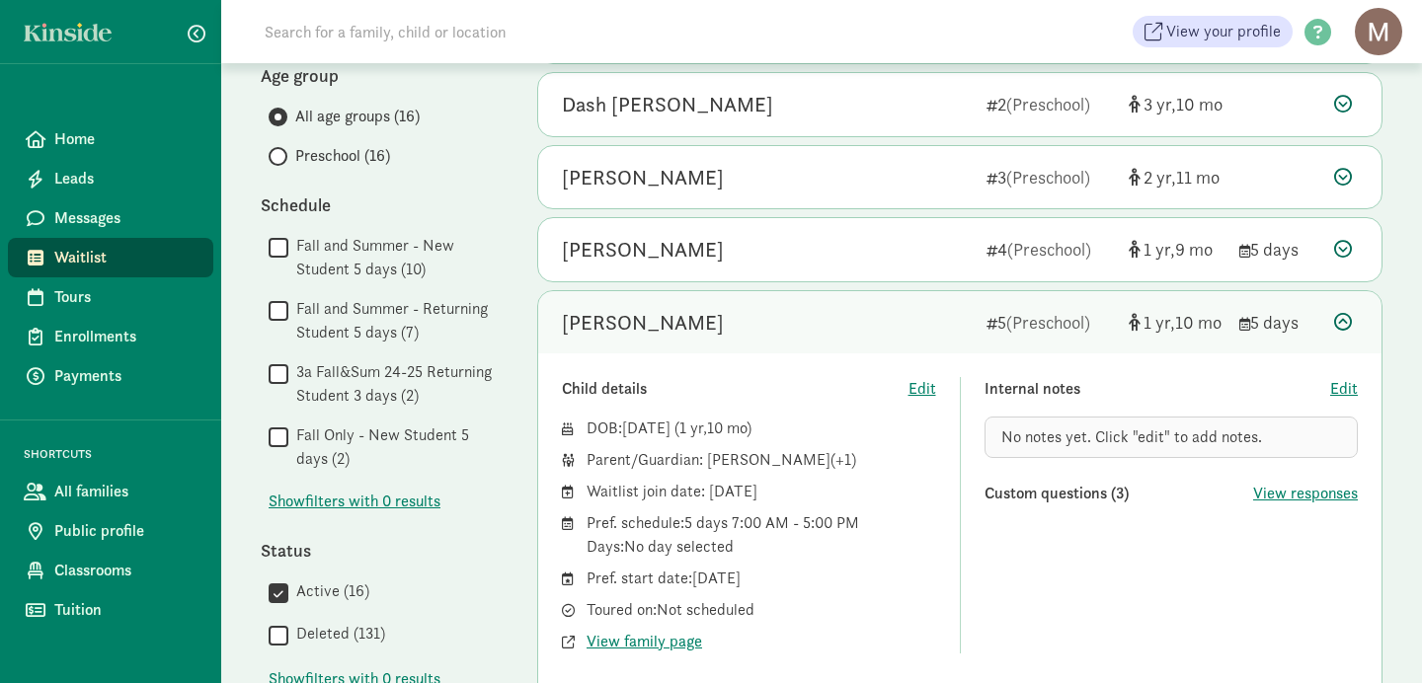
click at [89, 258] on span "Waitlist" at bounding box center [125, 258] width 143 height 24
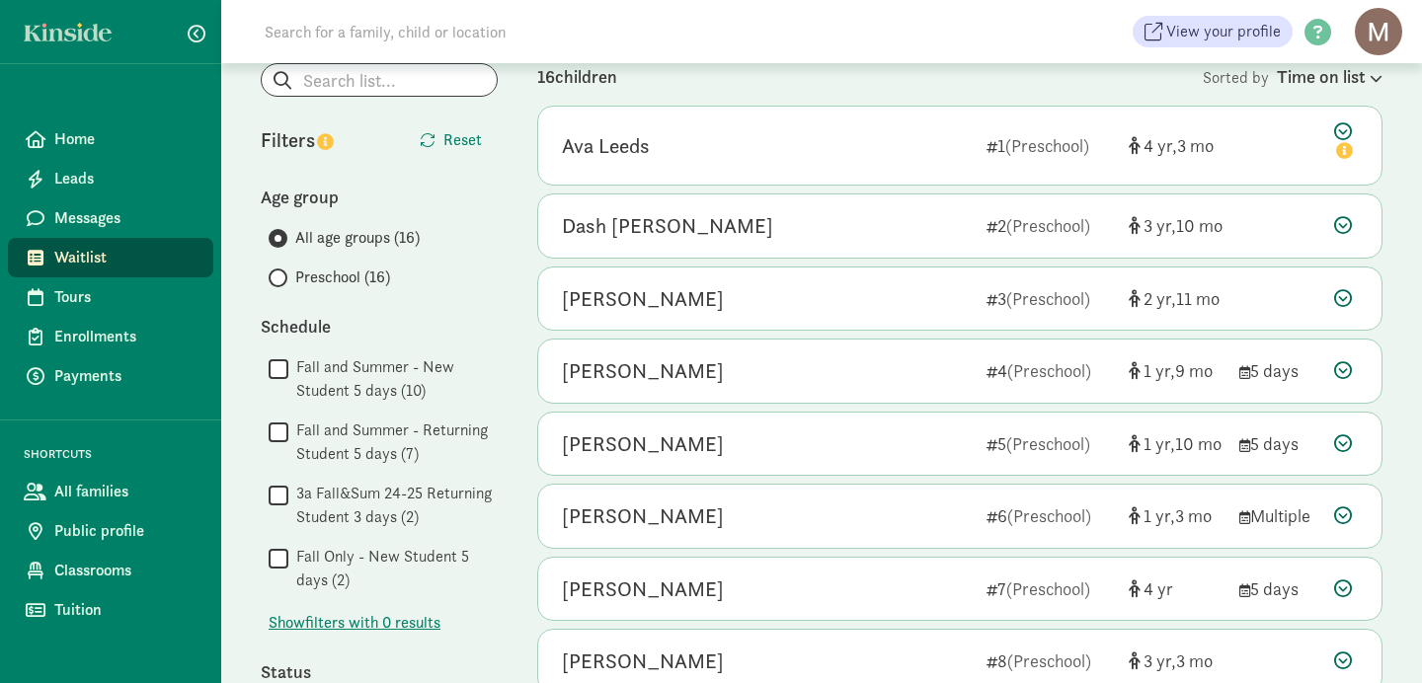
scroll to position [130, 0]
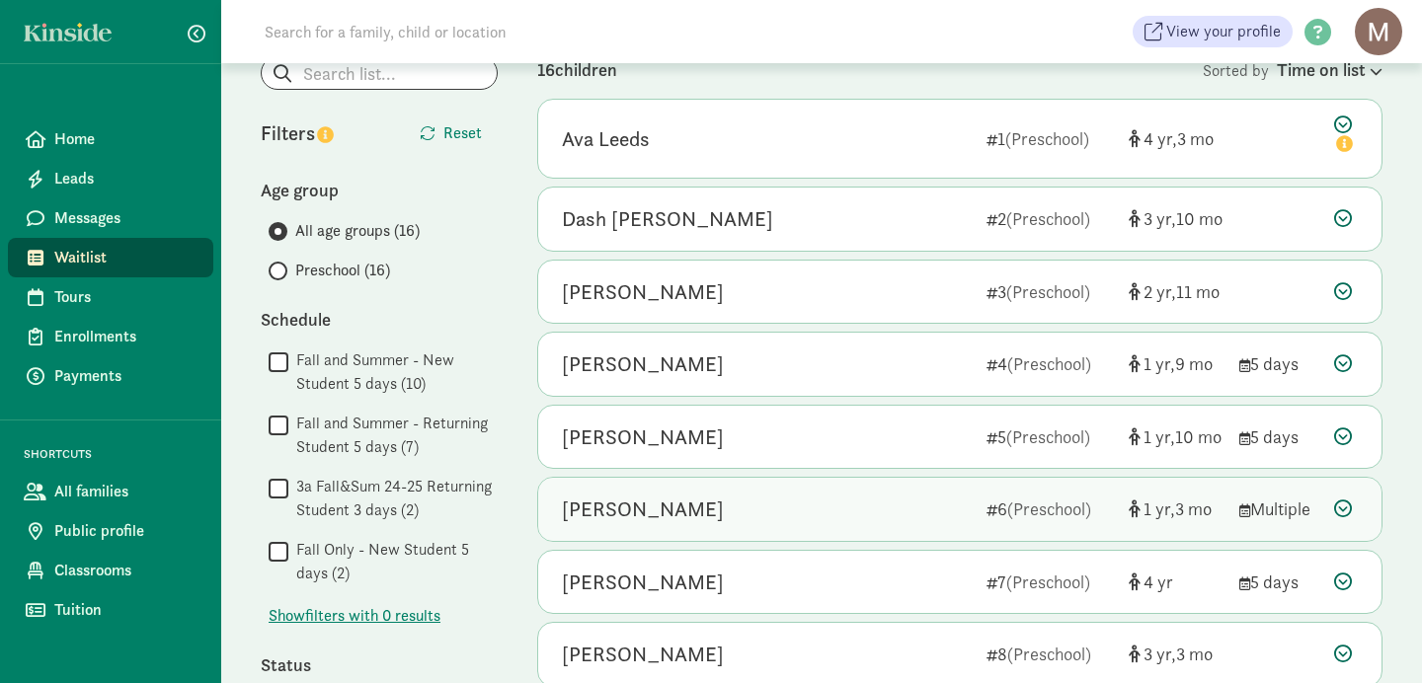
click at [644, 521] on div "[PERSON_NAME]" at bounding box center [643, 510] width 162 height 32
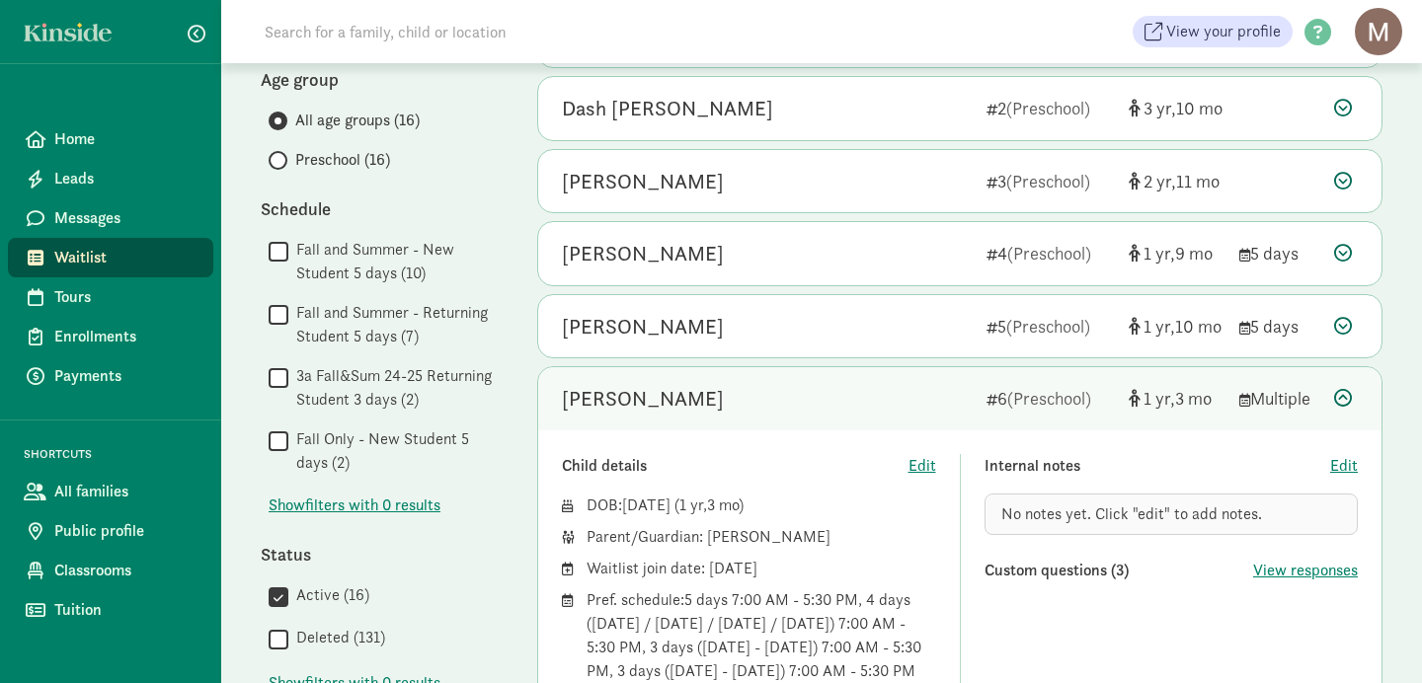
scroll to position [239, 0]
click at [77, 255] on span "Waitlist" at bounding box center [125, 258] width 143 height 24
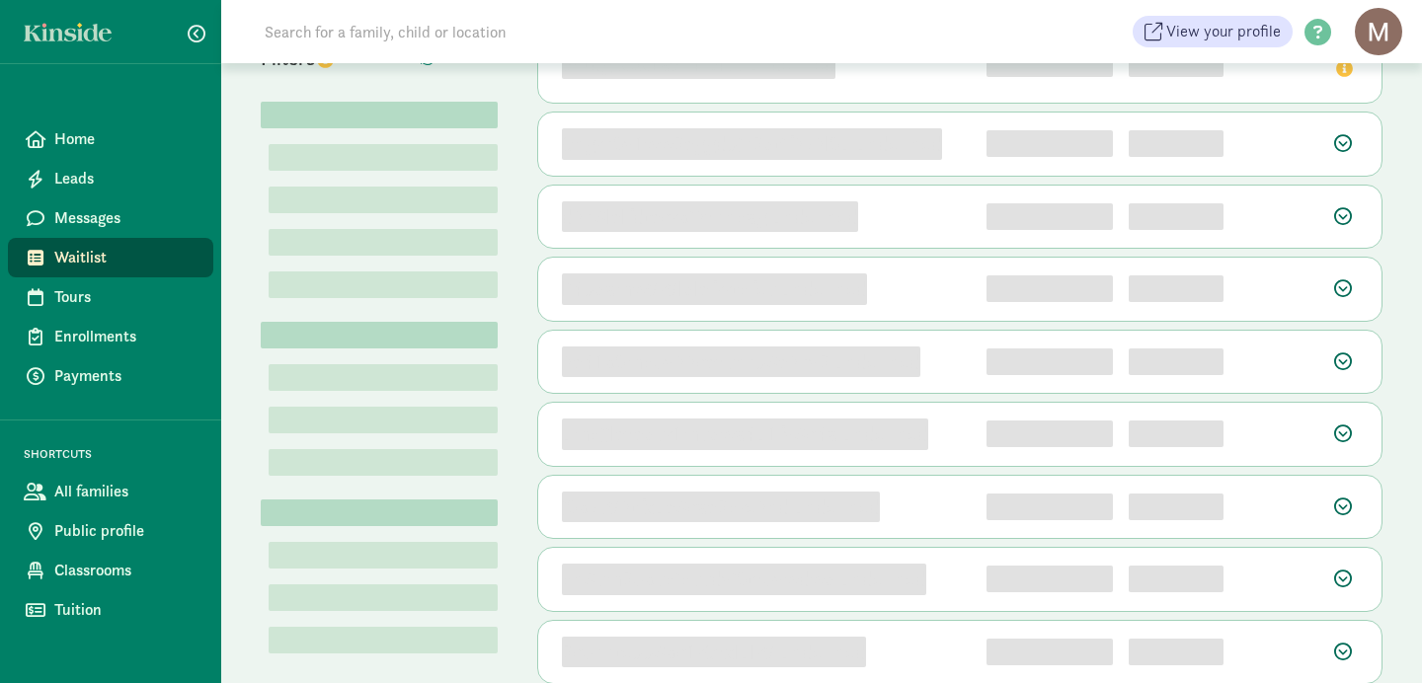
scroll to position [358, 0]
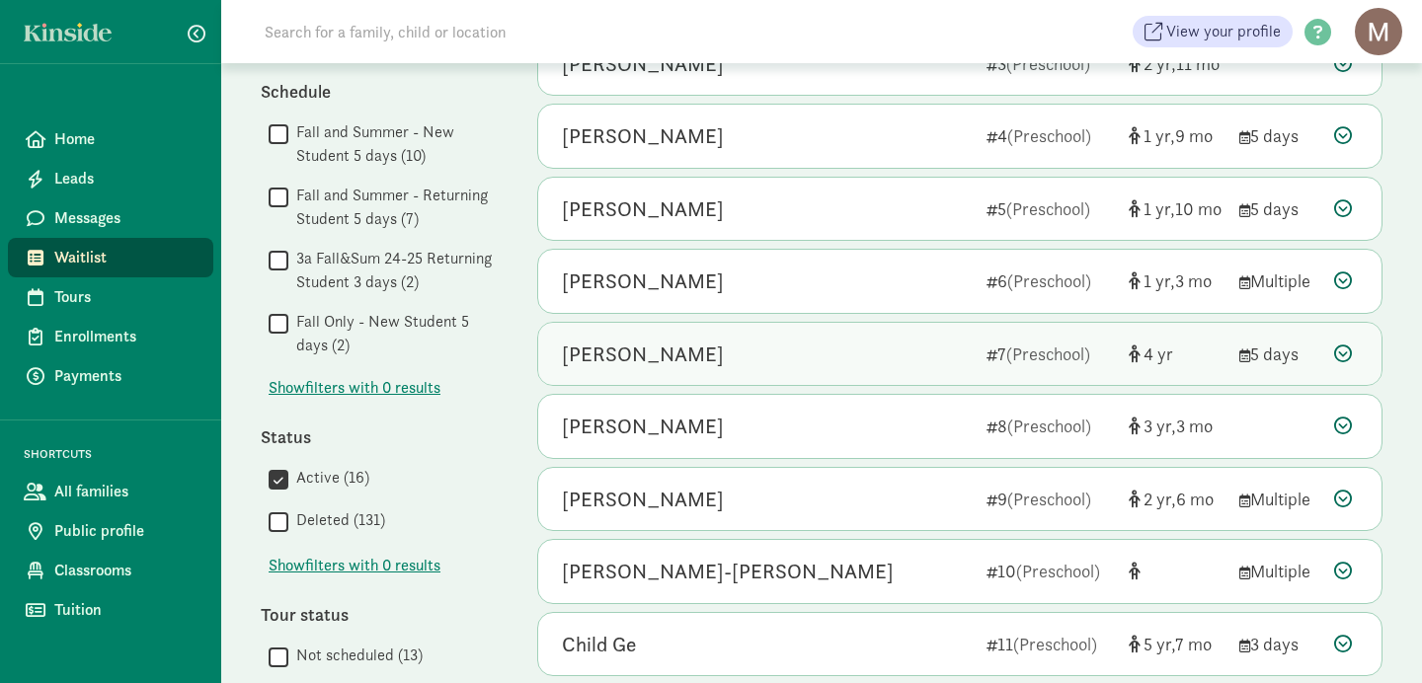
click at [638, 355] on div "[PERSON_NAME]" at bounding box center [643, 355] width 162 height 32
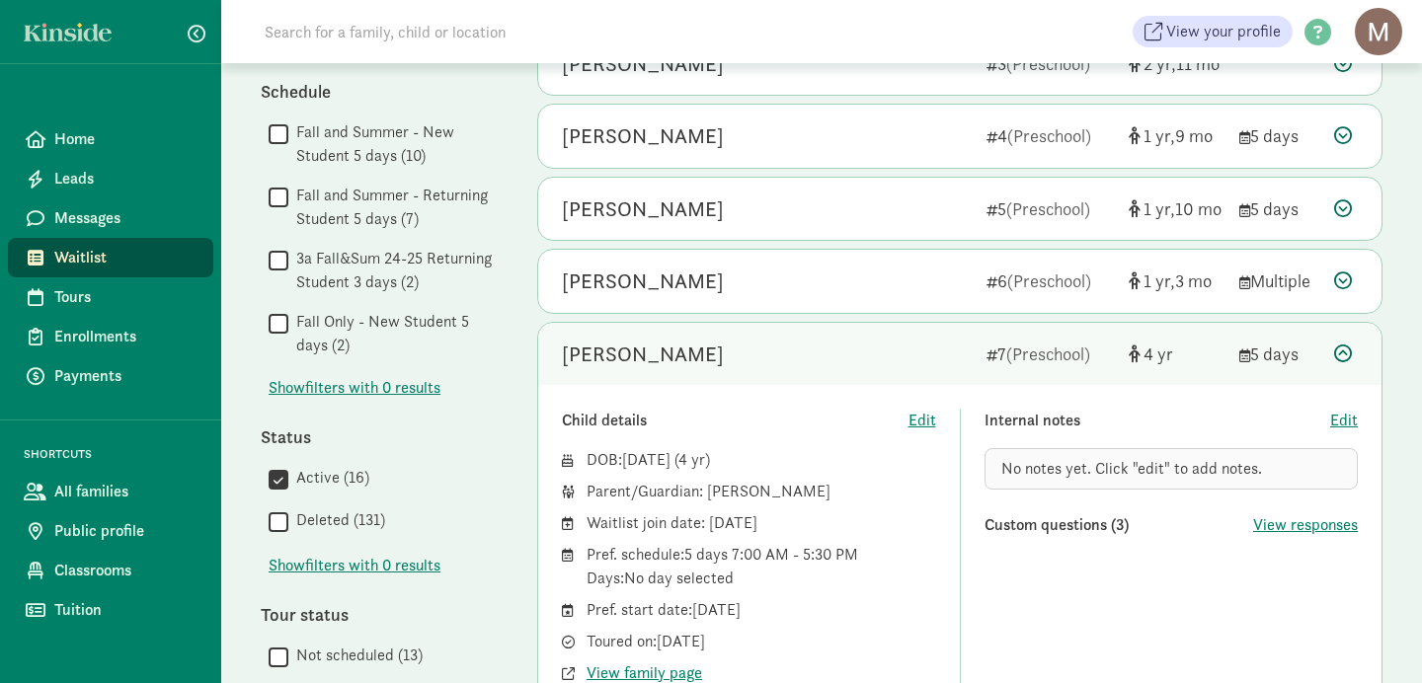
click at [73, 270] on link "Waitlist" at bounding box center [110, 258] width 205 height 40
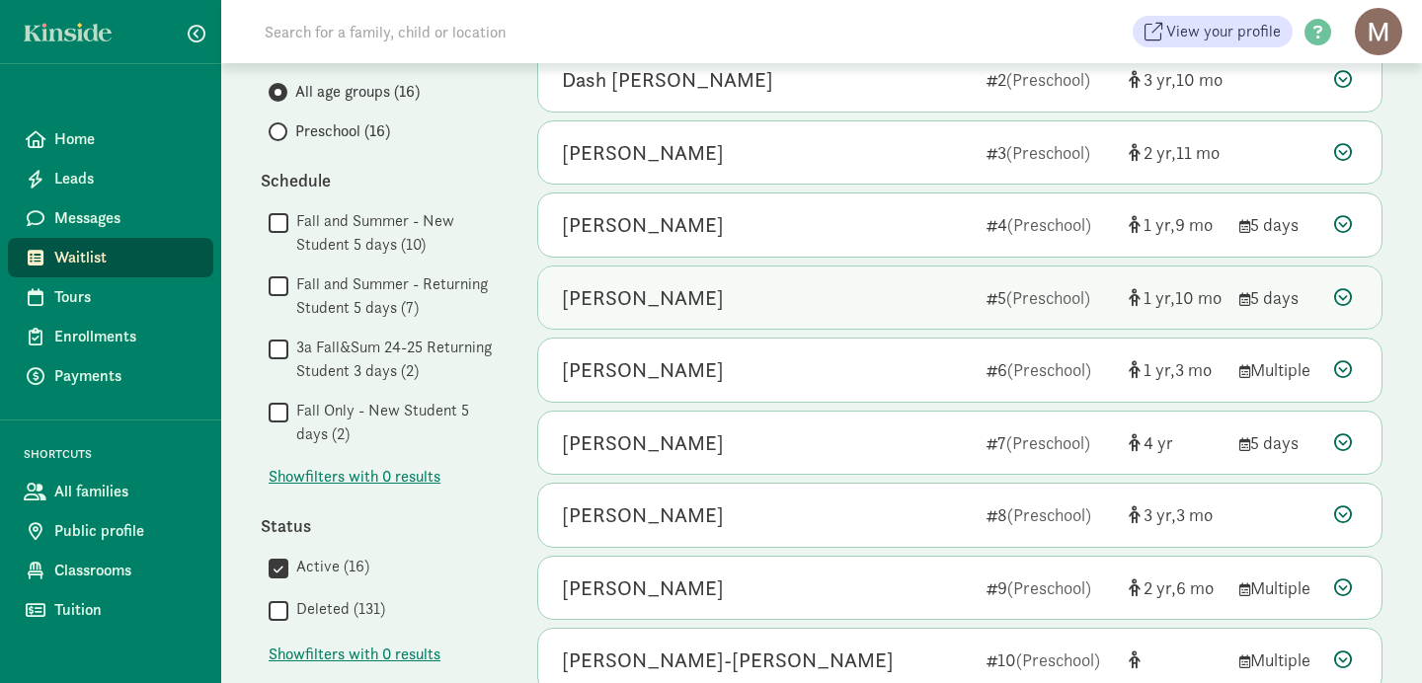
scroll to position [272, 0]
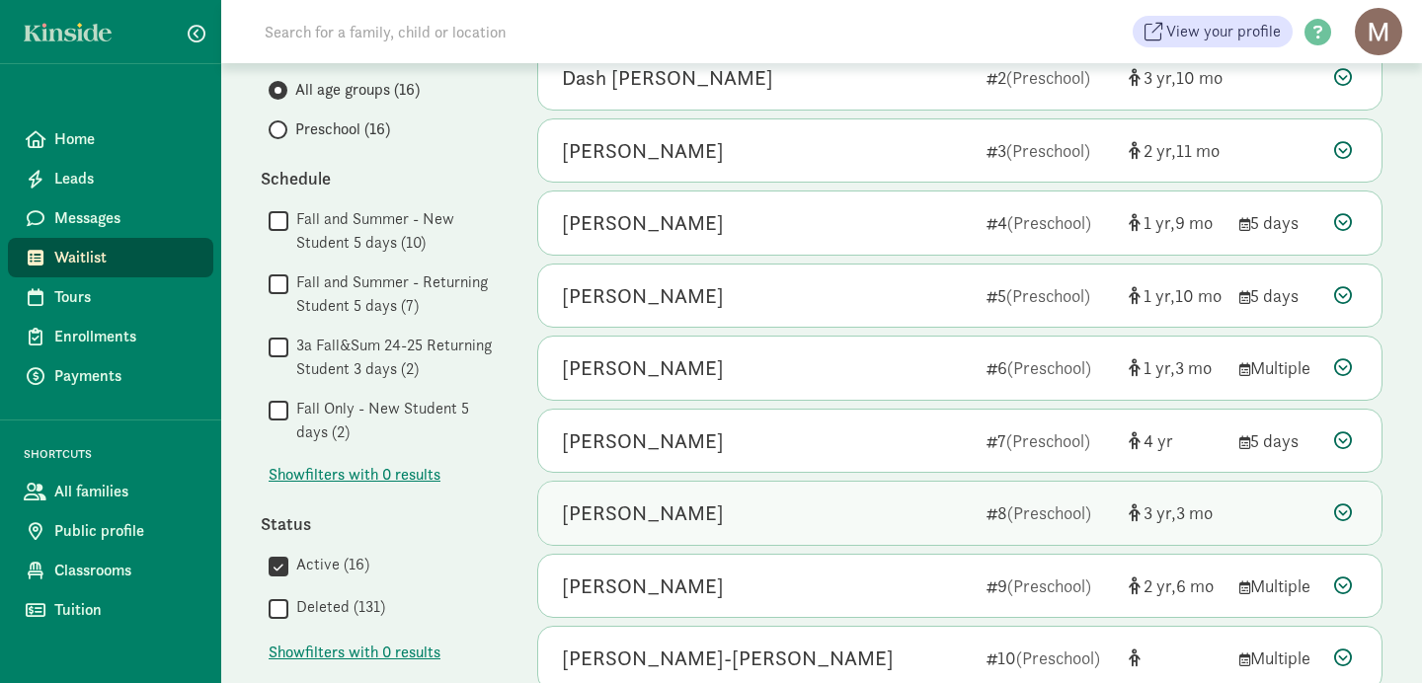
click at [630, 514] on div "[PERSON_NAME]" at bounding box center [643, 514] width 162 height 32
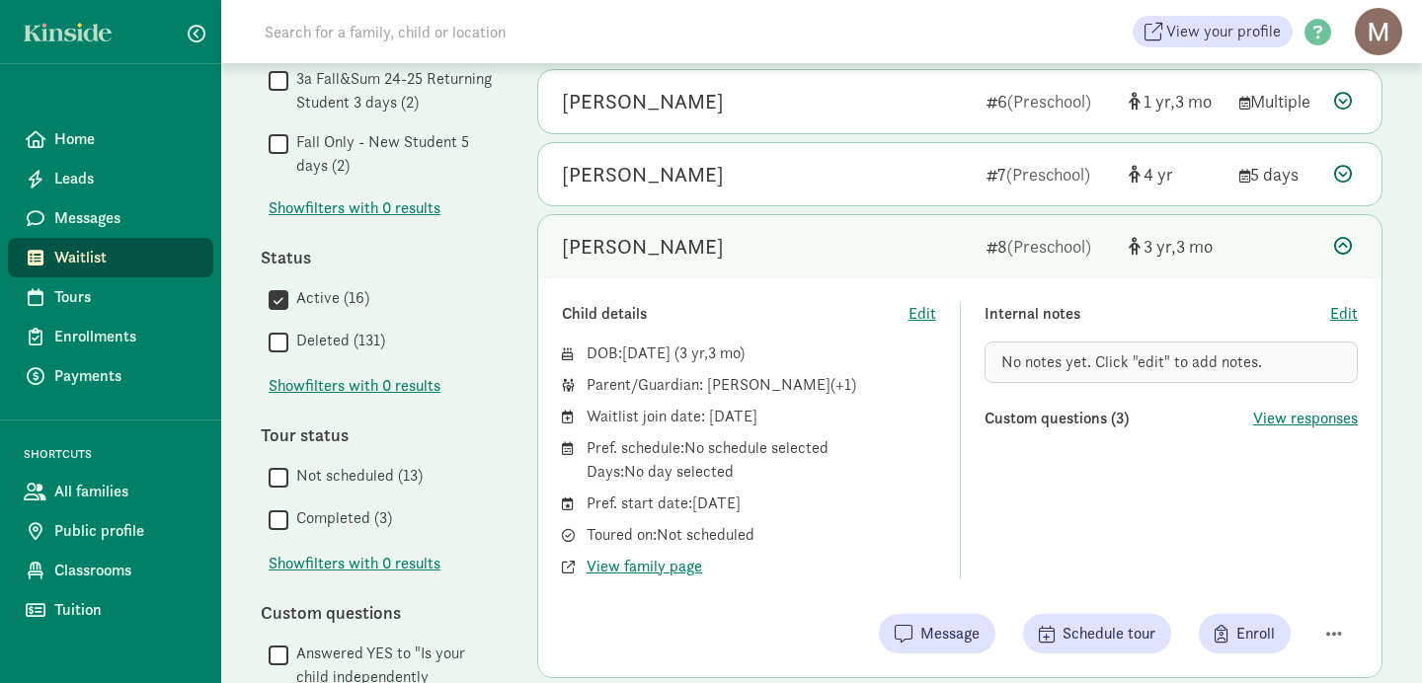
scroll to position [543, 0]
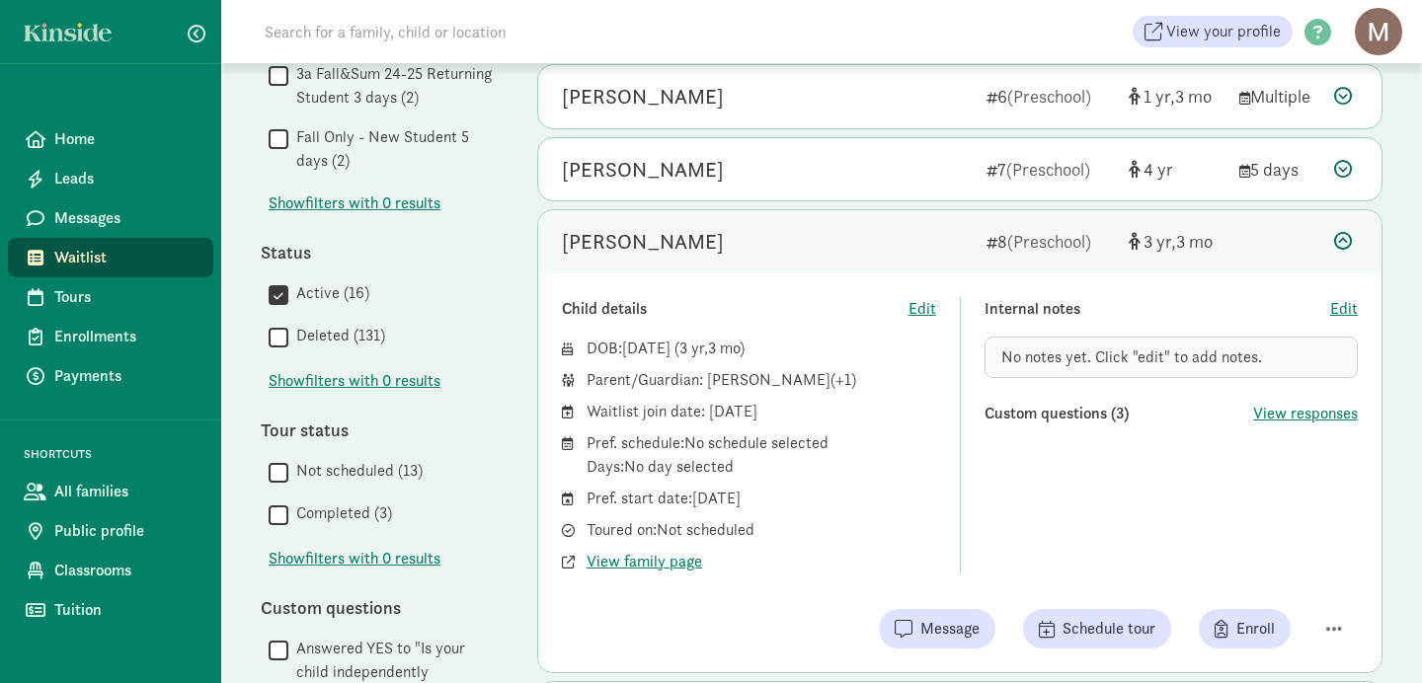
click at [88, 265] on span "Waitlist" at bounding box center [125, 258] width 143 height 24
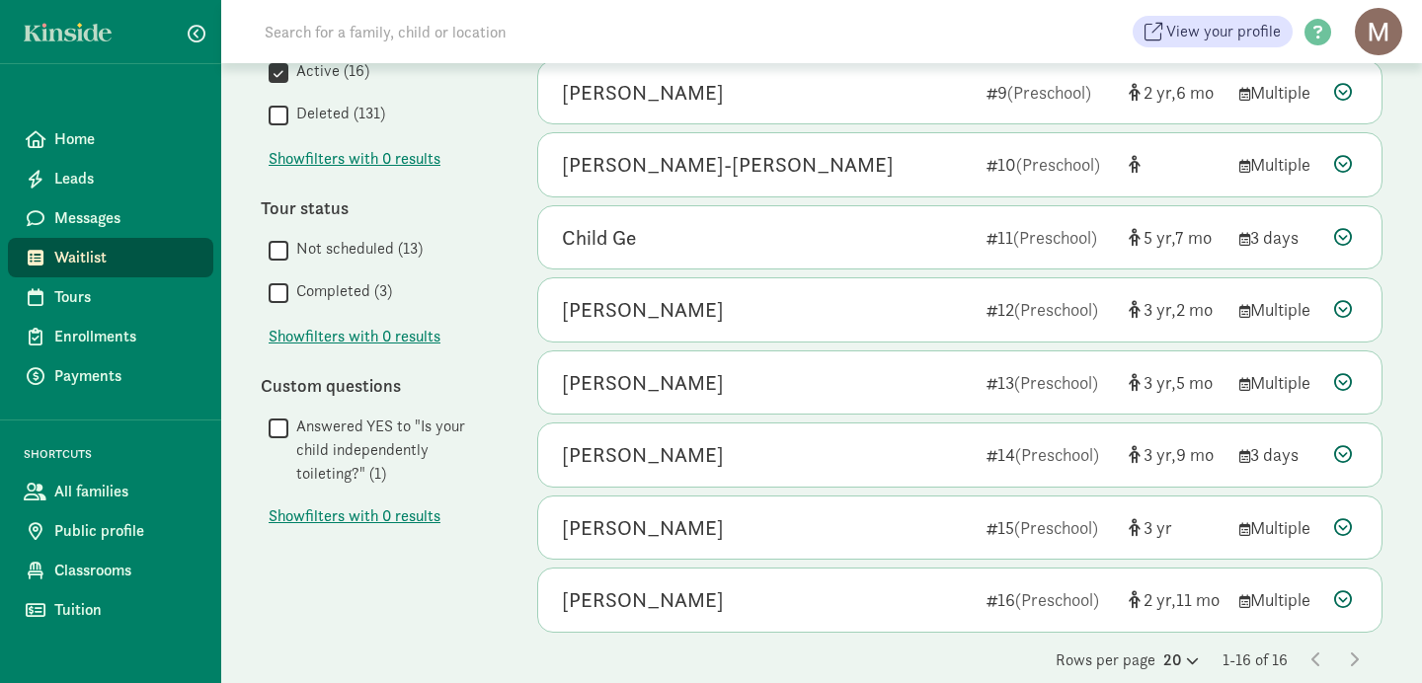
scroll to position [794, 0]
